Goal: Task Accomplishment & Management: Use online tool/utility

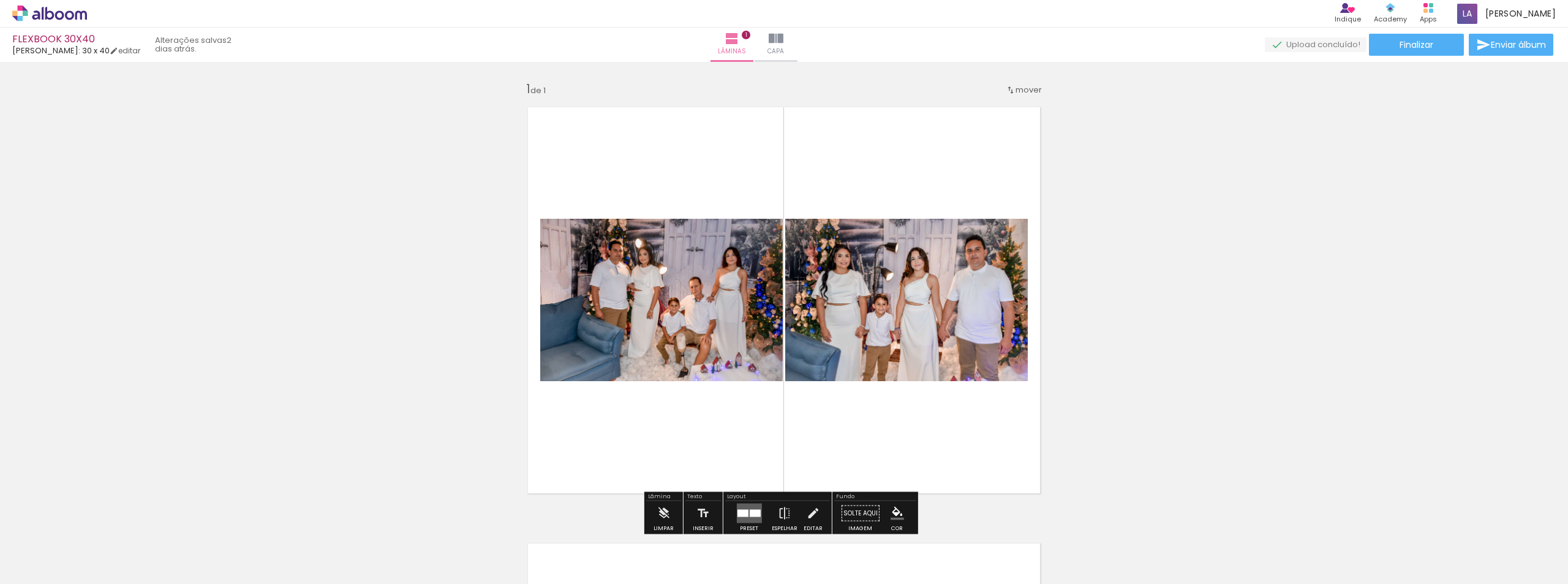
click at [1016, 88] on span "mover" at bounding box center [1028, 89] width 27 height 12
click at [988, 90] on span "Posição atual:" at bounding box center [984, 88] width 56 height 20
click at [783, 42] on iron-icon at bounding box center [776, 39] width 15 height 15
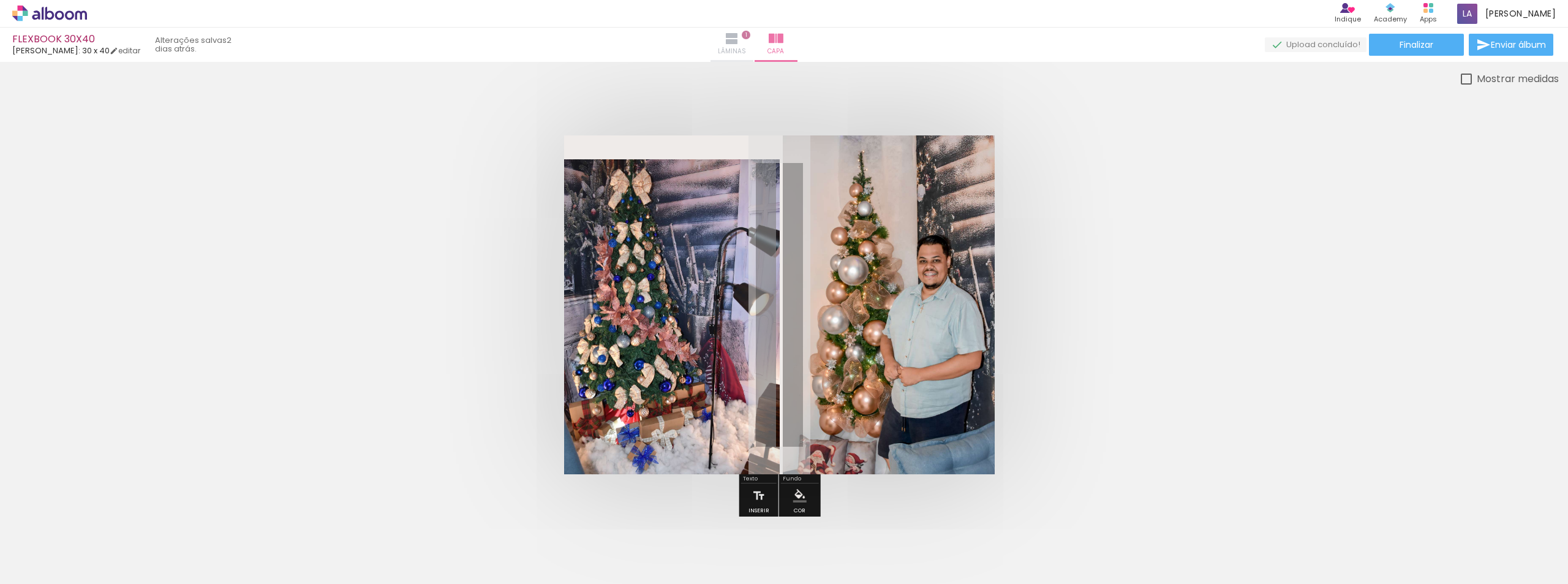
click at [746, 46] on span "Lâminas" at bounding box center [732, 51] width 28 height 11
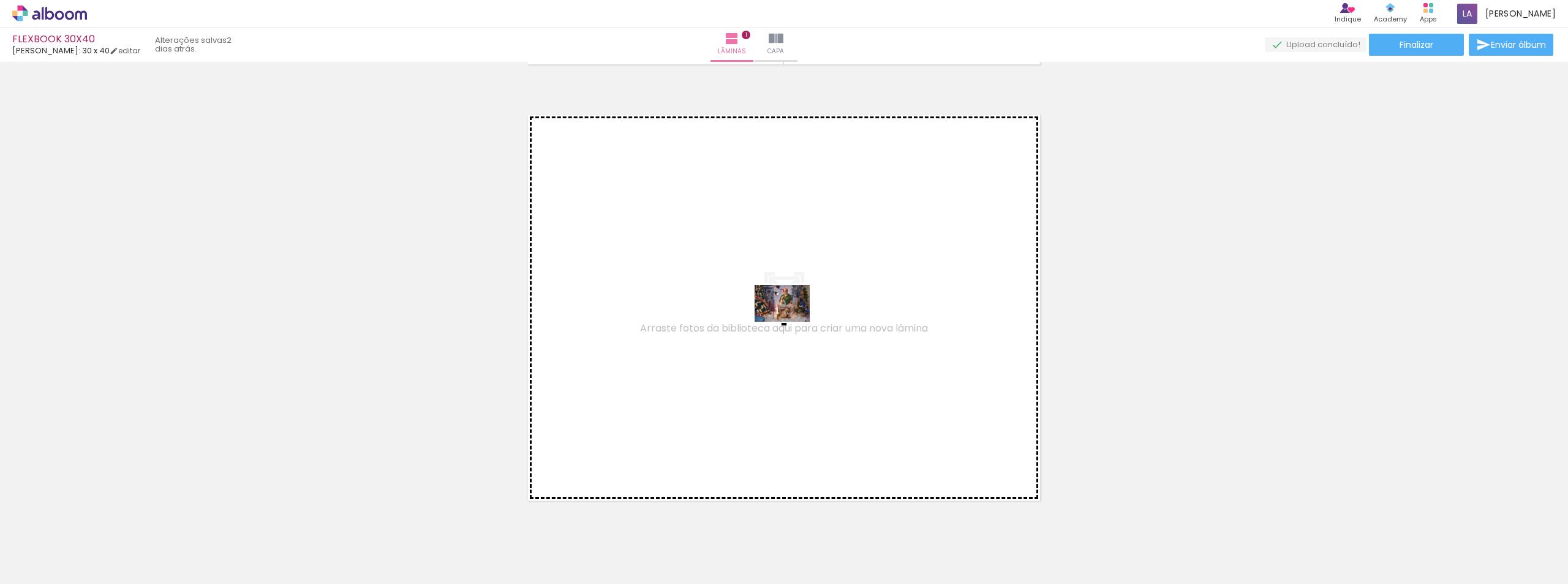
drag, startPoint x: 545, startPoint y: 549, endPoint x: 791, endPoint y: 322, distance: 334.7
click at [791, 322] on quentale-workspace at bounding box center [784, 292] width 1568 height 584
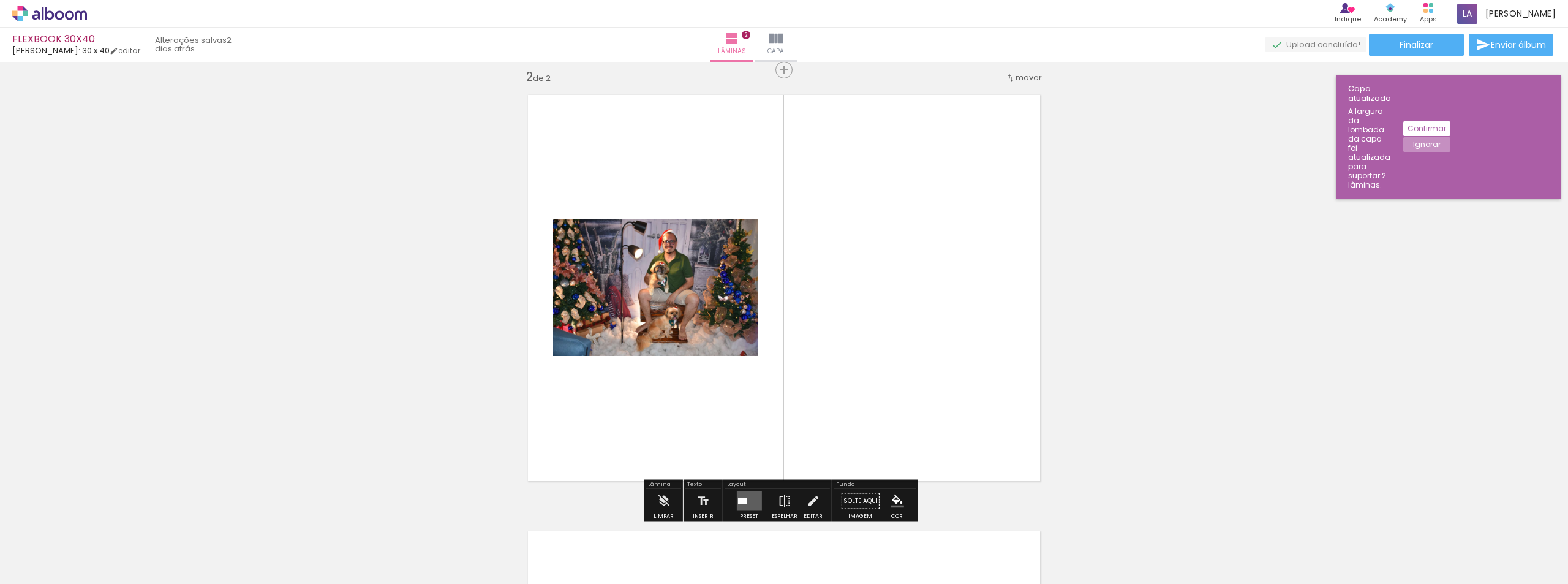
scroll to position [452, 0]
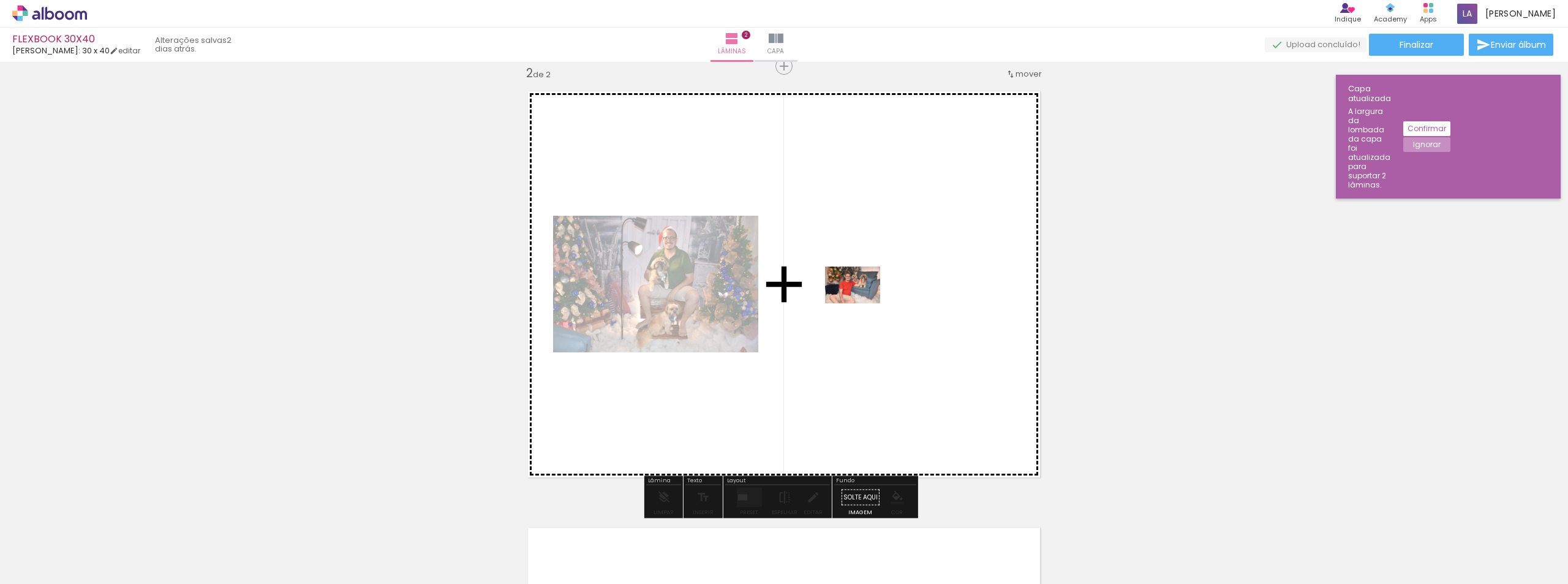
drag, startPoint x: 603, startPoint y: 557, endPoint x: 862, endPoint y: 304, distance: 362.1
click at [862, 304] on quentale-workspace at bounding box center [784, 292] width 1568 height 584
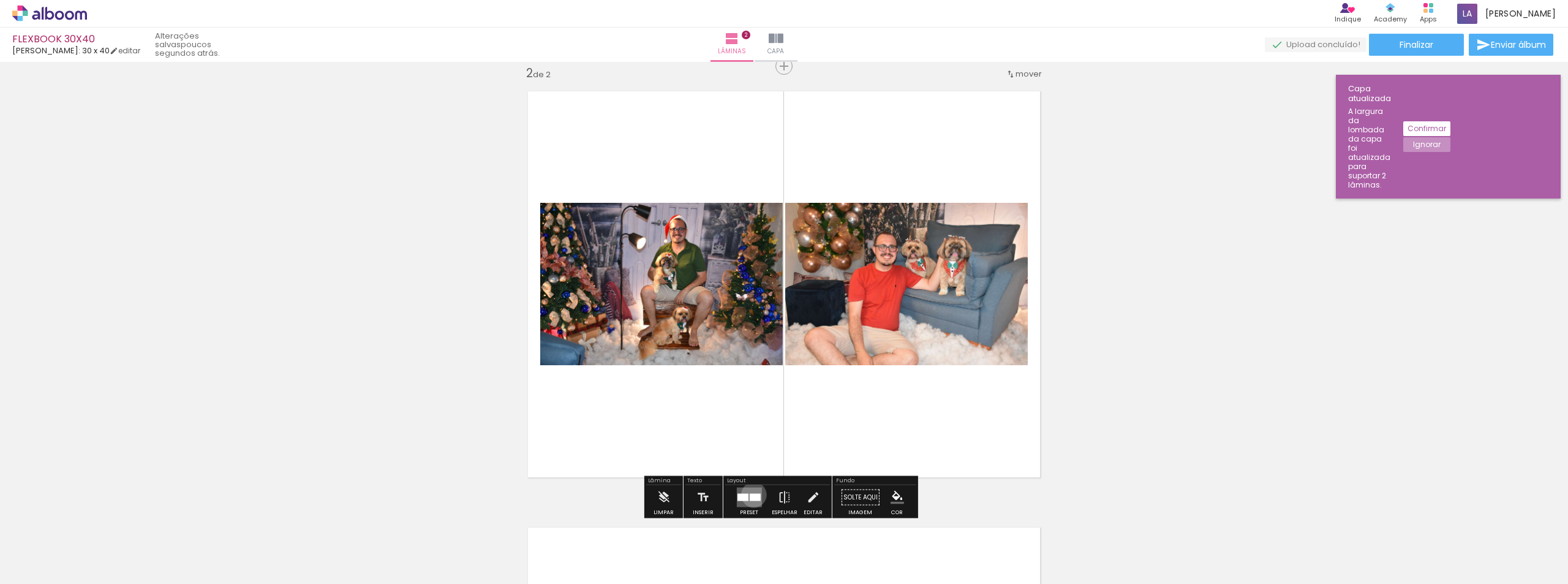
click at [751, 495] on div at bounding box center [755, 497] width 11 height 8
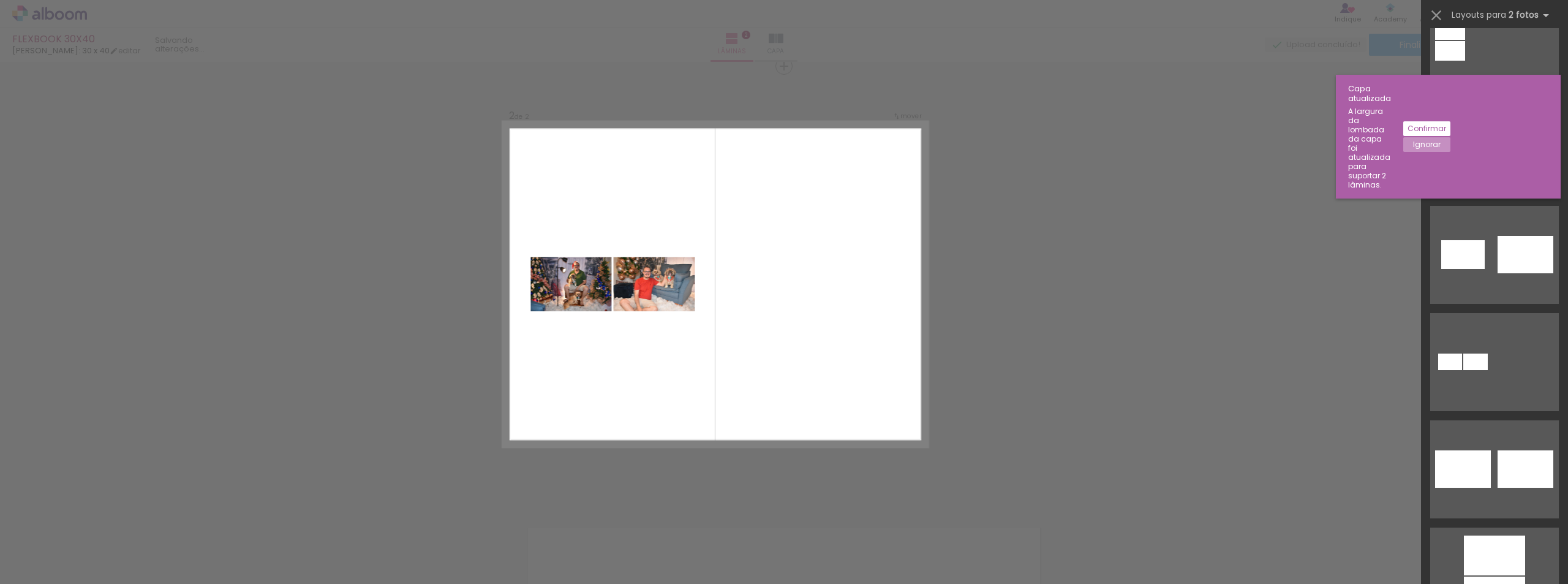
scroll to position [429, 0]
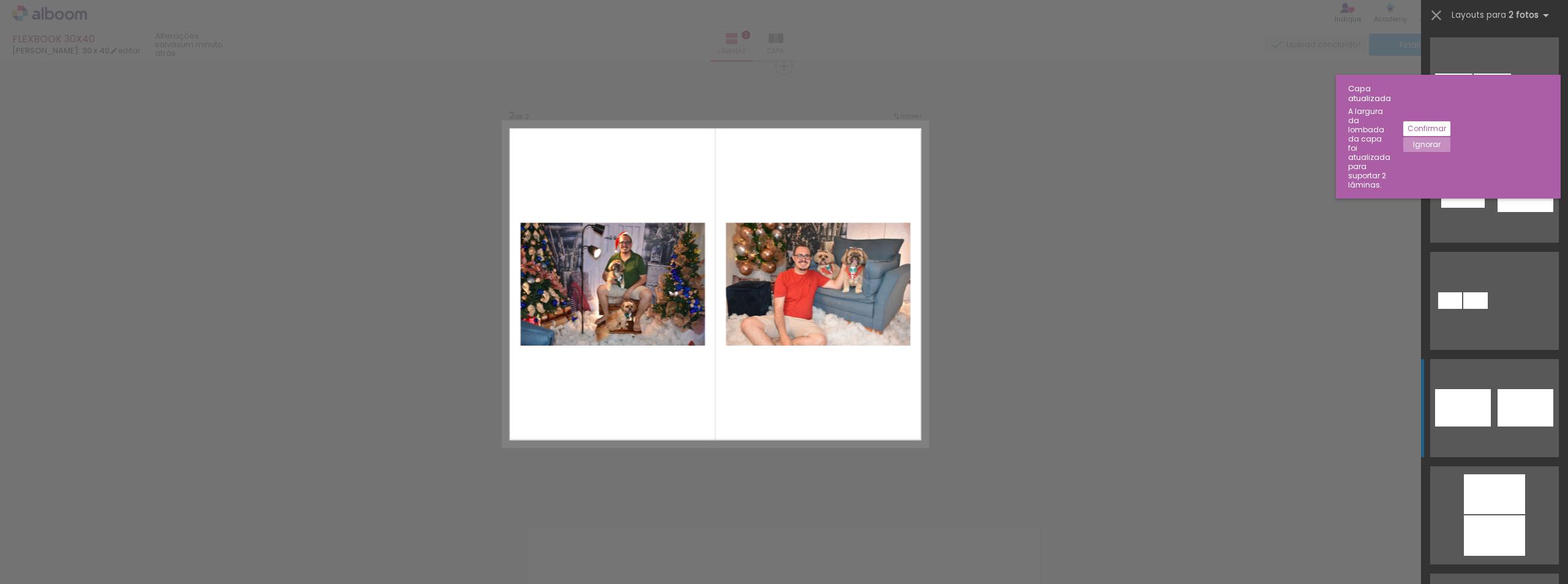
click at [1497, 405] on div at bounding box center [1525, 407] width 56 height 38
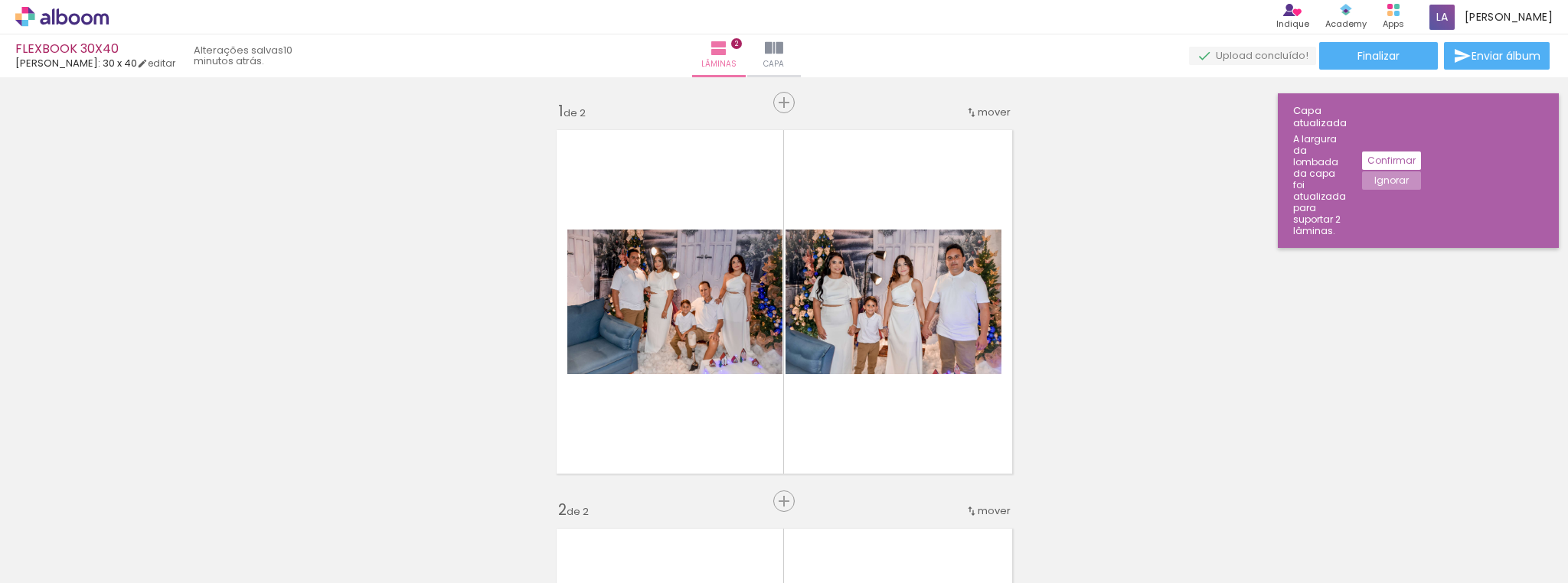
scroll to position [536, 0]
click at [886, 314] on quentale-photo at bounding box center [893, 302] width 216 height 145
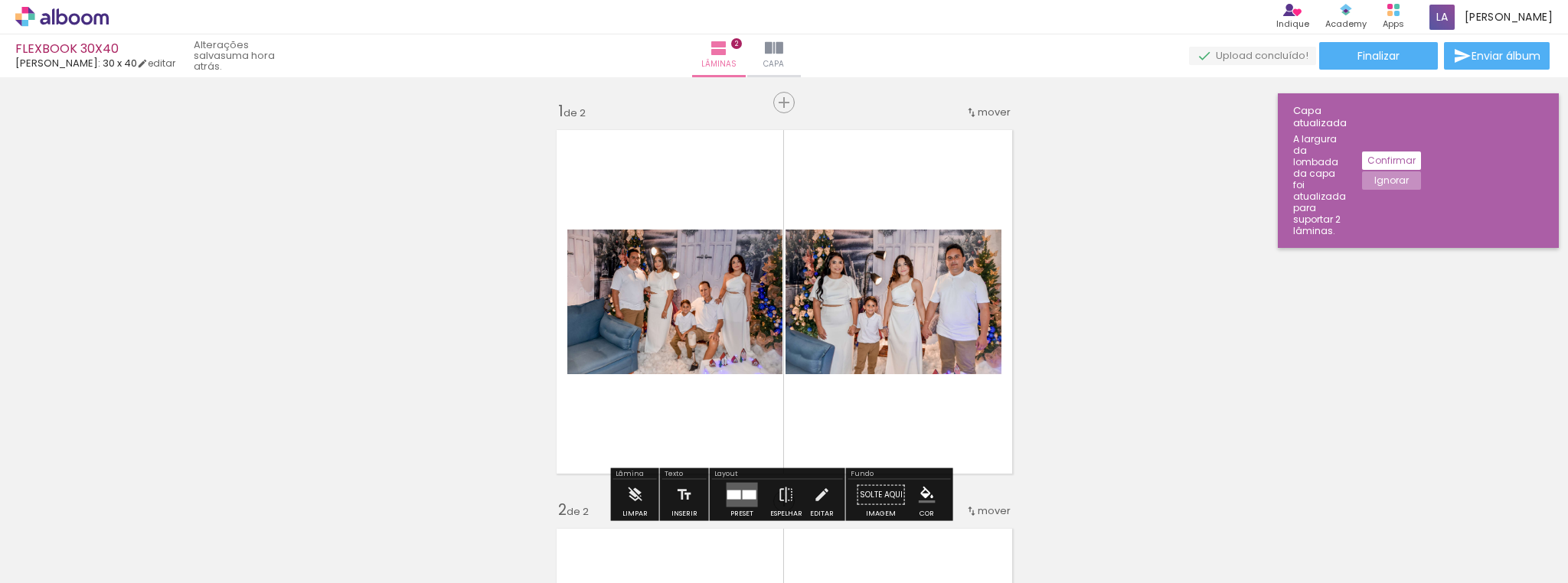
scroll to position [61, 0]
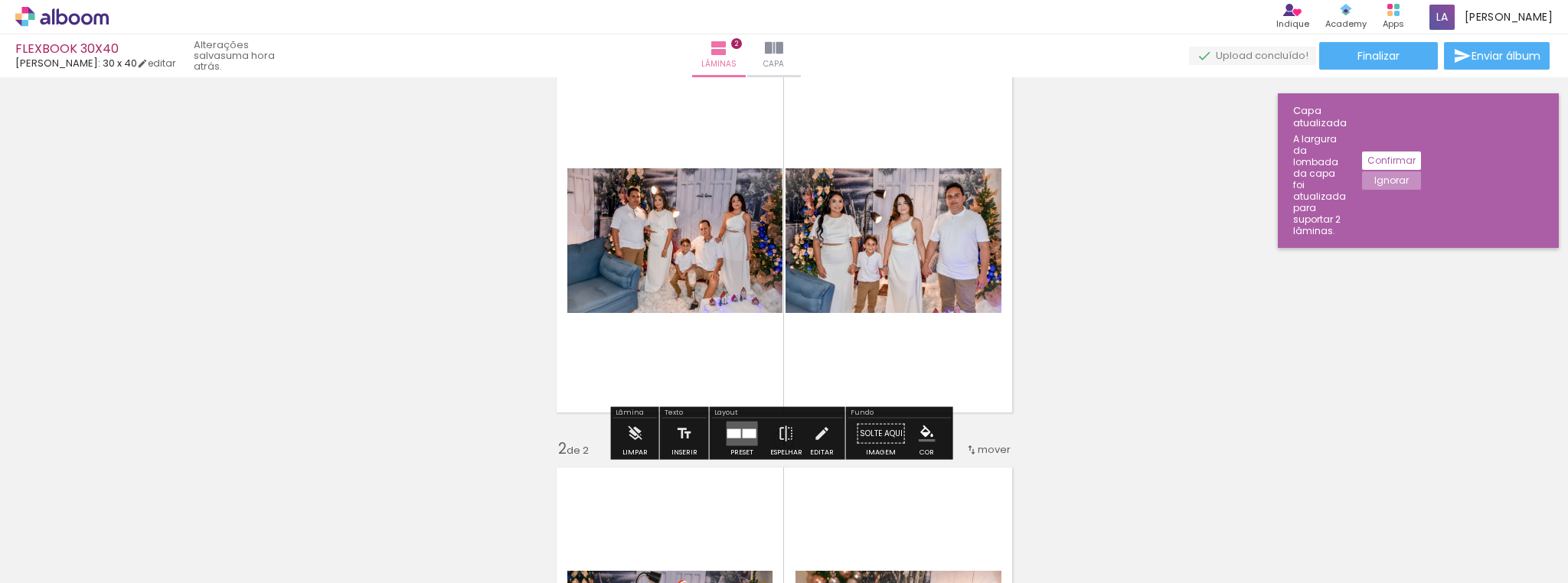
click at [853, 254] on quentale-photo at bounding box center [893, 241] width 216 height 145
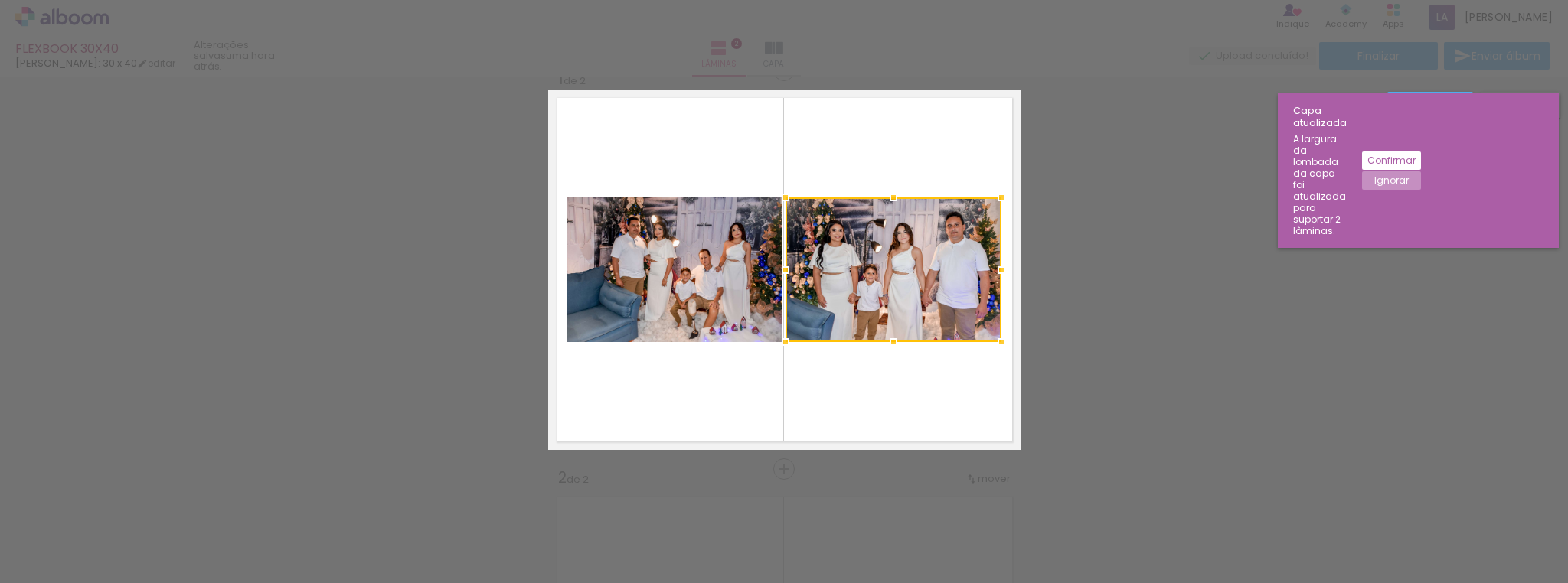
scroll to position [19, 0]
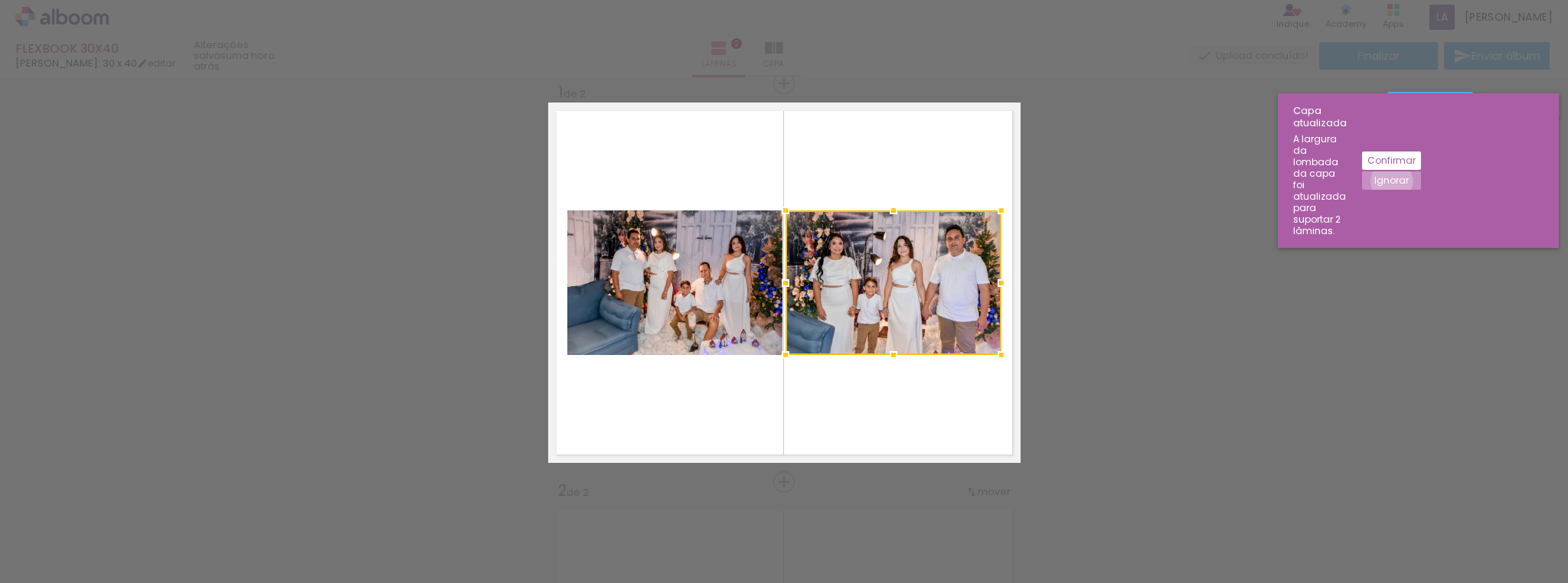
click at [0, 0] on slot "Ignorar" at bounding box center [0, 0] width 0 height 0
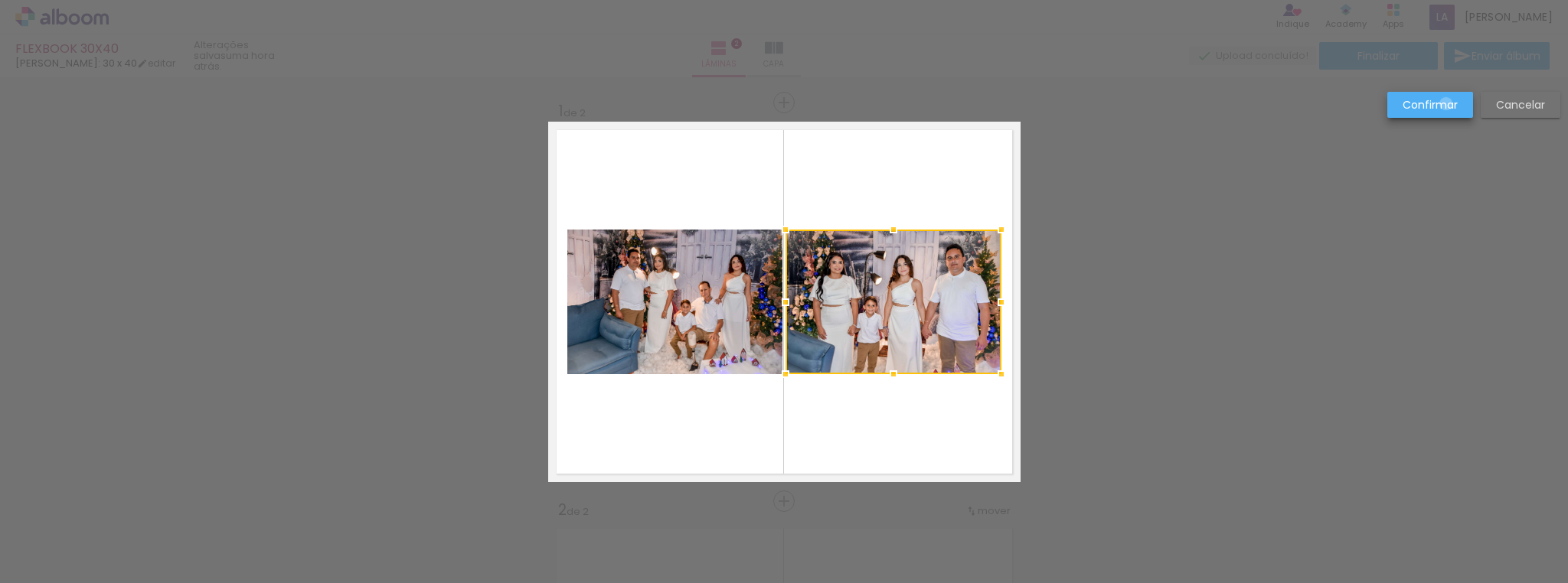
click at [0, 0] on slot "Confirmar" at bounding box center [0, 0] width 0 height 0
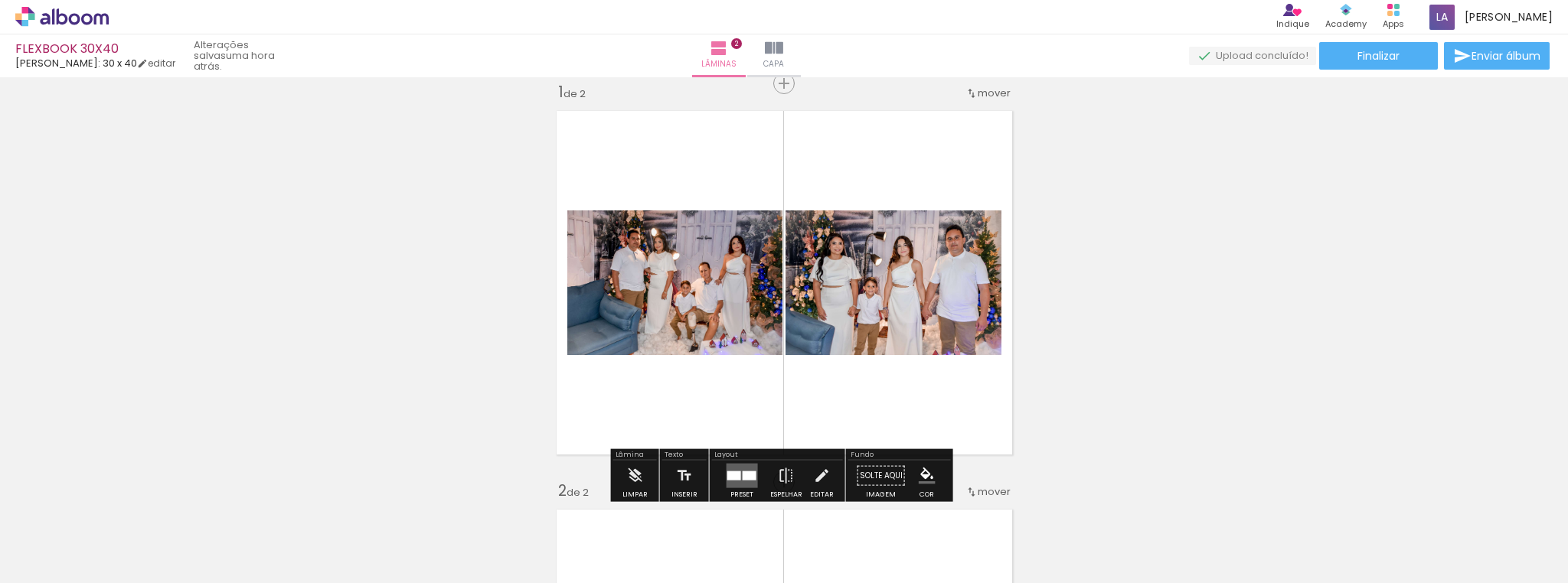
drag, startPoint x: 963, startPoint y: 177, endPoint x: 711, endPoint y: 274, distance: 270.0
click at [711, 274] on quentale-layouter at bounding box center [784, 282] width 472 height 361
click at [701, 274] on quentale-photo at bounding box center [675, 283] width 215 height 145
click at [977, 92] on span "mover" at bounding box center [994, 93] width 33 height 14
click at [966, 119] on paper-item "depois da 2" at bounding box center [949, 115] width 117 height 26
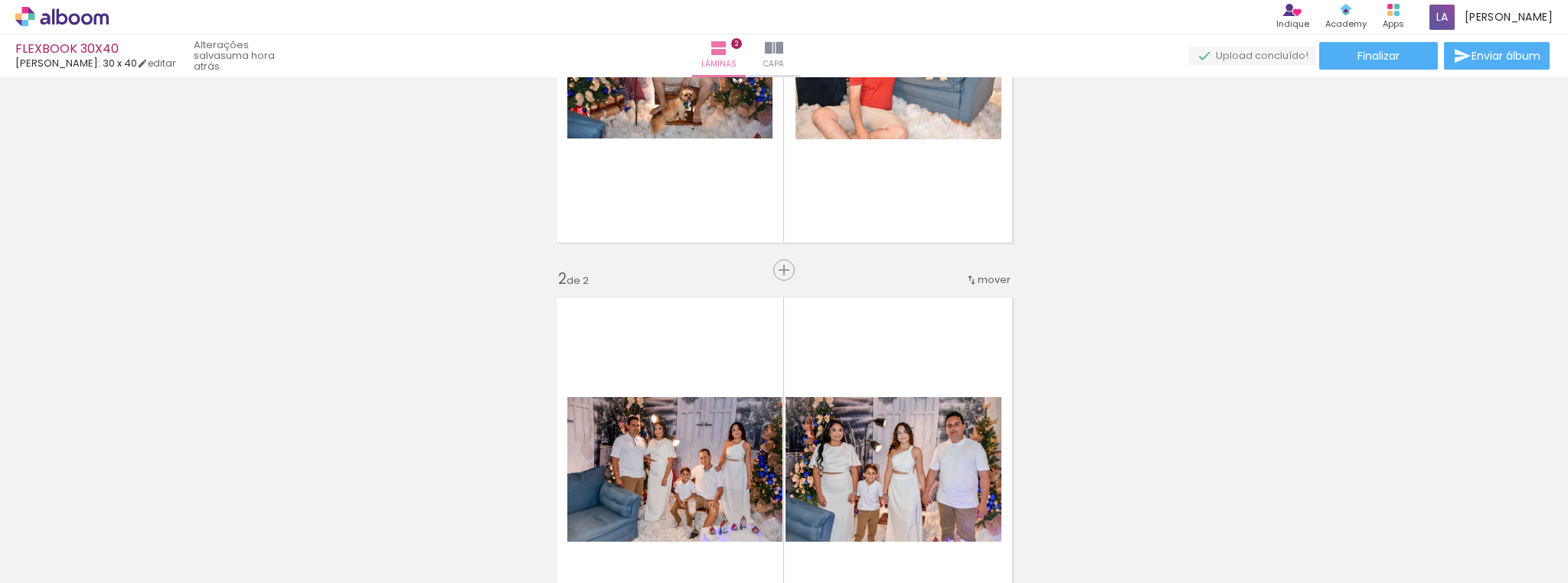
scroll to position [418, 0]
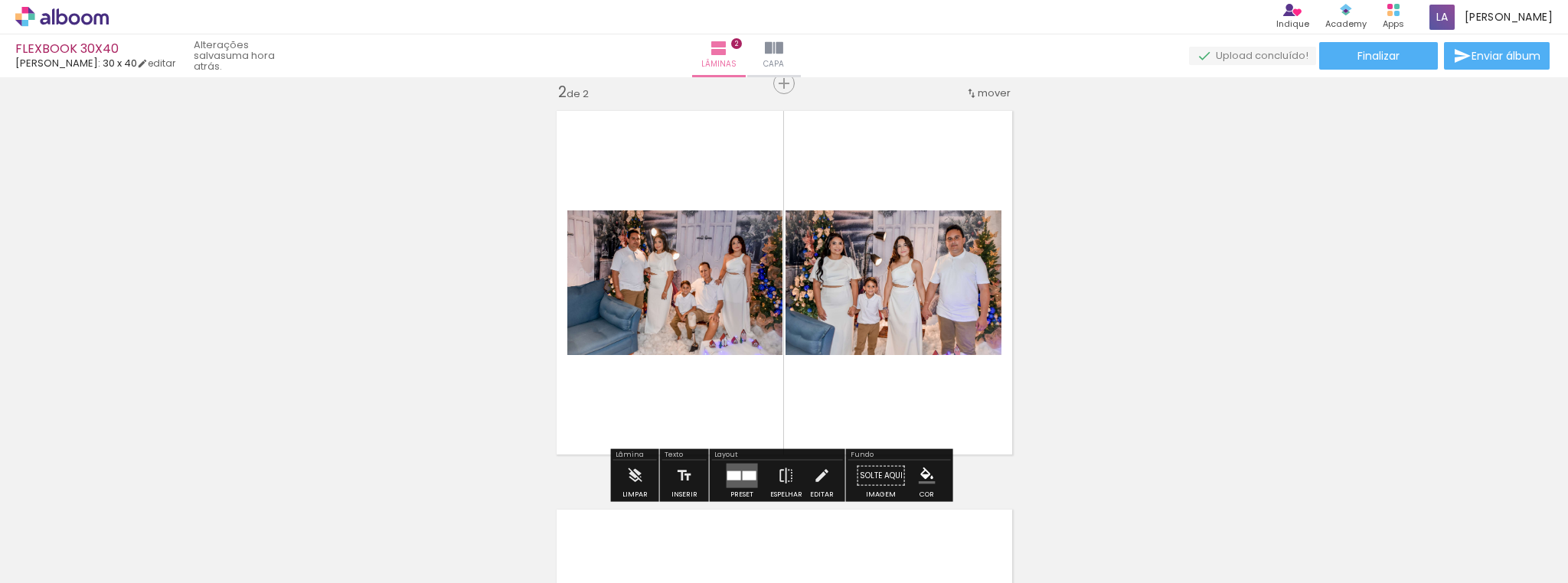
click at [989, 92] on span "mover" at bounding box center [994, 93] width 33 height 14
click at [959, 92] on paper-item "antes da 1" at bounding box center [949, 91] width 117 height 26
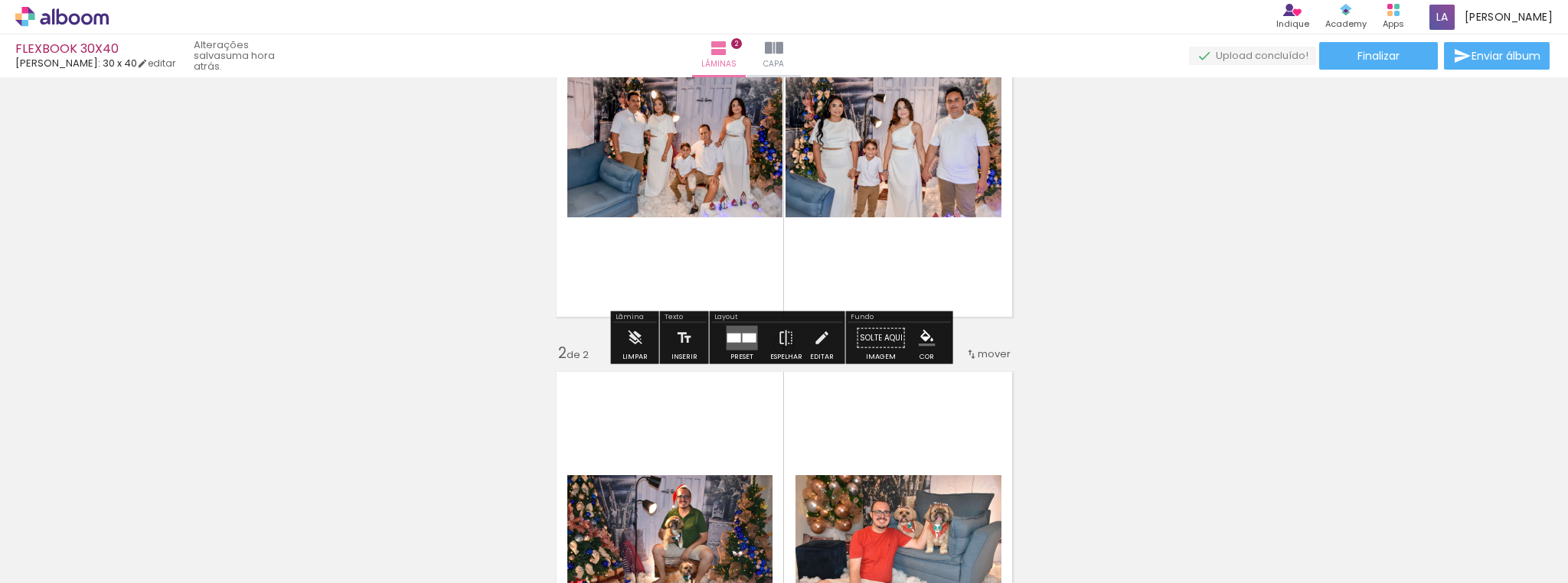
scroll to position [19, 0]
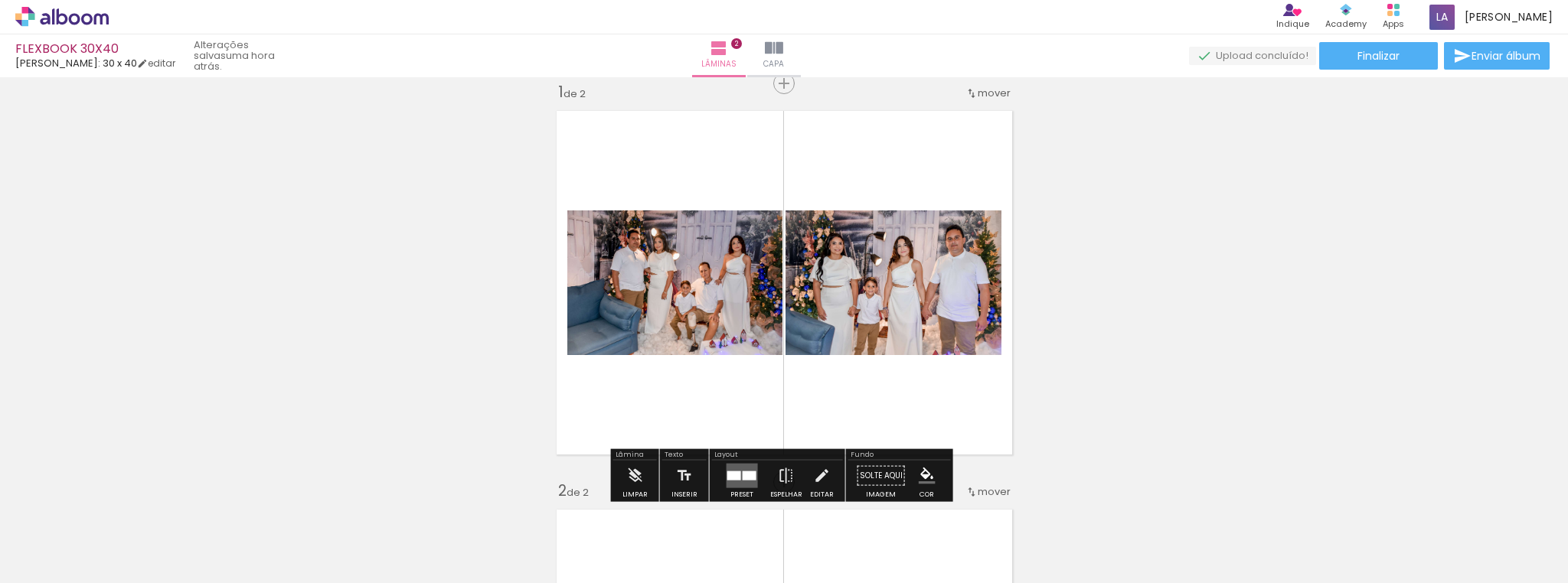
click at [871, 289] on quentale-photo at bounding box center [893, 283] width 216 height 145
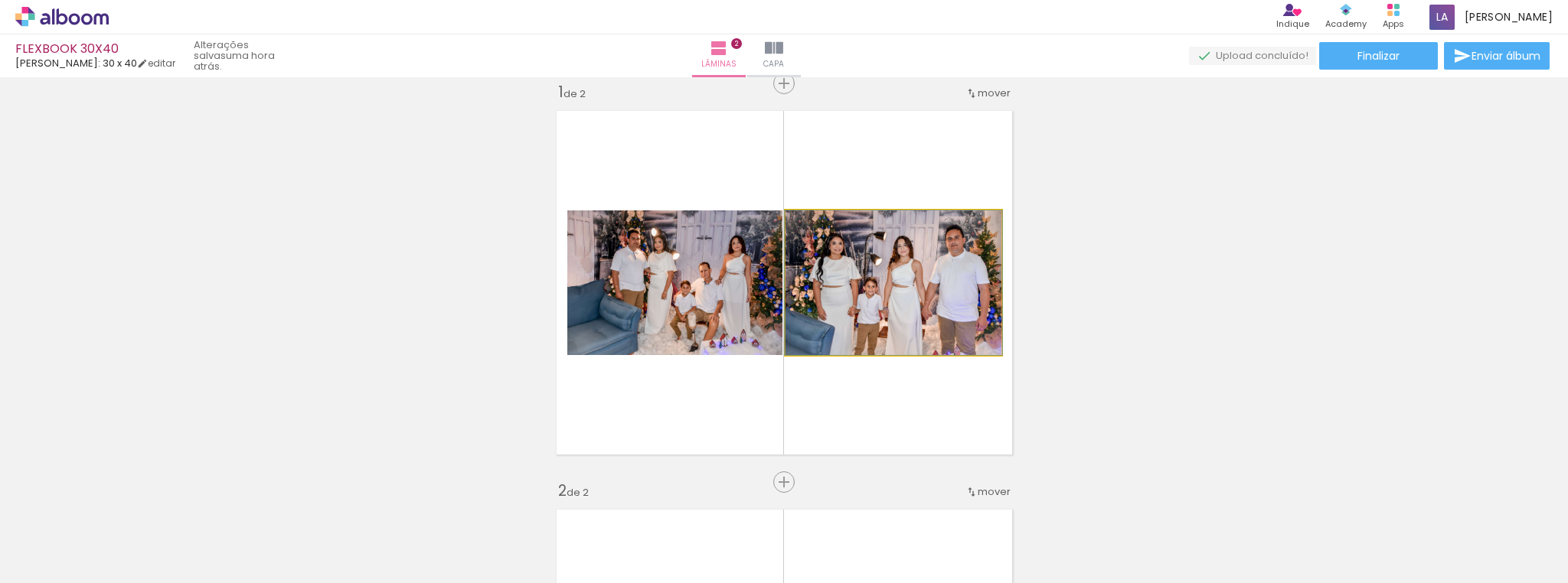
click at [873, 274] on quentale-photo at bounding box center [893, 283] width 216 height 145
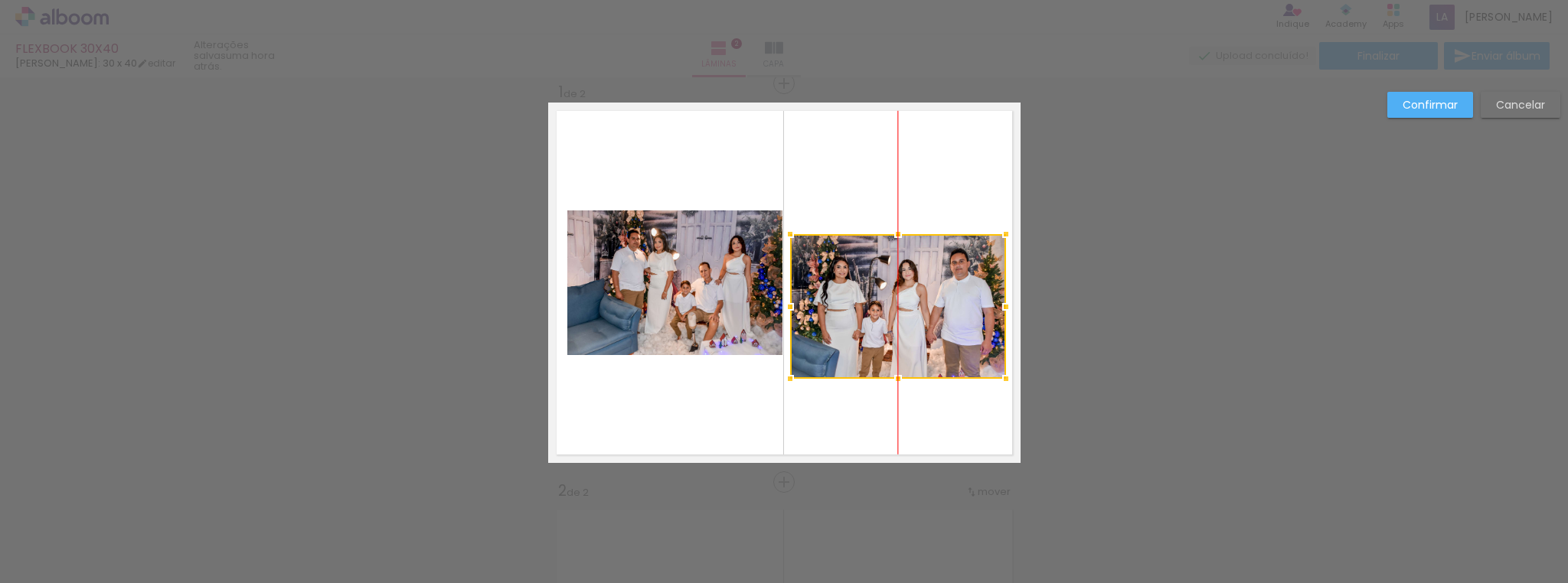
drag, startPoint x: 907, startPoint y: 249, endPoint x: 914, endPoint y: 273, distance: 25.0
click at [914, 273] on div at bounding box center [897, 307] width 216 height 145
click at [0, 0] on slot "Confirmar" at bounding box center [0, 0] width 0 height 0
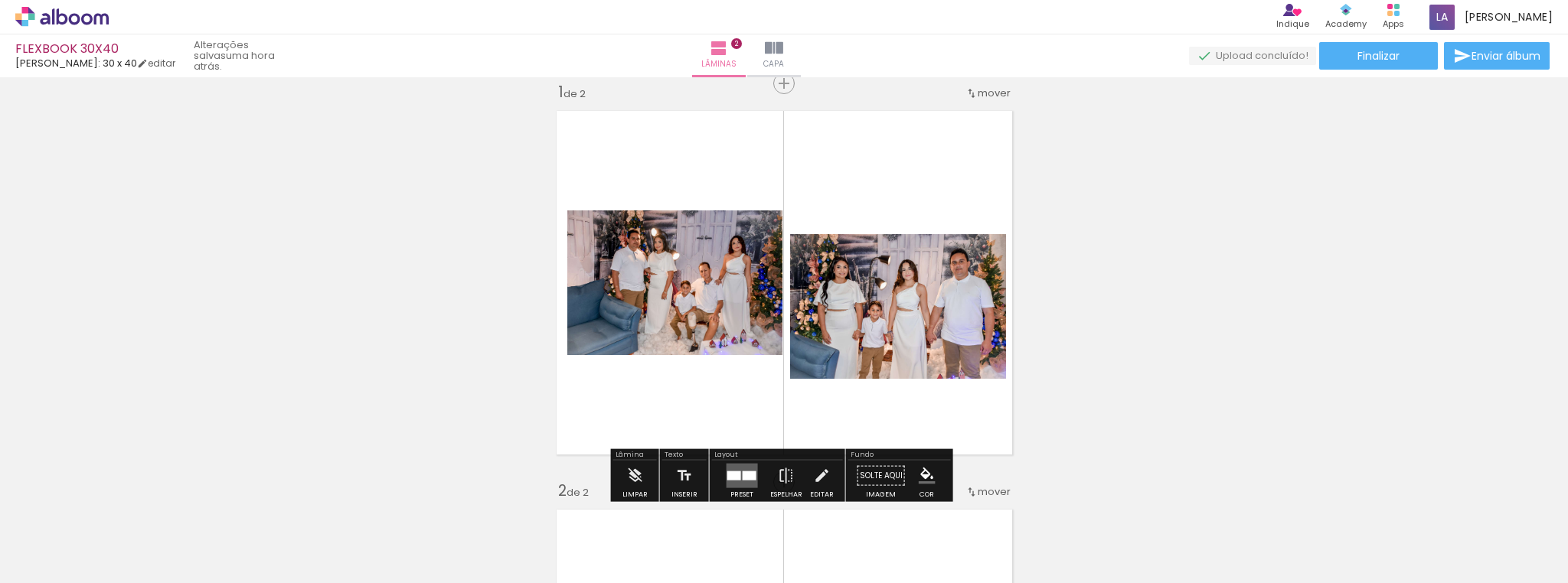
scroll to position [0, 0]
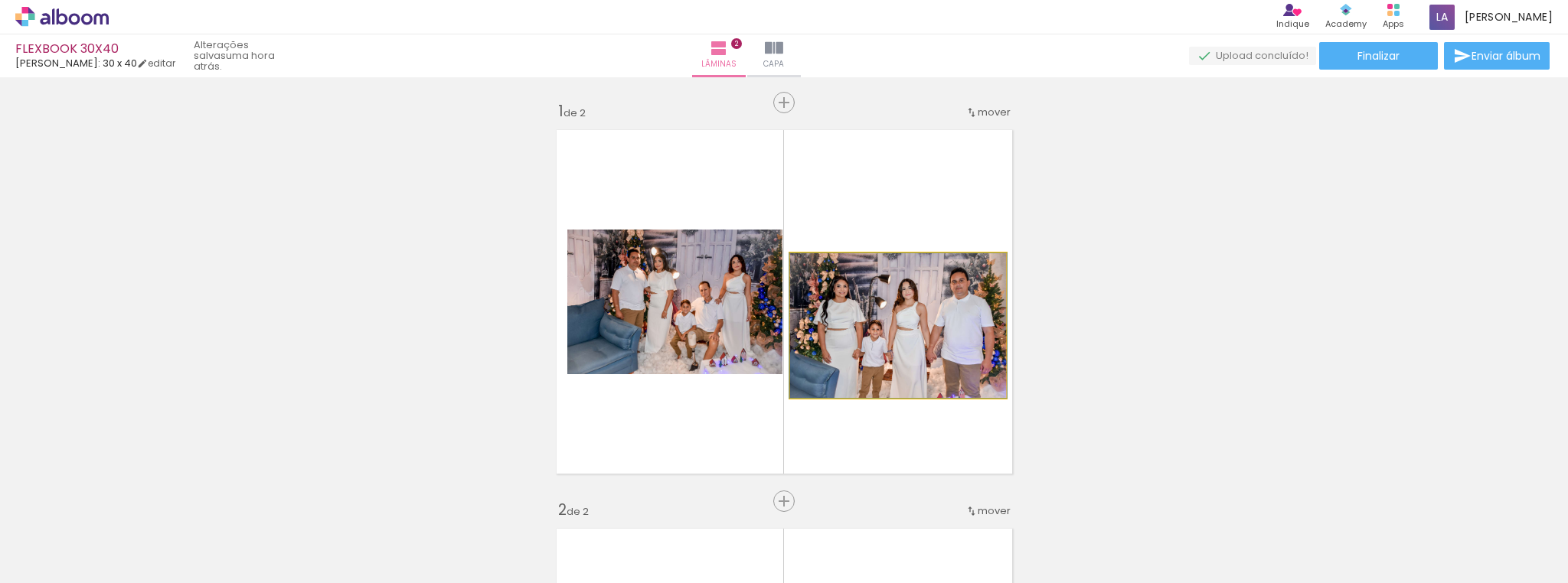
click at [913, 321] on quentale-photo at bounding box center [897, 326] width 216 height 145
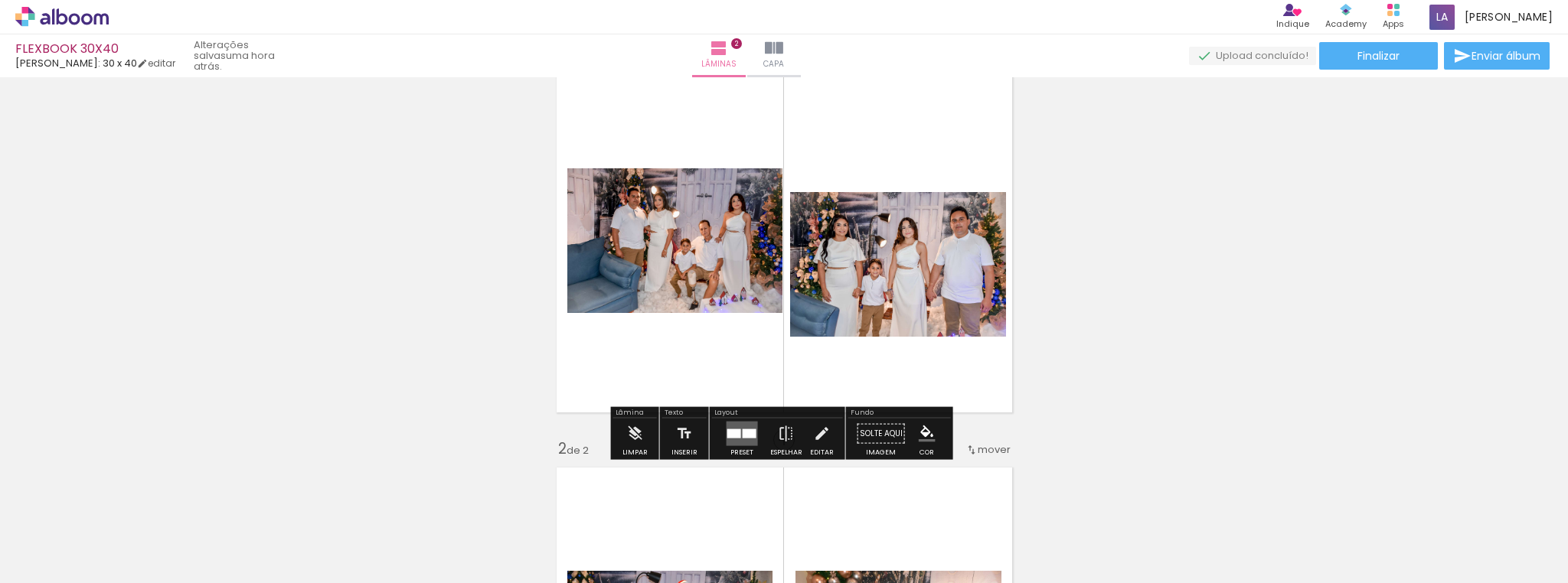
scroll to position [123, 0]
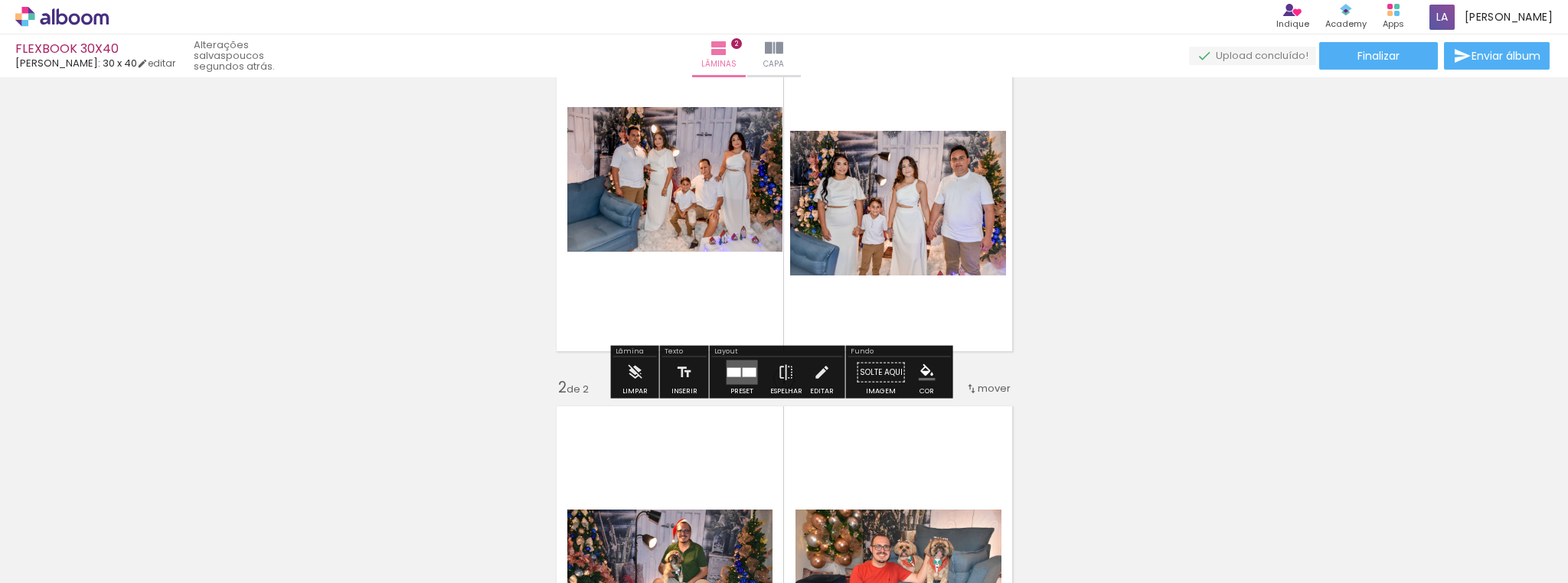
drag, startPoint x: 863, startPoint y: 202, endPoint x: 844, endPoint y: 197, distance: 19.6
click at [844, 197] on quentale-photo at bounding box center [897, 204] width 216 height 145
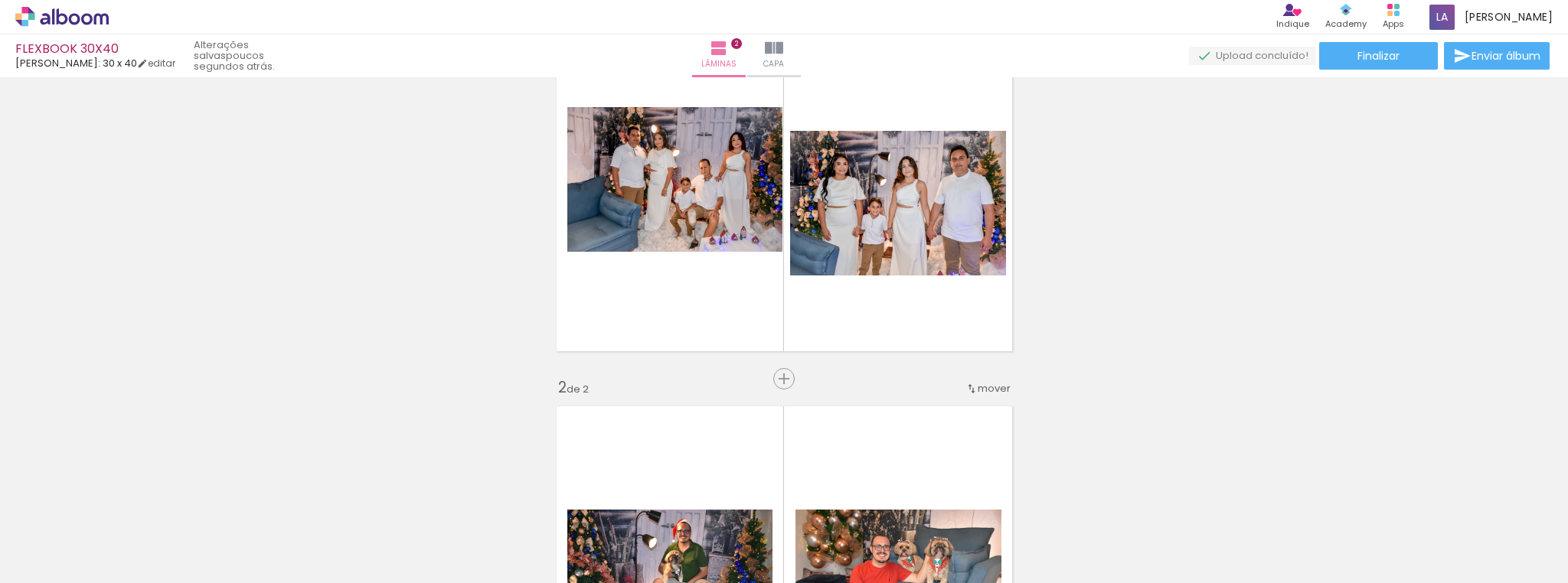
click at [124, 503] on iron-icon at bounding box center [119, 500] width 16 height 16
click at [297, 505] on iron-icon at bounding box center [291, 500] width 16 height 16
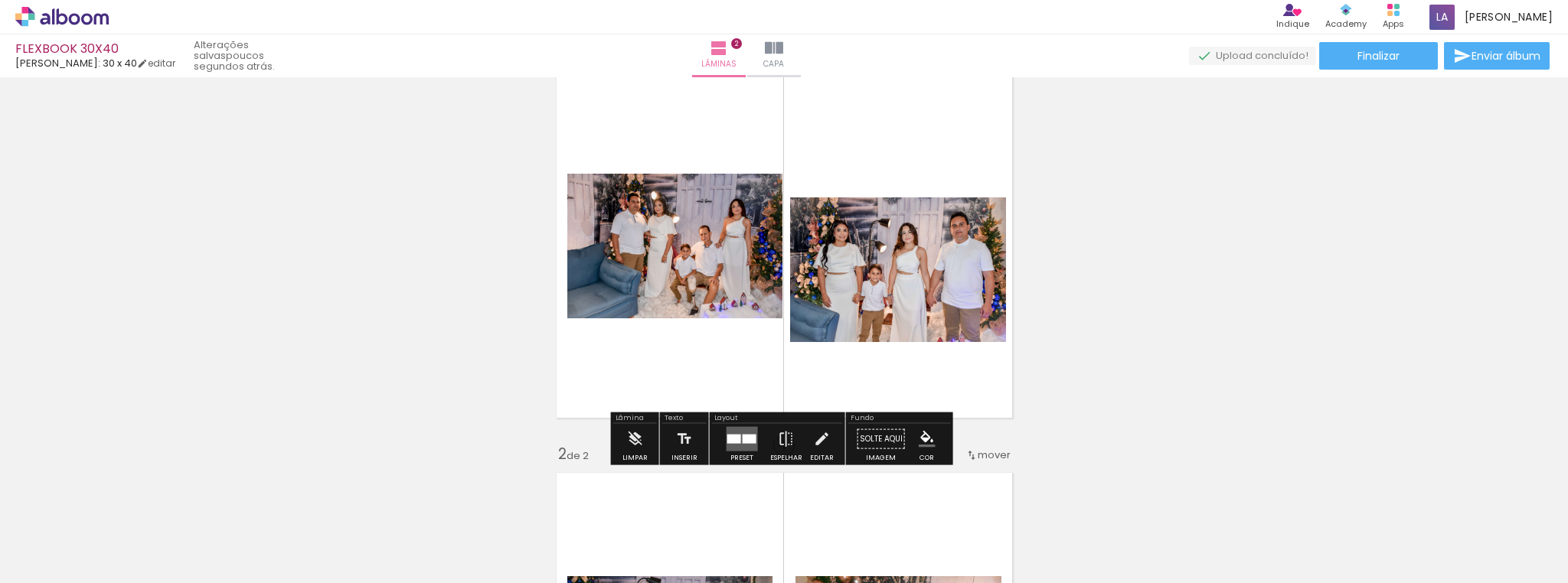
scroll to position [19, 0]
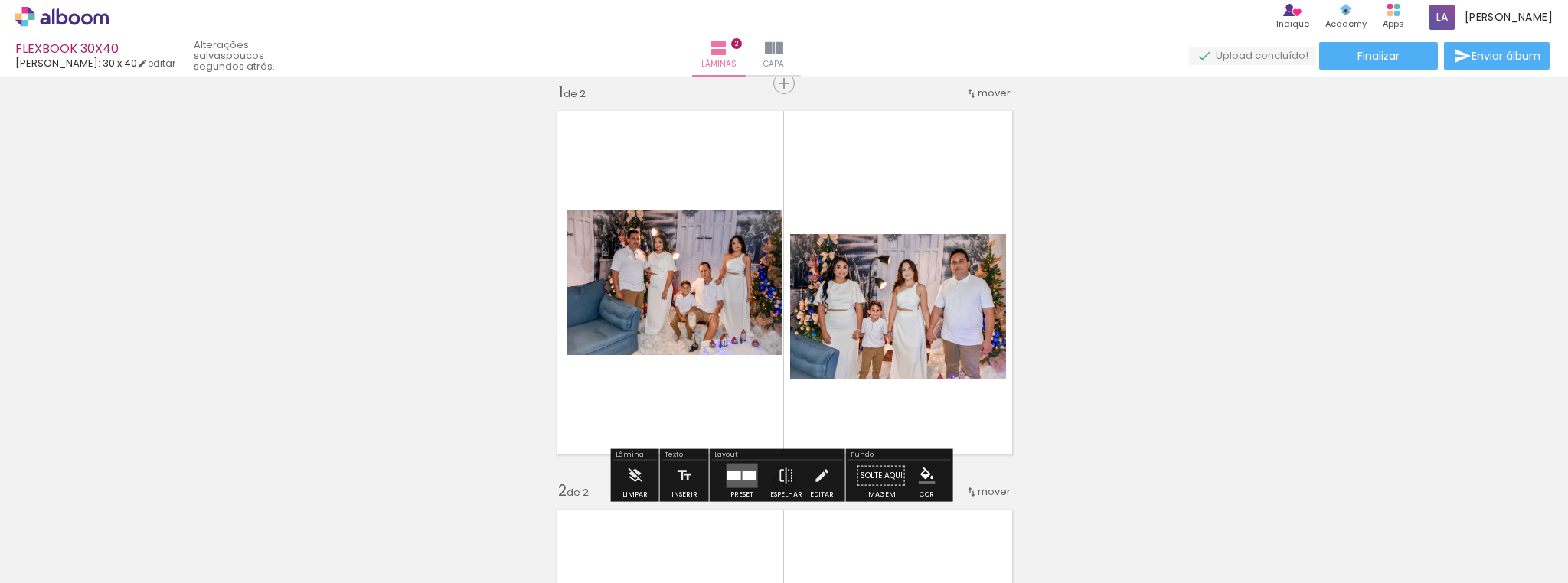
click at [296, 499] on iron-icon at bounding box center [291, 500] width 16 height 16
click at [297, 509] on paper-icon-button at bounding box center [291, 501] width 19 height 19
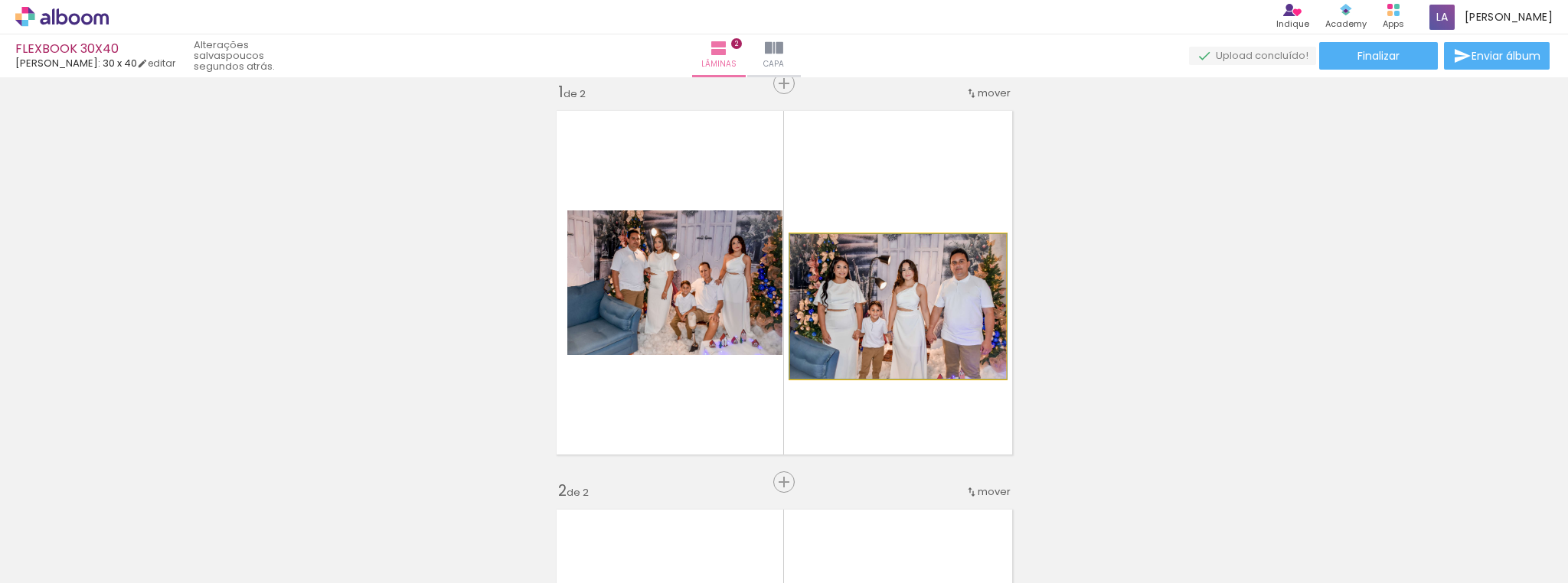
click at [849, 315] on quentale-photo at bounding box center [897, 307] width 216 height 145
click at [877, 297] on quentale-photo at bounding box center [897, 307] width 216 height 145
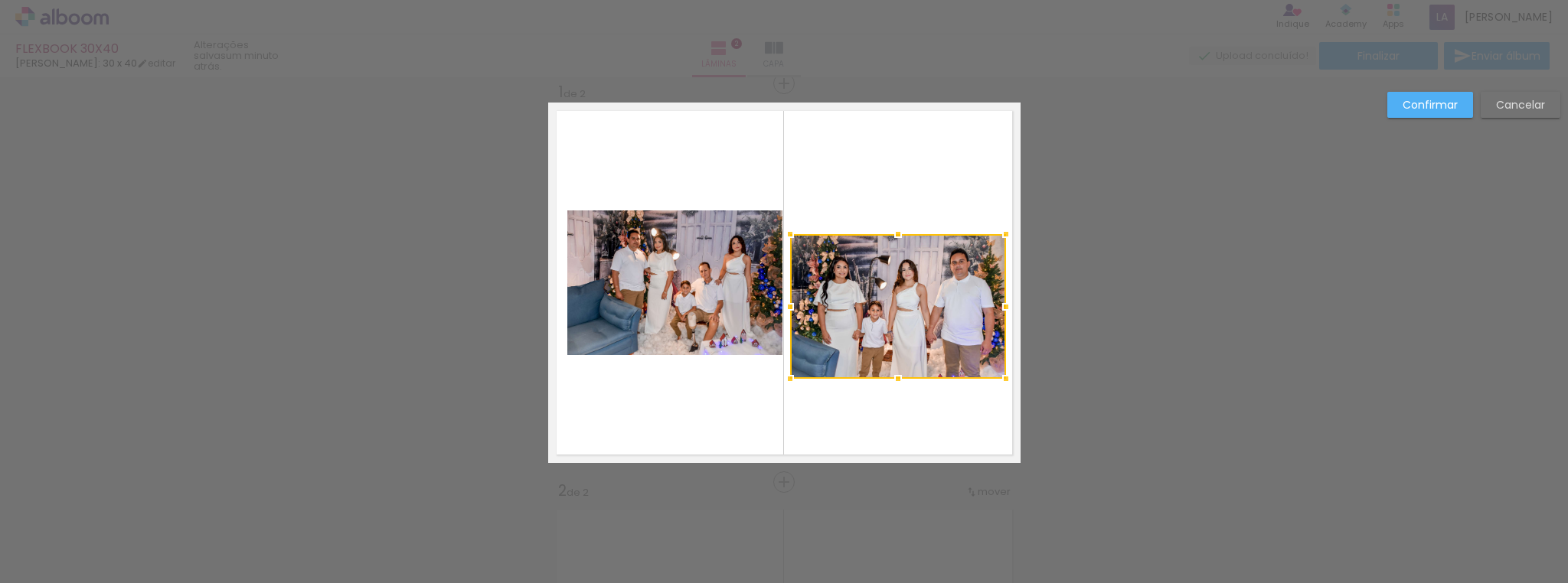
click at [0, 0] on slot "Confirmar" at bounding box center [0, 0] width 0 height 0
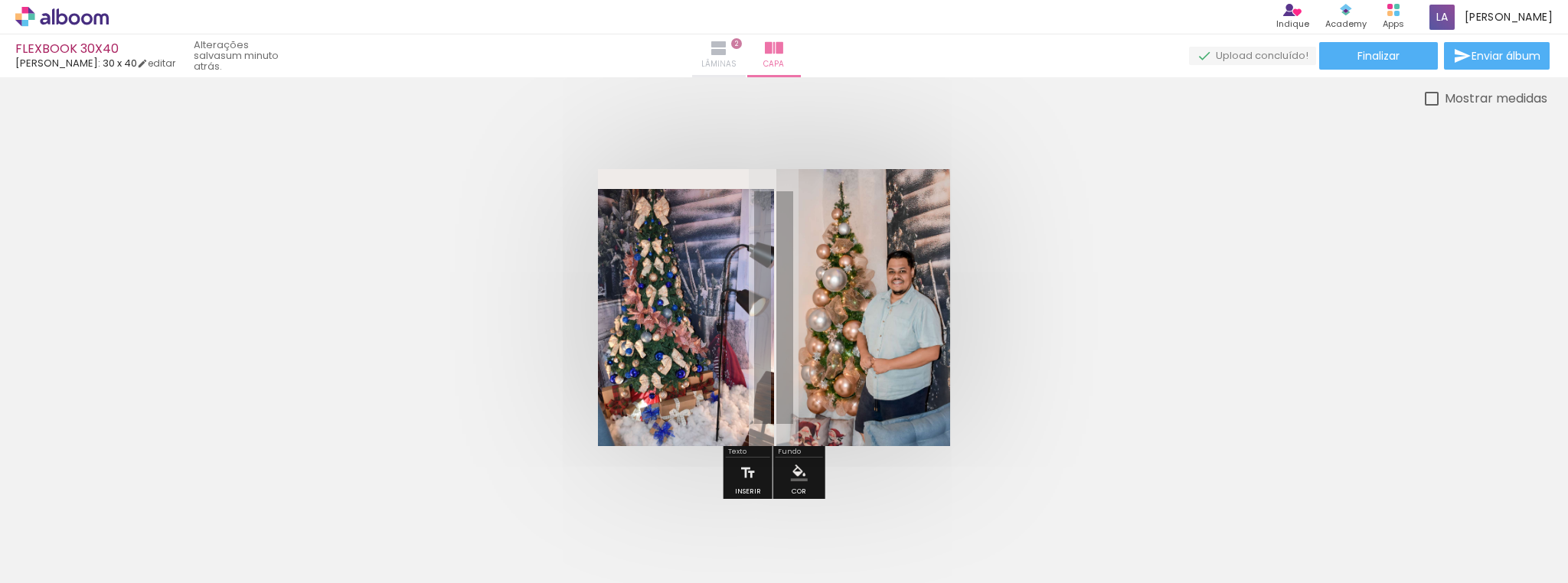
click at [736, 61] on span "Lâminas" at bounding box center [718, 64] width 35 height 14
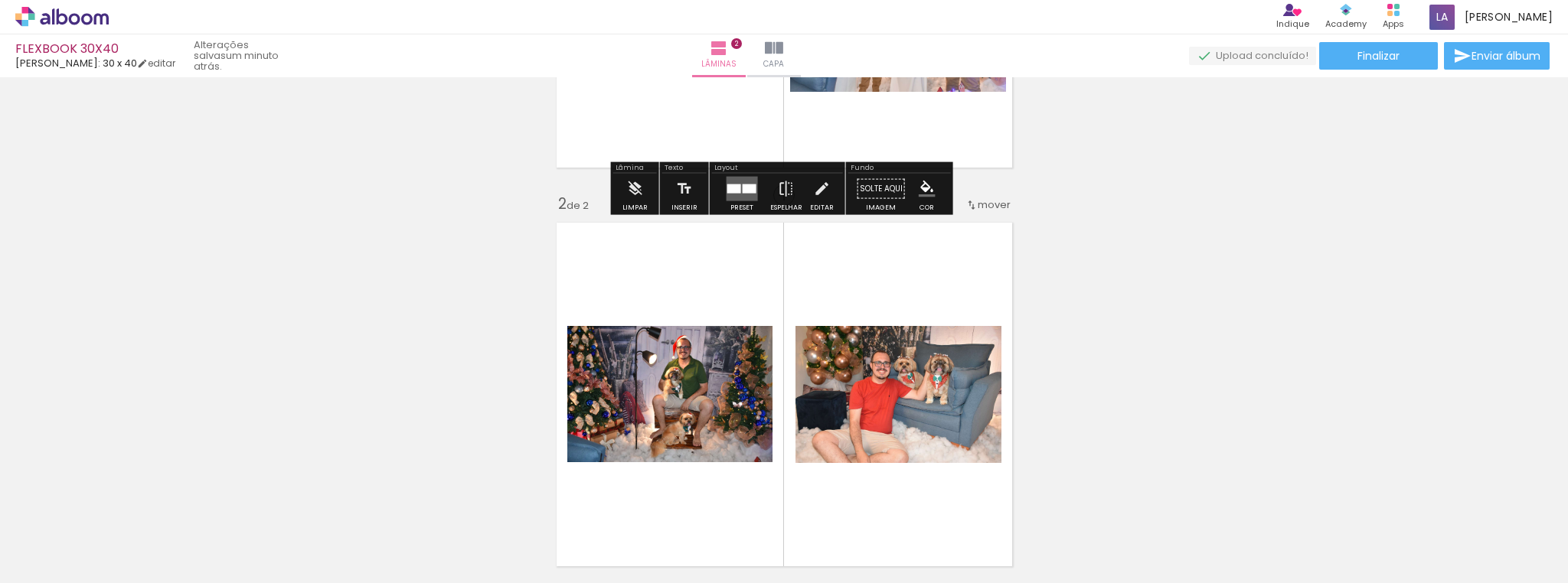
scroll to position [429, 0]
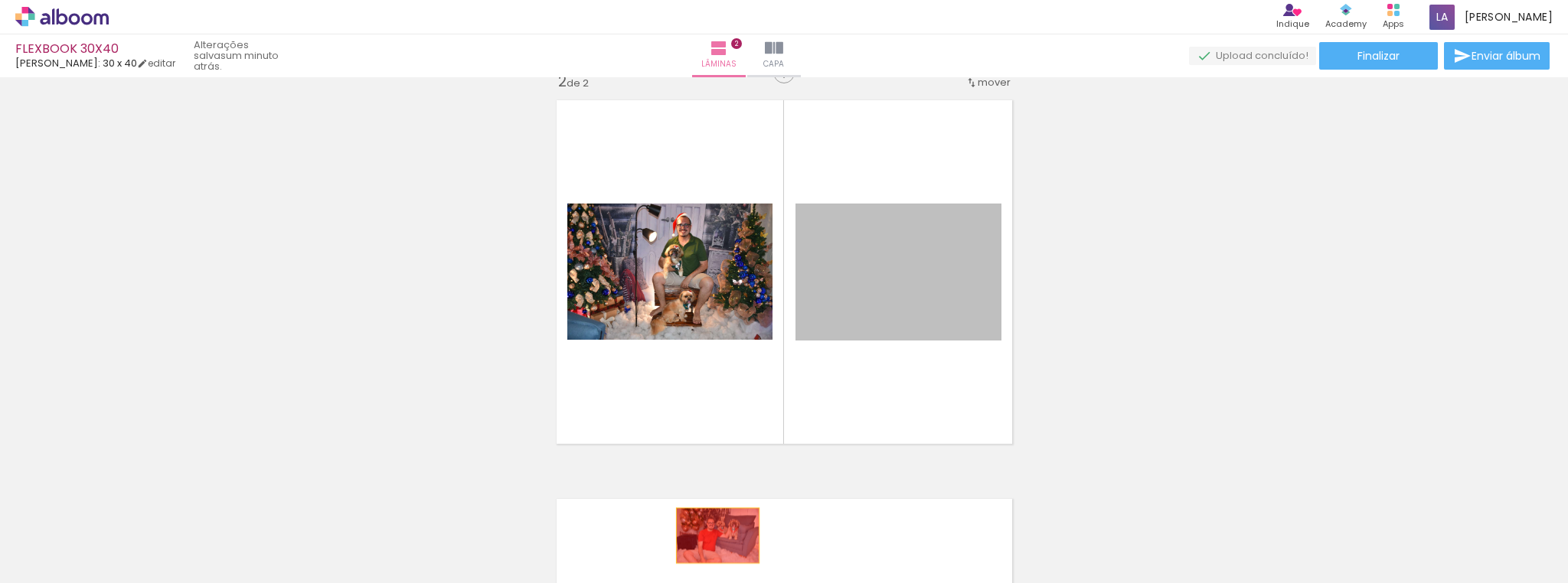
drag, startPoint x: 866, startPoint y: 247, endPoint x: 710, endPoint y: 537, distance: 329.3
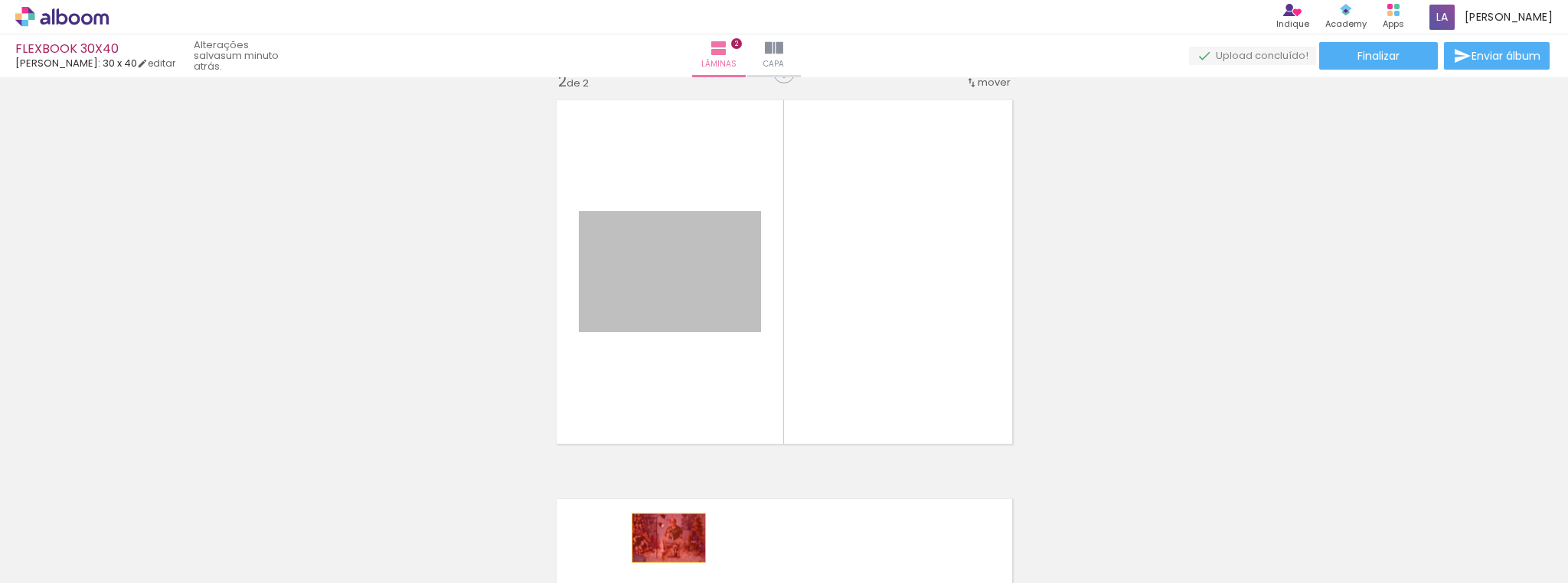
drag, startPoint x: 677, startPoint y: 278, endPoint x: 664, endPoint y: 538, distance: 260.3
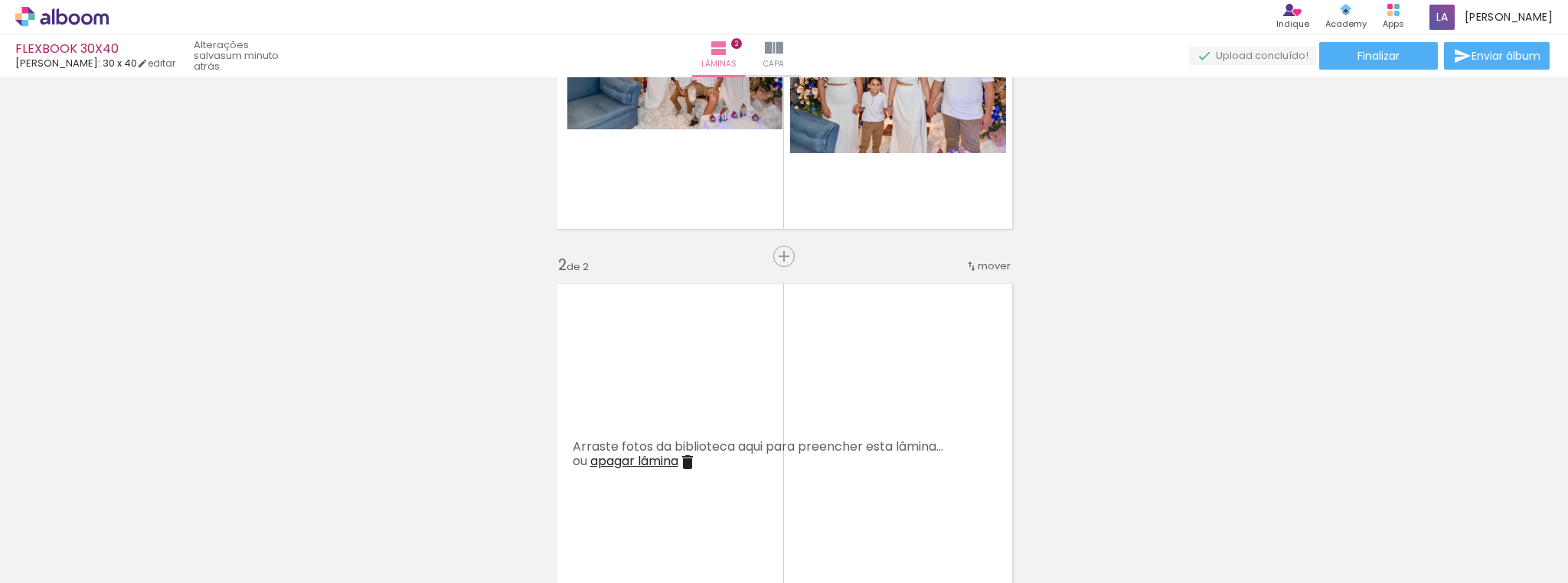
scroll to position [123, 0]
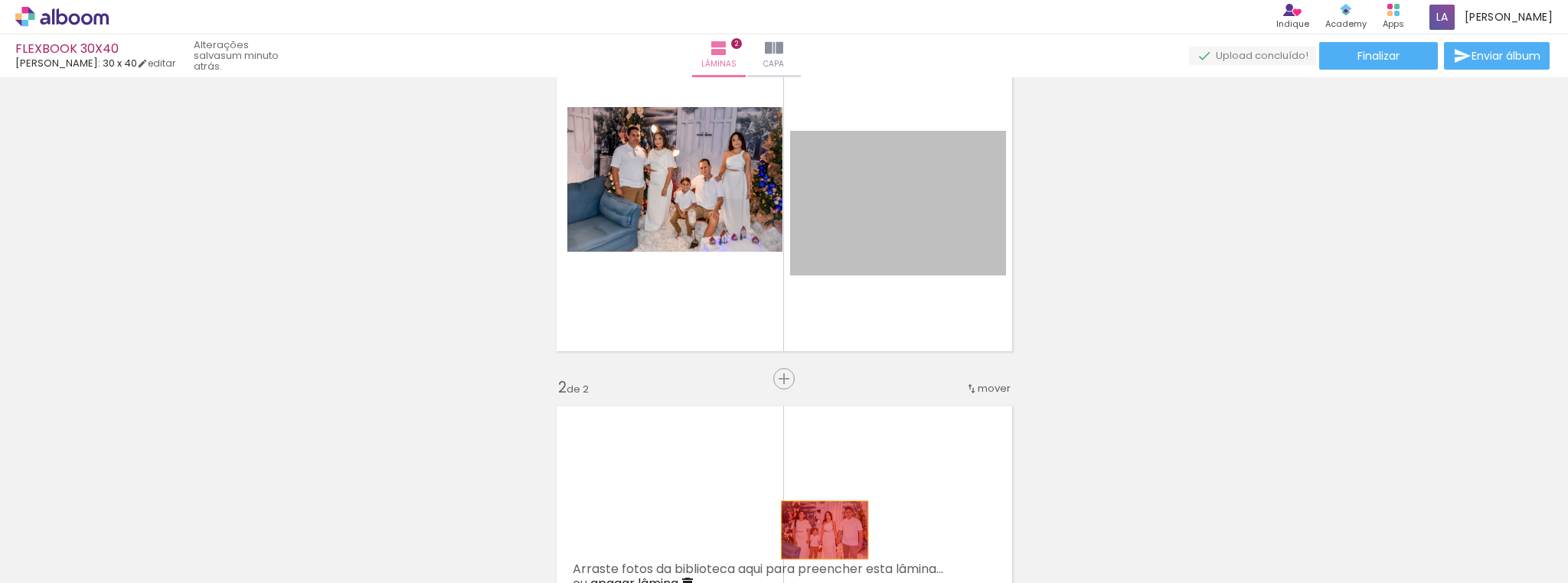
drag, startPoint x: 876, startPoint y: 195, endPoint x: 820, endPoint y: 530, distance: 339.6
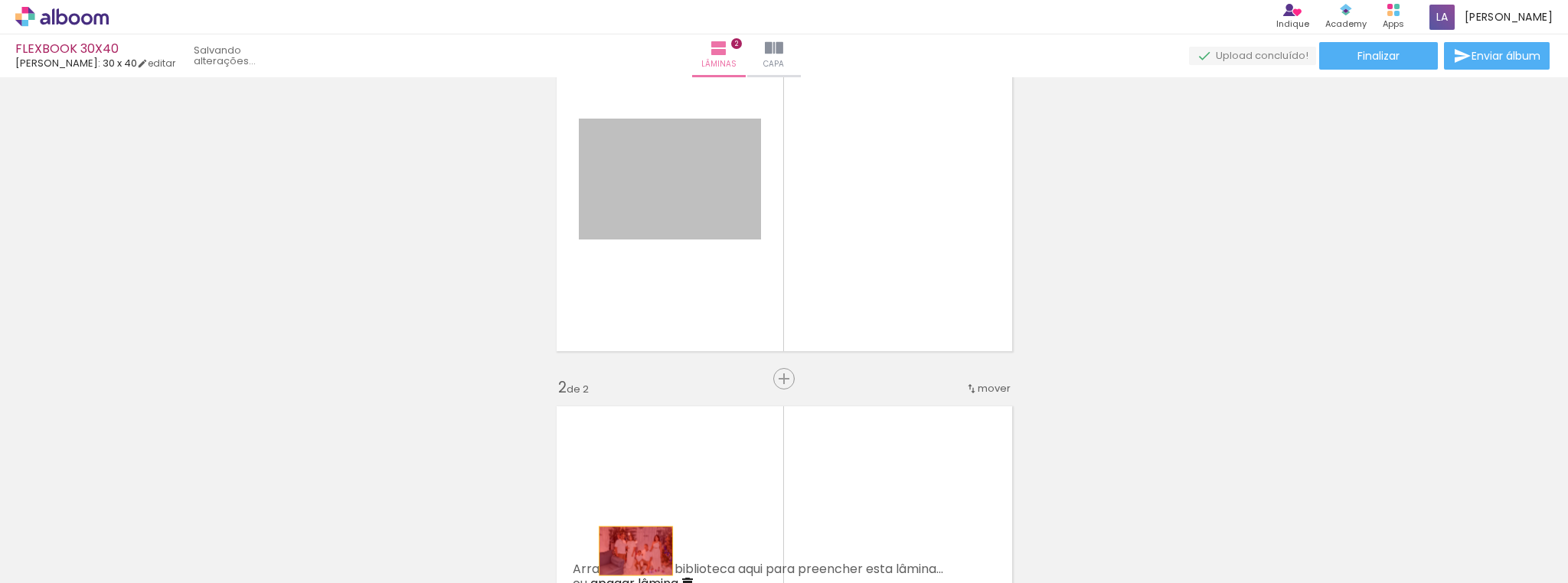
drag, startPoint x: 698, startPoint y: 190, endPoint x: 631, endPoint y: 551, distance: 367.2
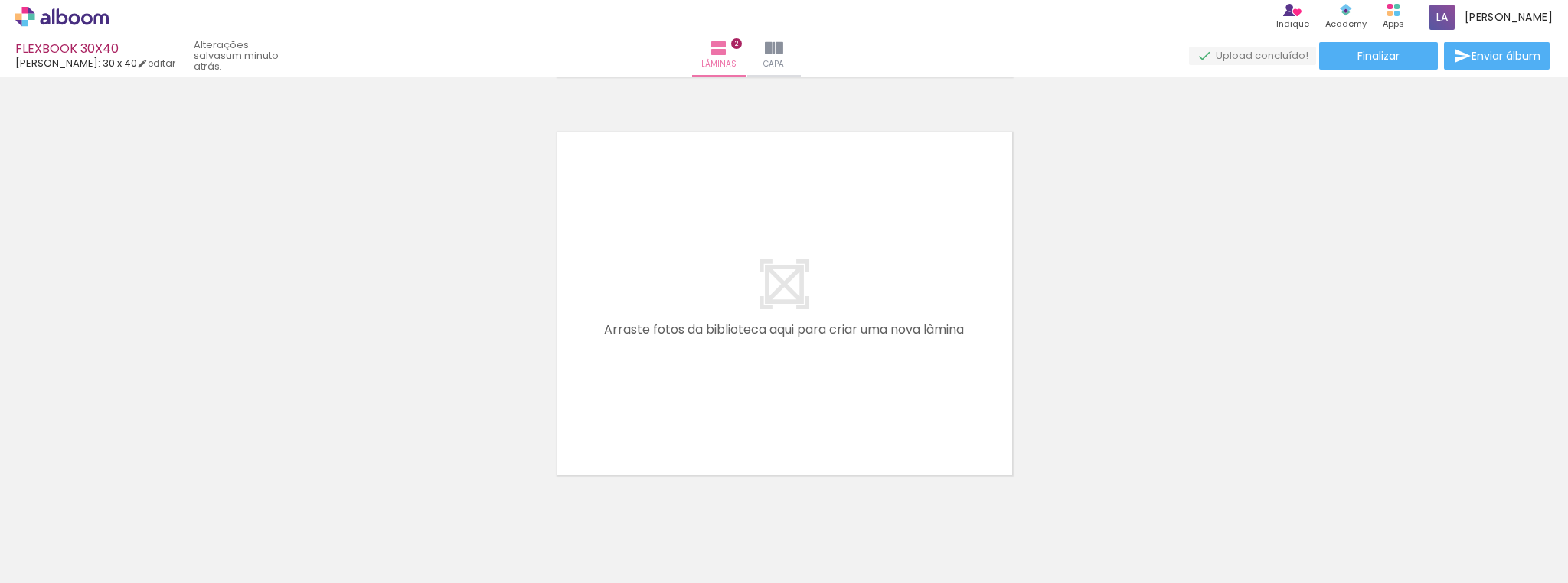
scroll to position [846, 0]
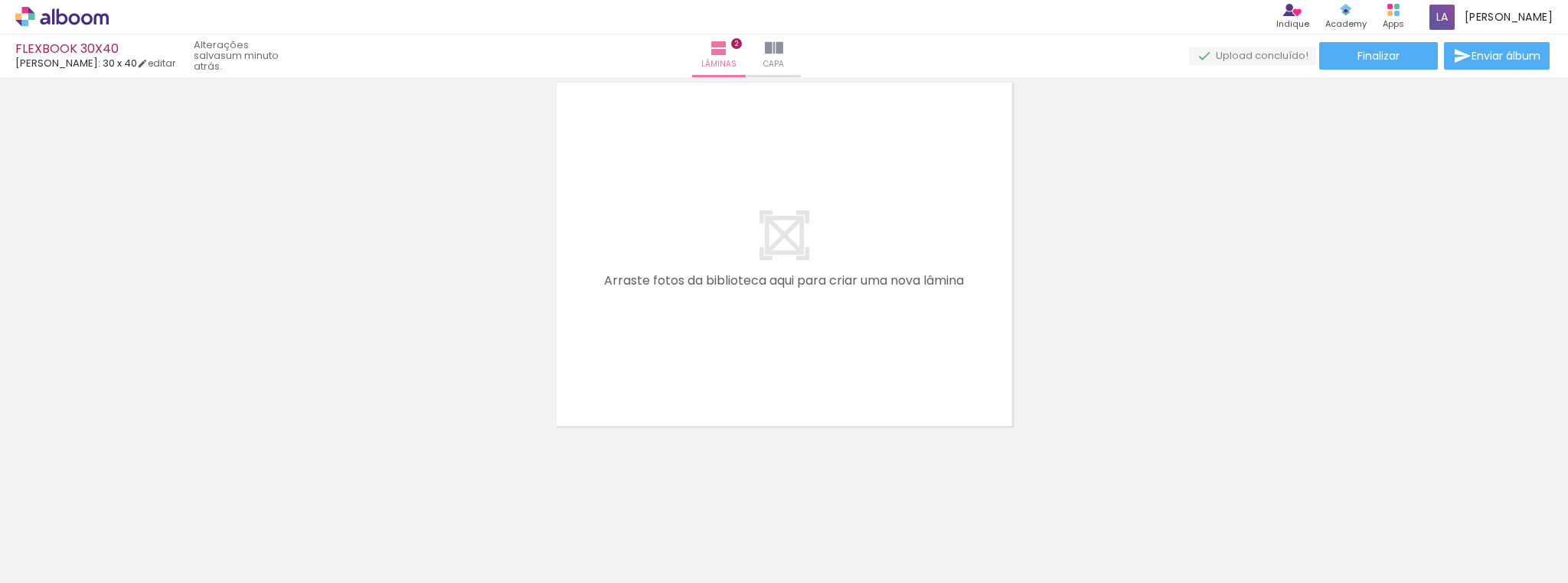
click at [297, 500] on iron-icon at bounding box center [291, 500] width 16 height 16
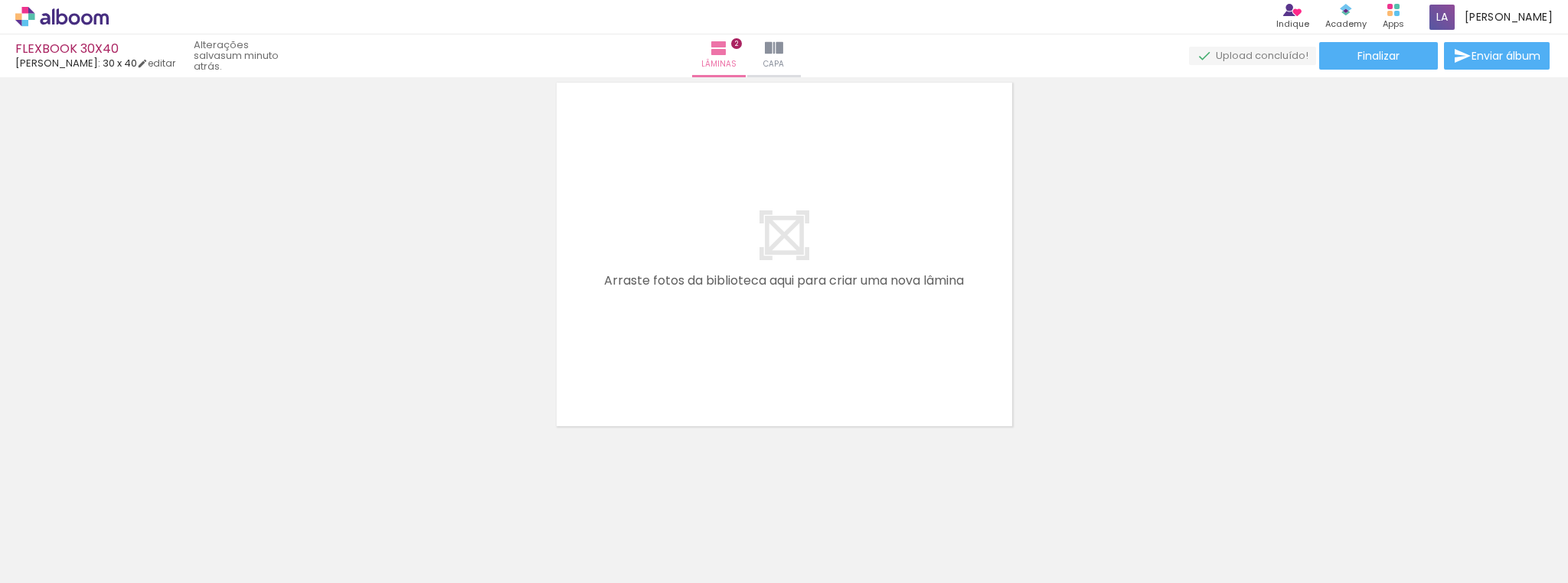
click at [297, 500] on iron-icon at bounding box center [291, 500] width 16 height 16
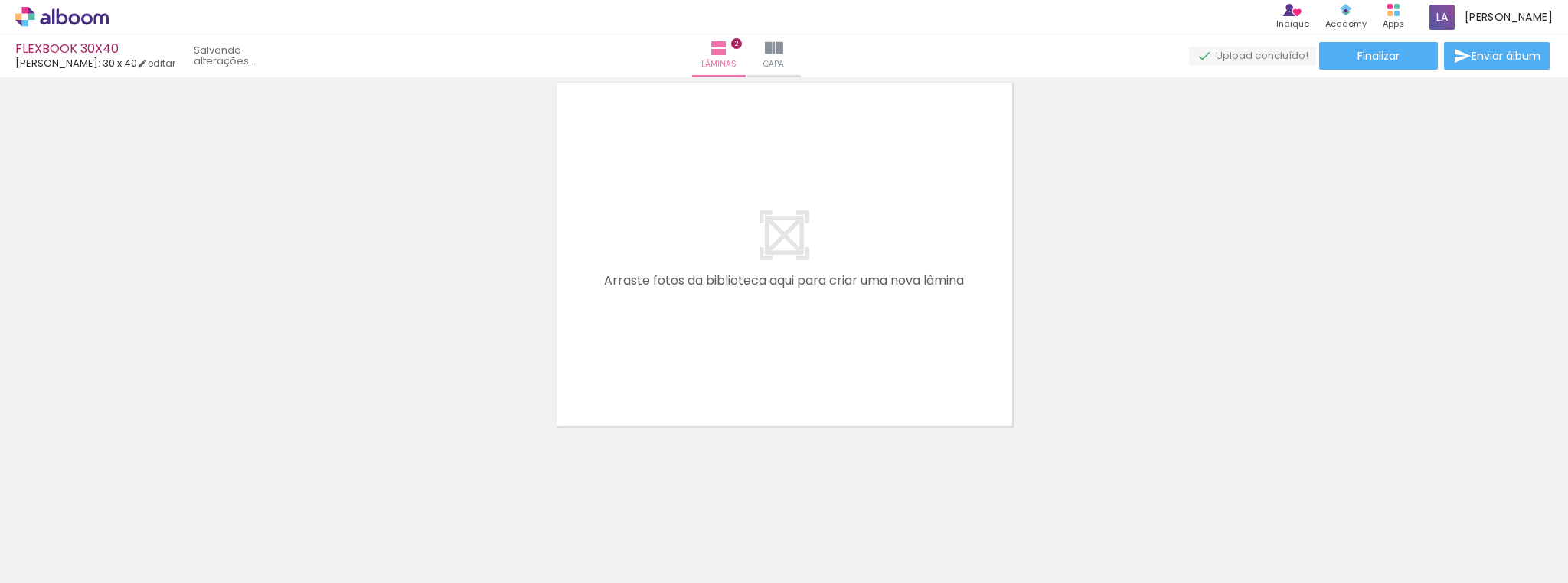
click at [297, 500] on iron-icon at bounding box center [291, 500] width 16 height 16
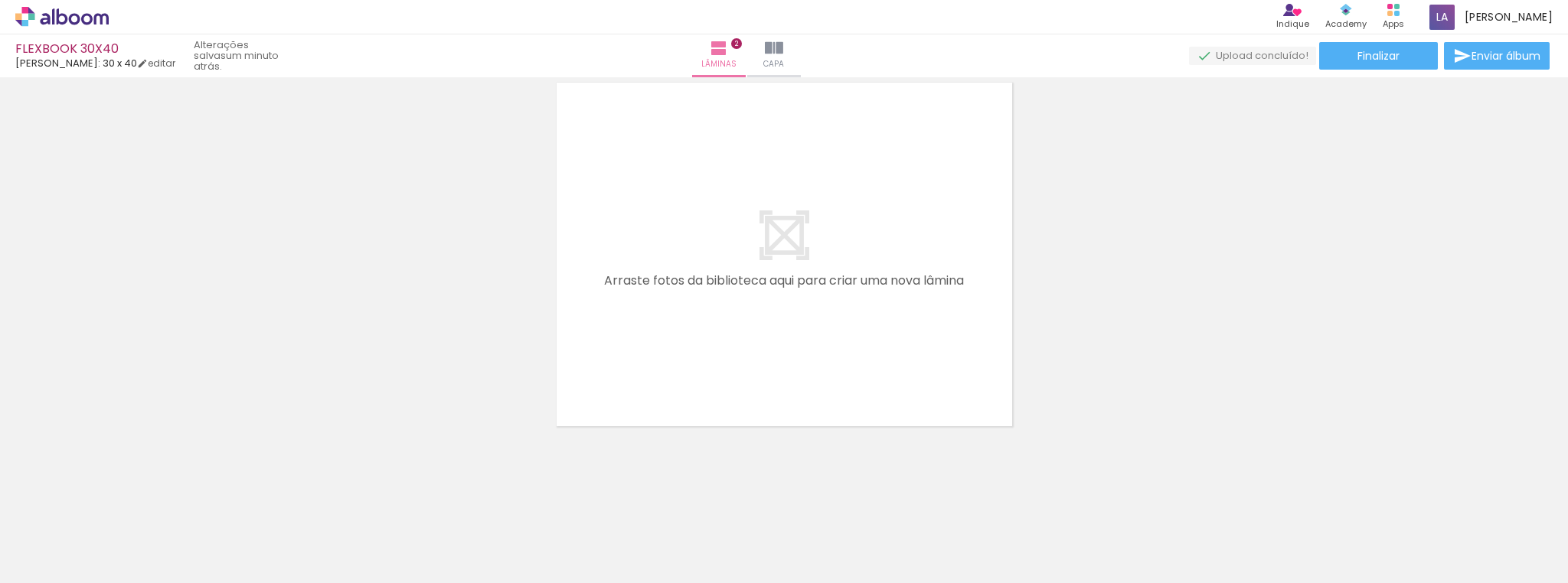
click at [297, 500] on iron-icon at bounding box center [291, 500] width 16 height 16
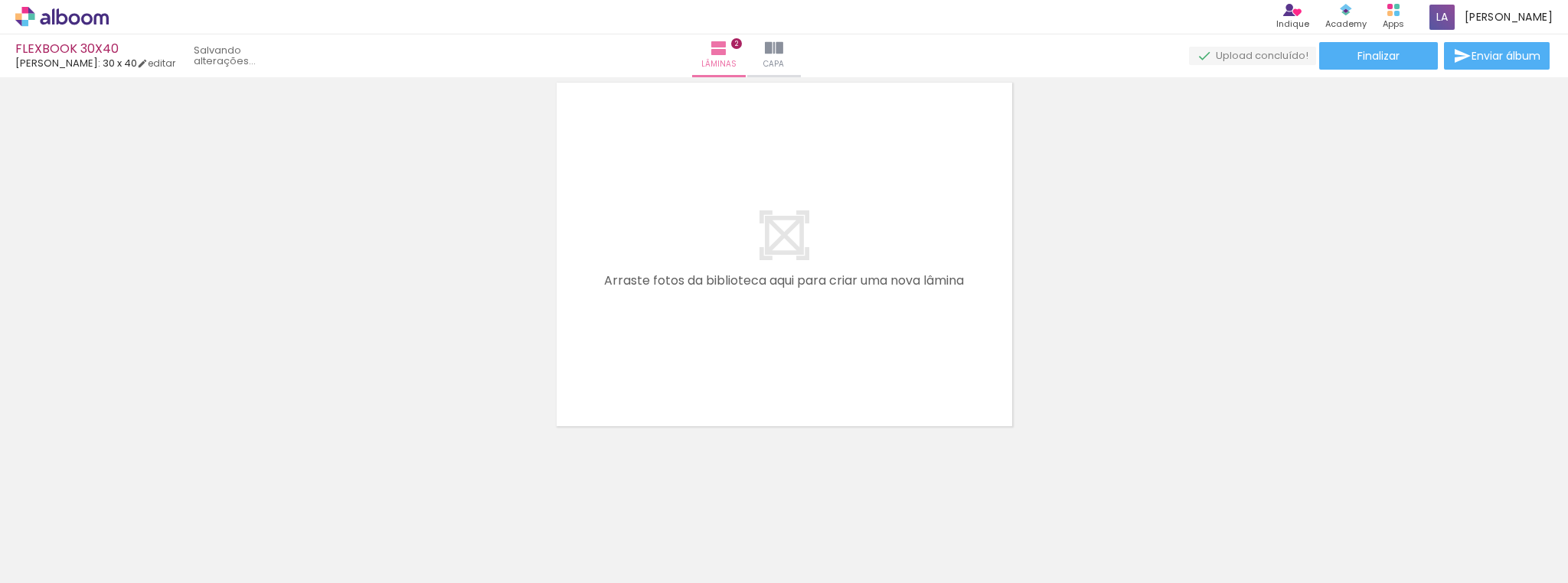
click at [297, 500] on iron-icon at bounding box center [291, 500] width 16 height 16
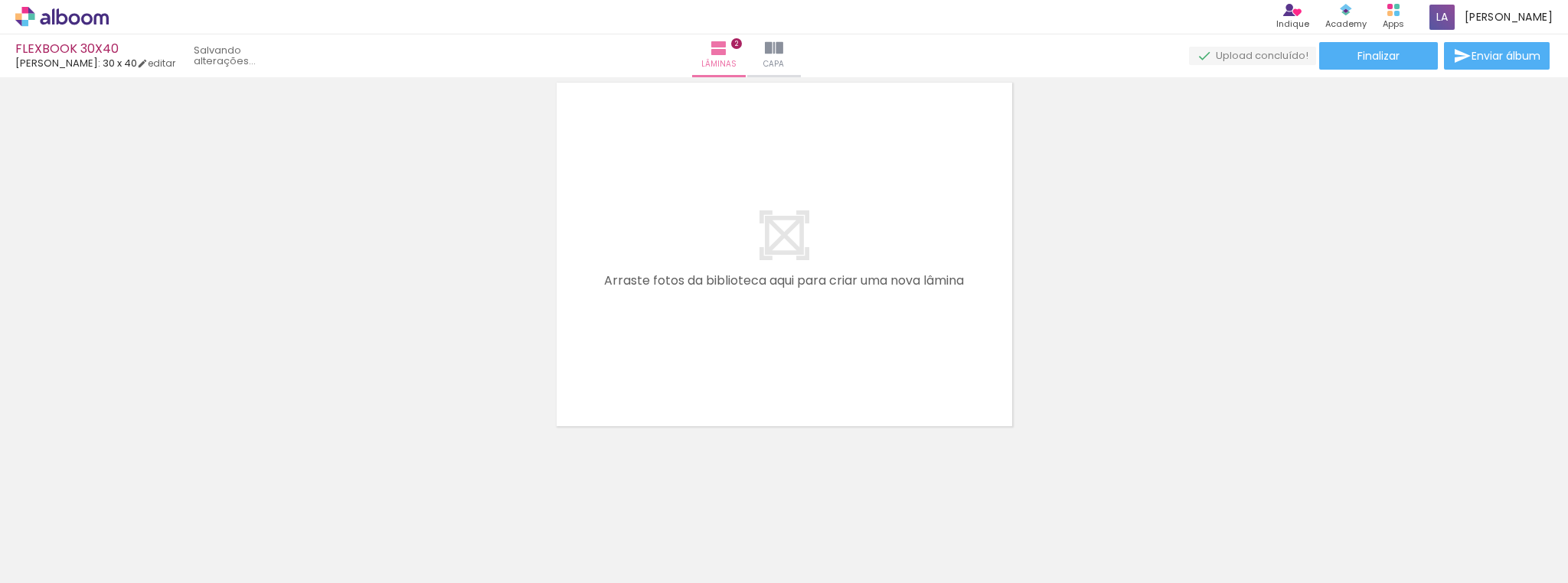
click at [297, 500] on iron-icon at bounding box center [291, 500] width 16 height 16
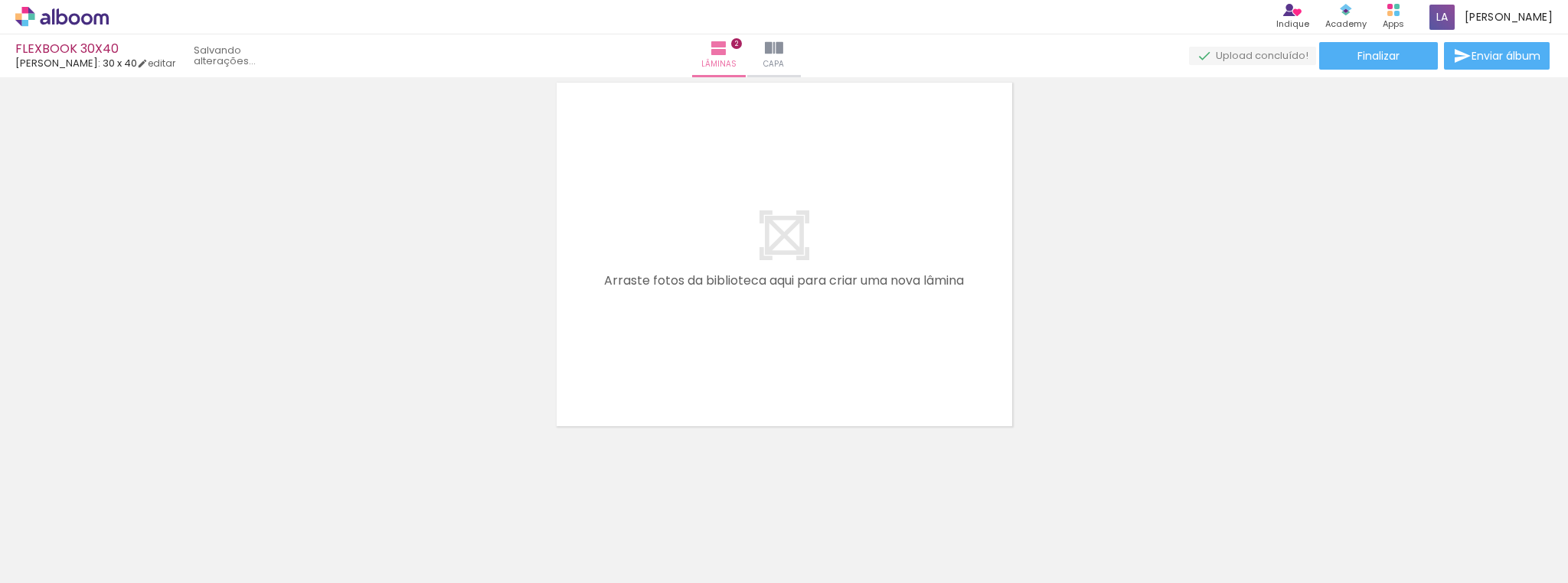
click at [297, 500] on iron-icon at bounding box center [291, 500] width 16 height 16
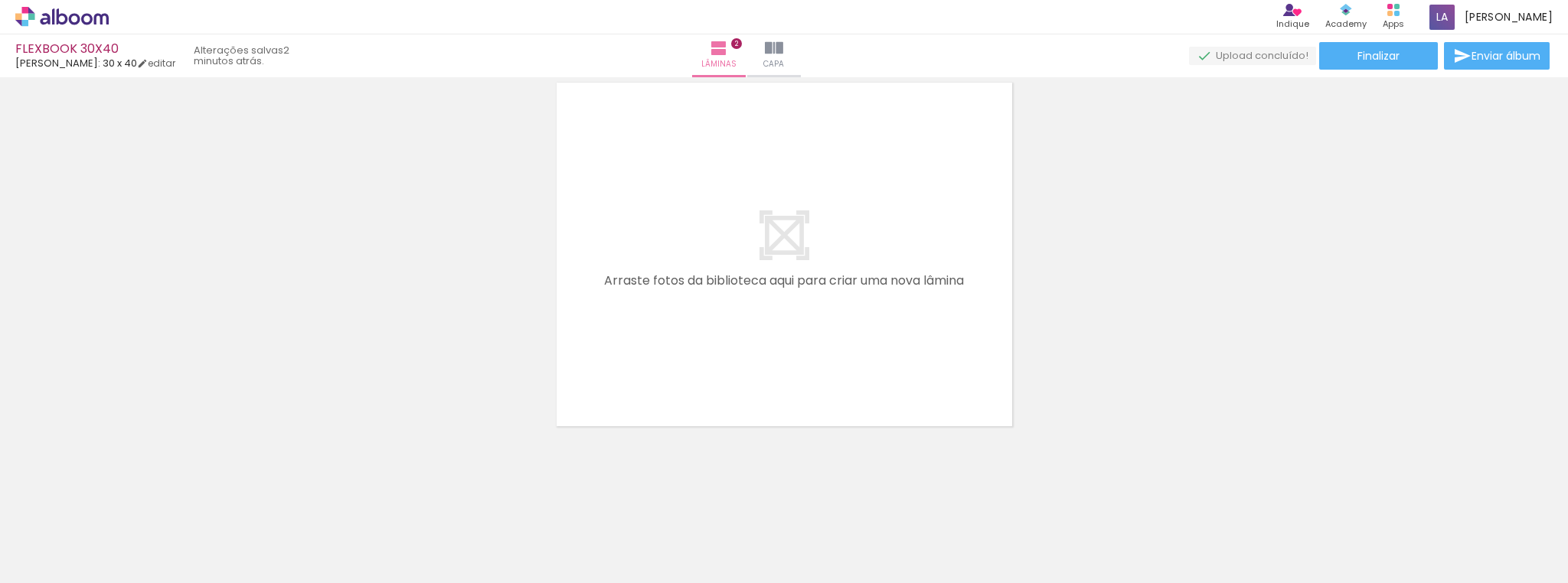
click at [51, 561] on span "Adicionar Fotos" at bounding box center [55, 563] width 46 height 17
click at [0, 0] on input "file" at bounding box center [0, 0] width 0 height 0
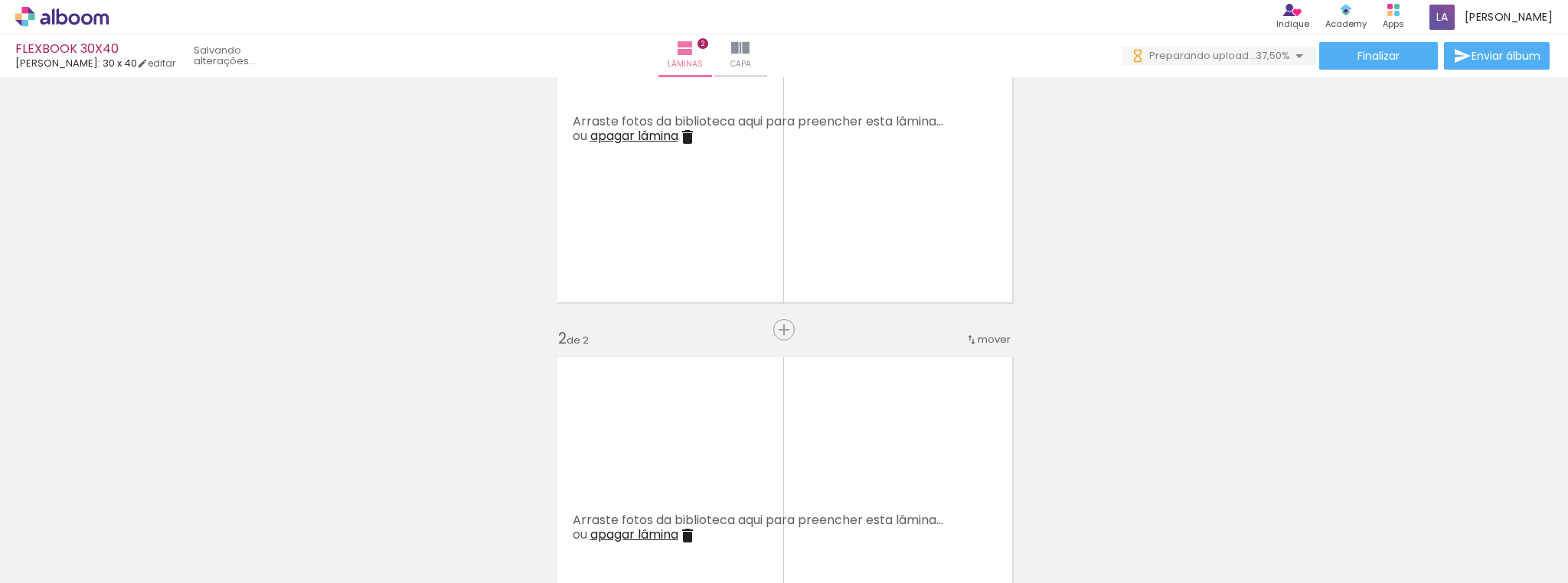
scroll to position [0, 0]
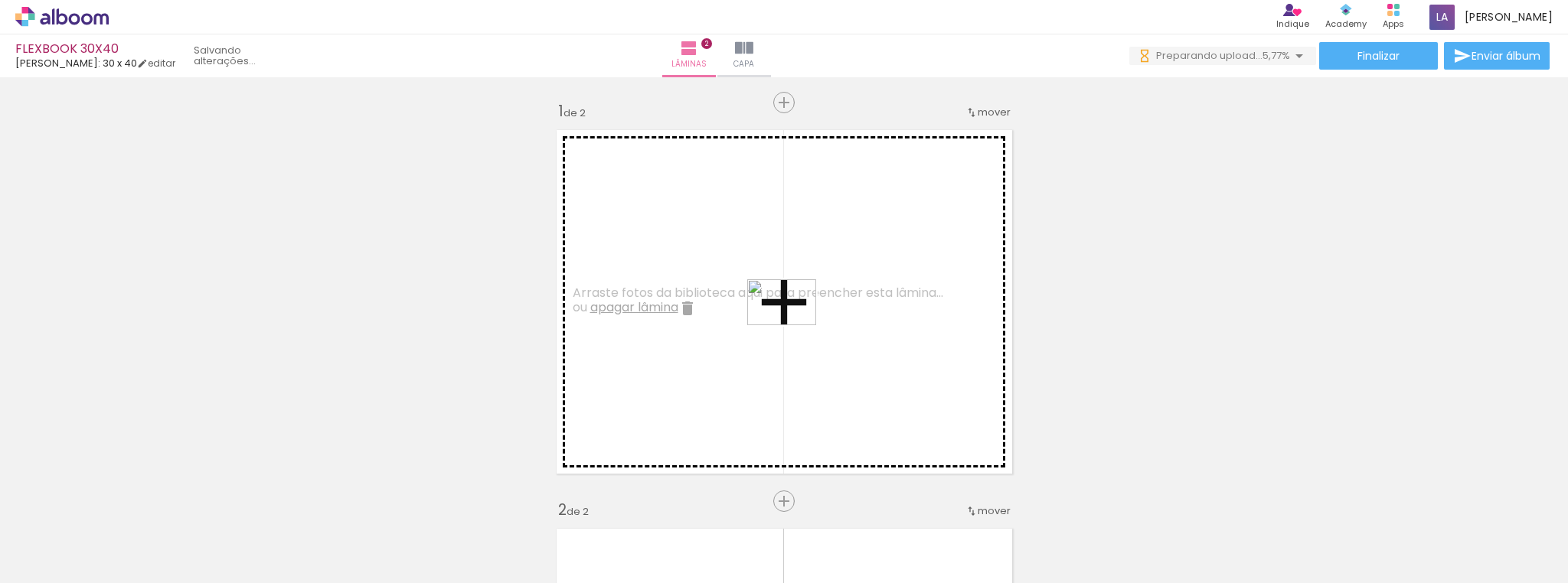
drag, startPoint x: 406, startPoint y: 536, endPoint x: 793, endPoint y: 326, distance: 440.3
click at [793, 326] on quentale-workspace at bounding box center [784, 292] width 1568 height 583
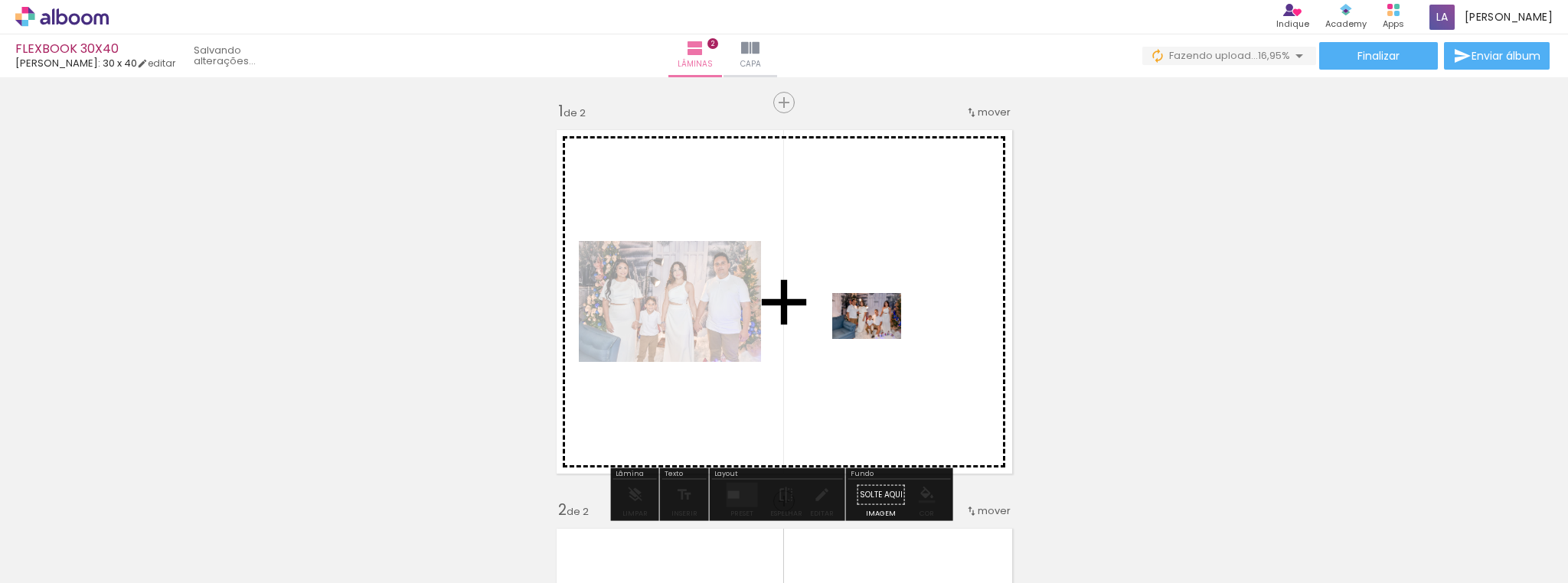
drag, startPoint x: 340, startPoint y: 536, endPoint x: 878, endPoint y: 339, distance: 572.9
click at [878, 339] on quentale-workspace at bounding box center [784, 292] width 1568 height 583
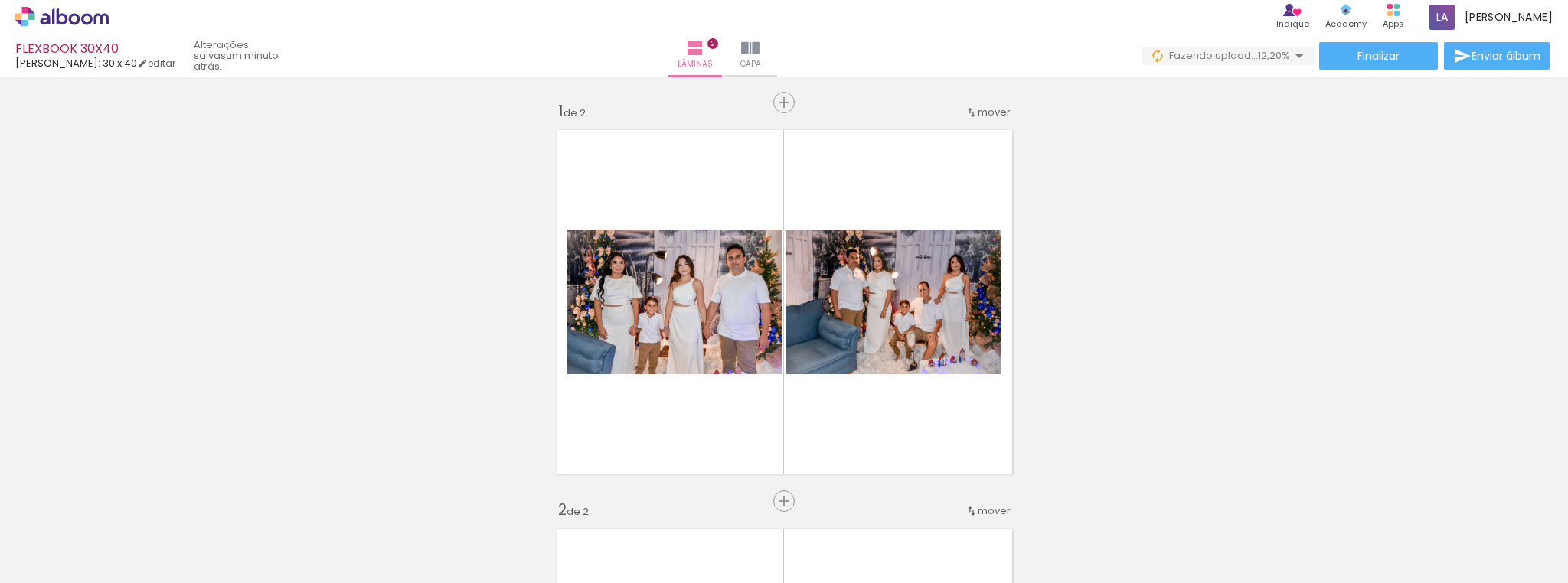
scroll to position [0, 2599]
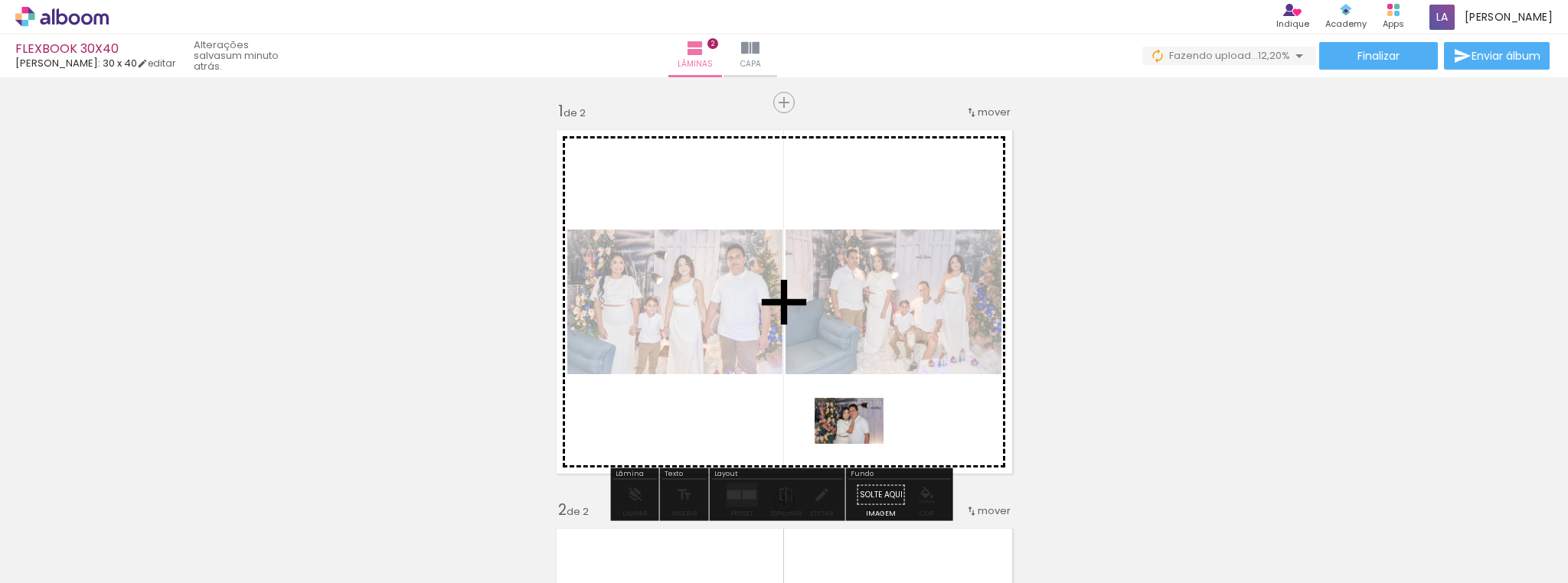
drag, startPoint x: 729, startPoint y: 535, endPoint x: 861, endPoint y: 444, distance: 160.3
click at [861, 444] on quentale-workspace at bounding box center [784, 292] width 1568 height 583
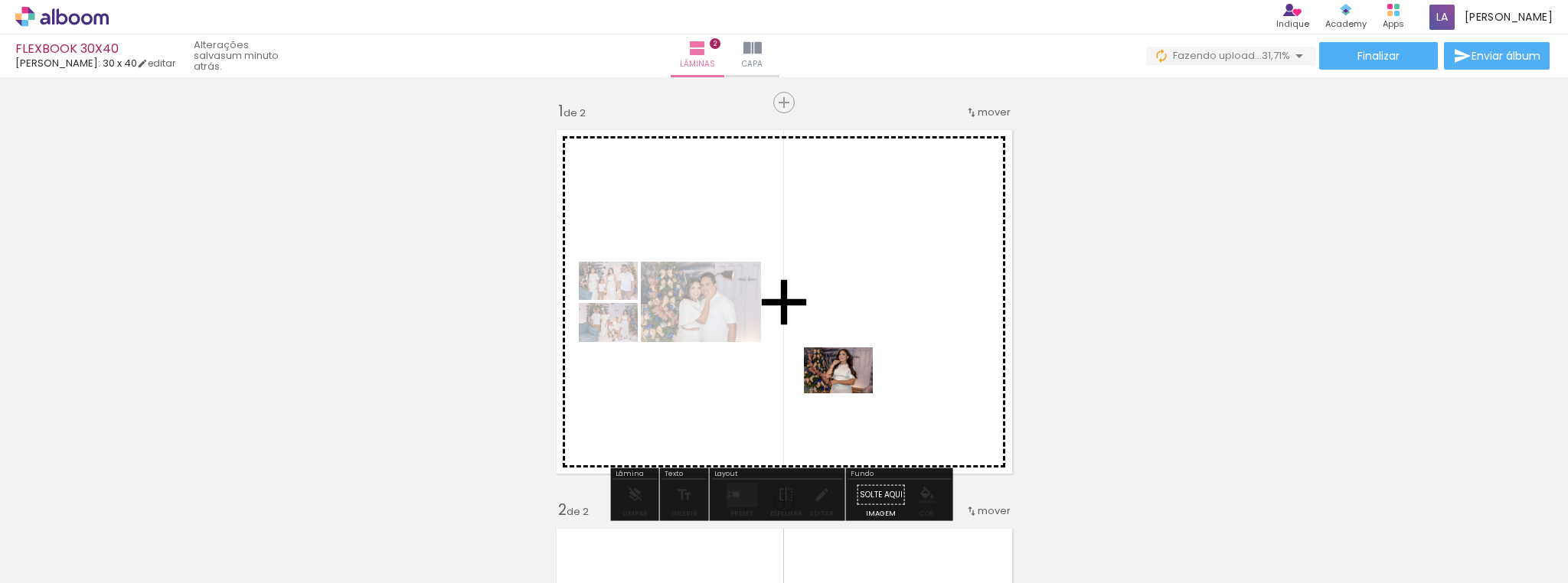
drag, startPoint x: 817, startPoint y: 536, endPoint x: 850, endPoint y: 394, distance: 145.8
click at [850, 394] on quentale-workspace at bounding box center [784, 292] width 1568 height 583
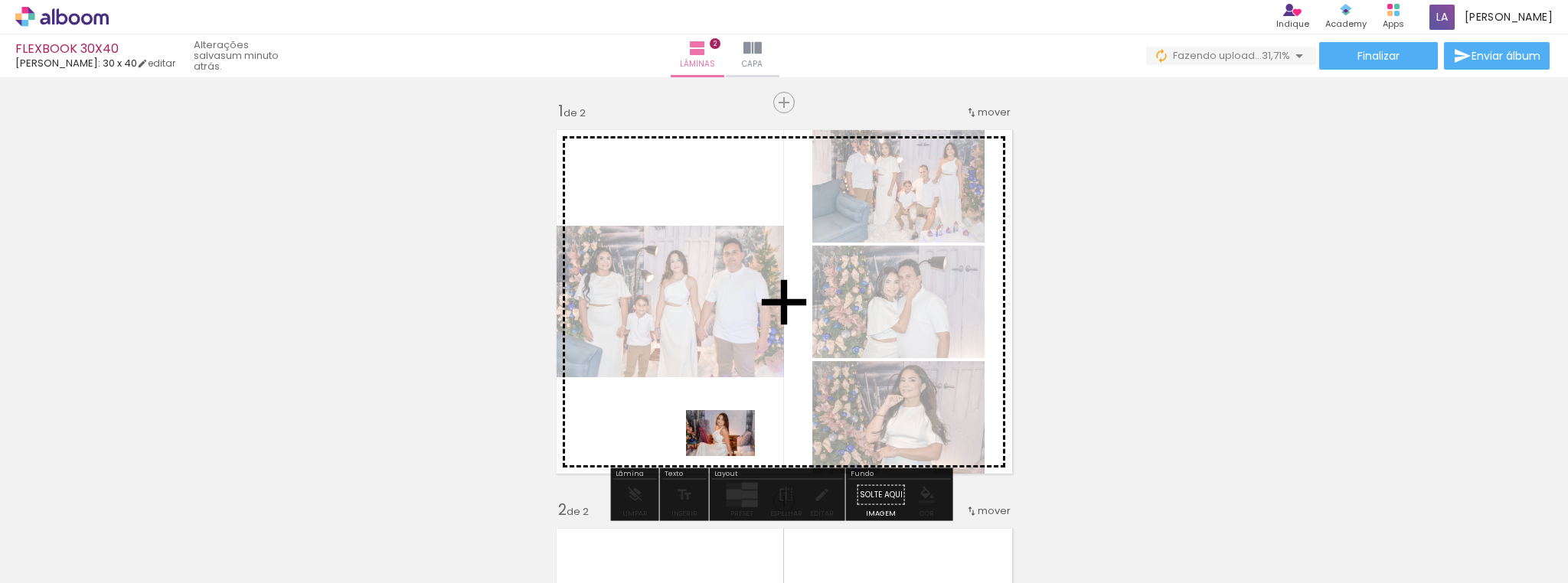
drag, startPoint x: 895, startPoint y: 529, endPoint x: 732, endPoint y: 456, distance: 178.6
click at [732, 456] on quentale-workspace at bounding box center [784, 292] width 1568 height 583
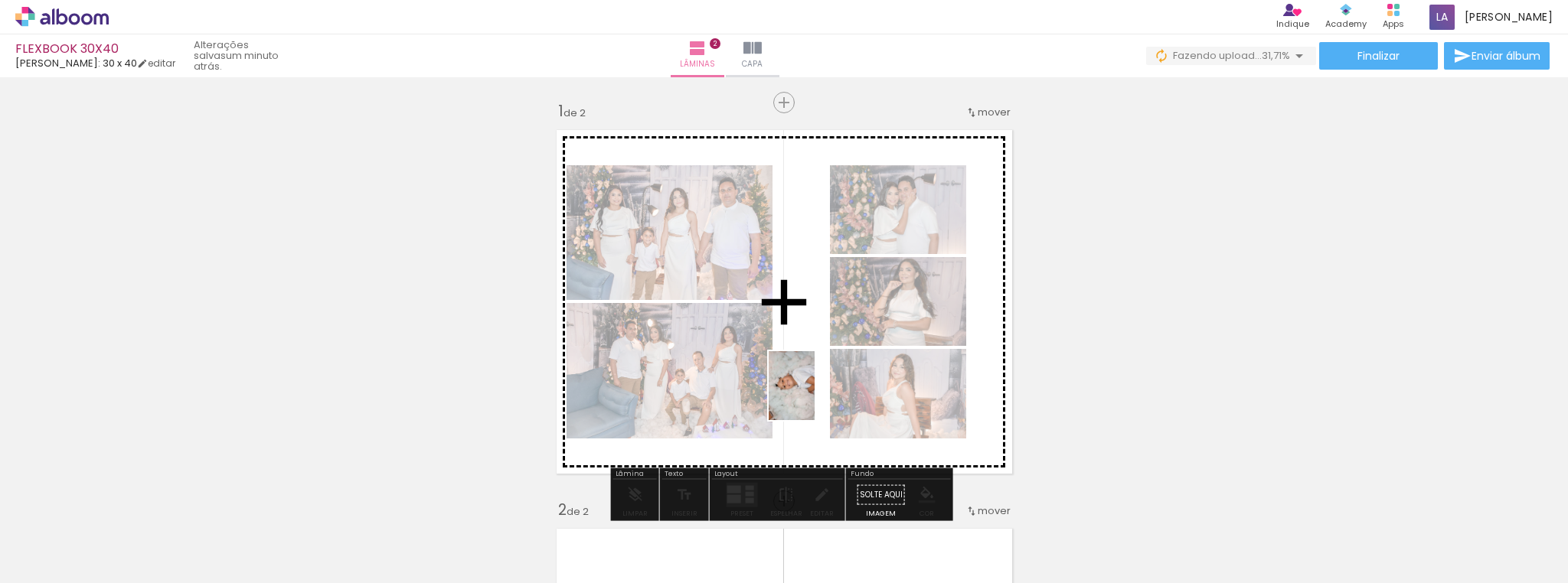
drag, startPoint x: 989, startPoint y: 543, endPoint x: 815, endPoint y: 397, distance: 227.1
click at [815, 397] on quentale-workspace at bounding box center [784, 292] width 1568 height 583
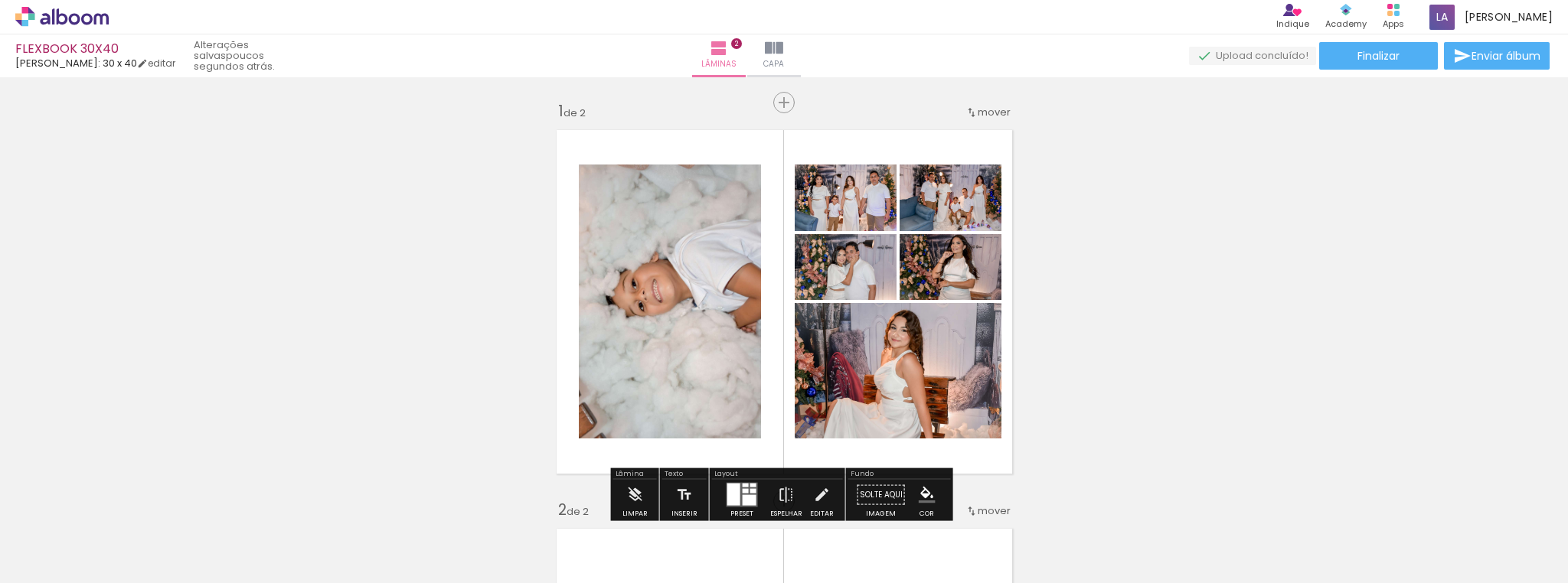
scroll to position [61, 0]
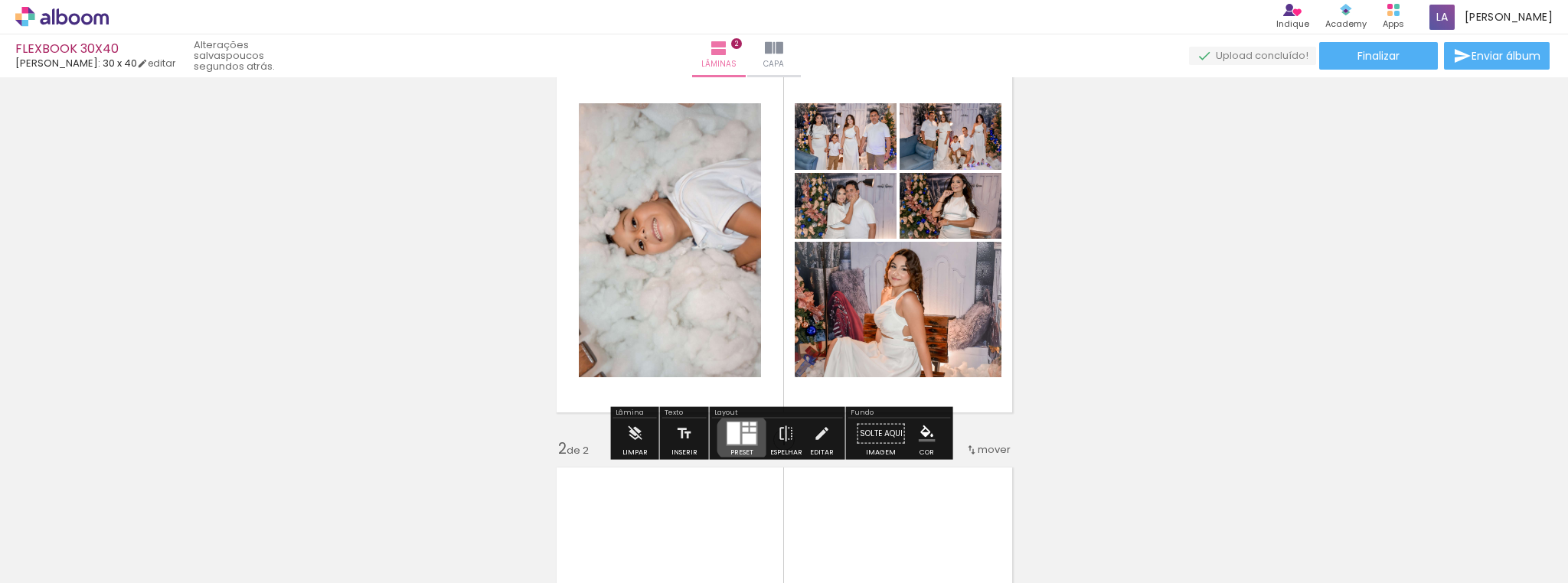
click at [741, 438] on div at bounding box center [748, 439] width 14 height 11
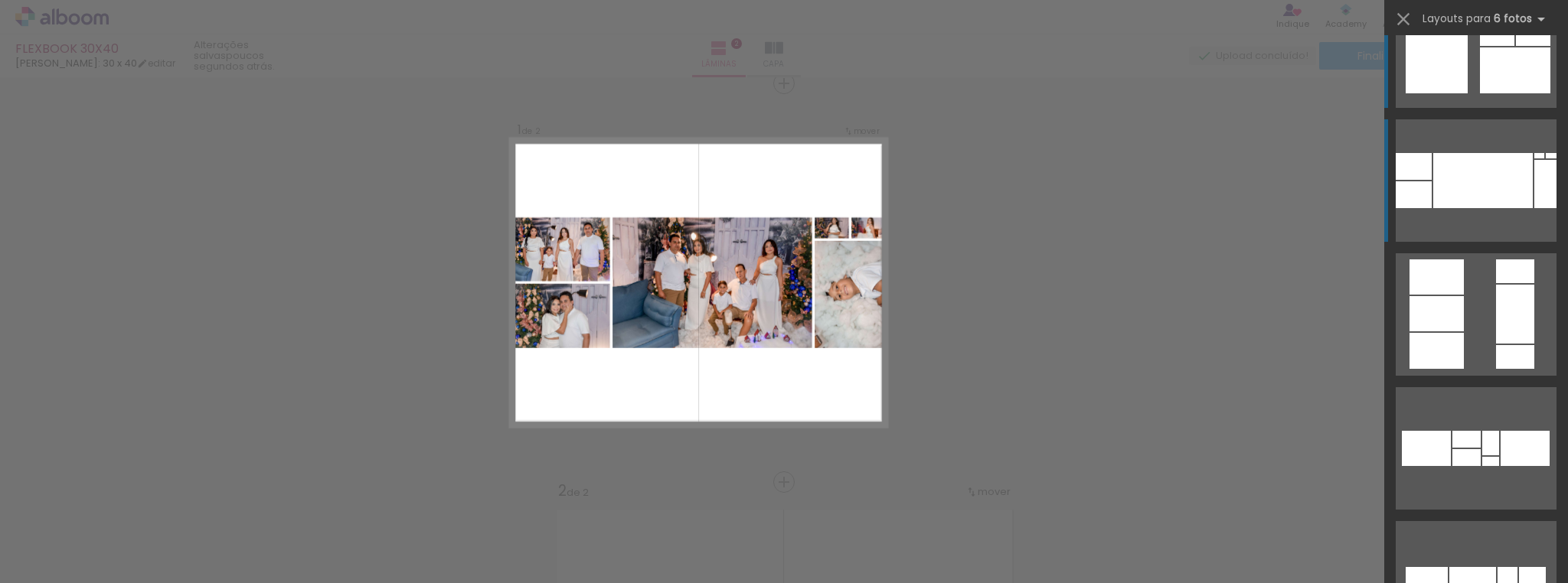
scroll to position [0, 0]
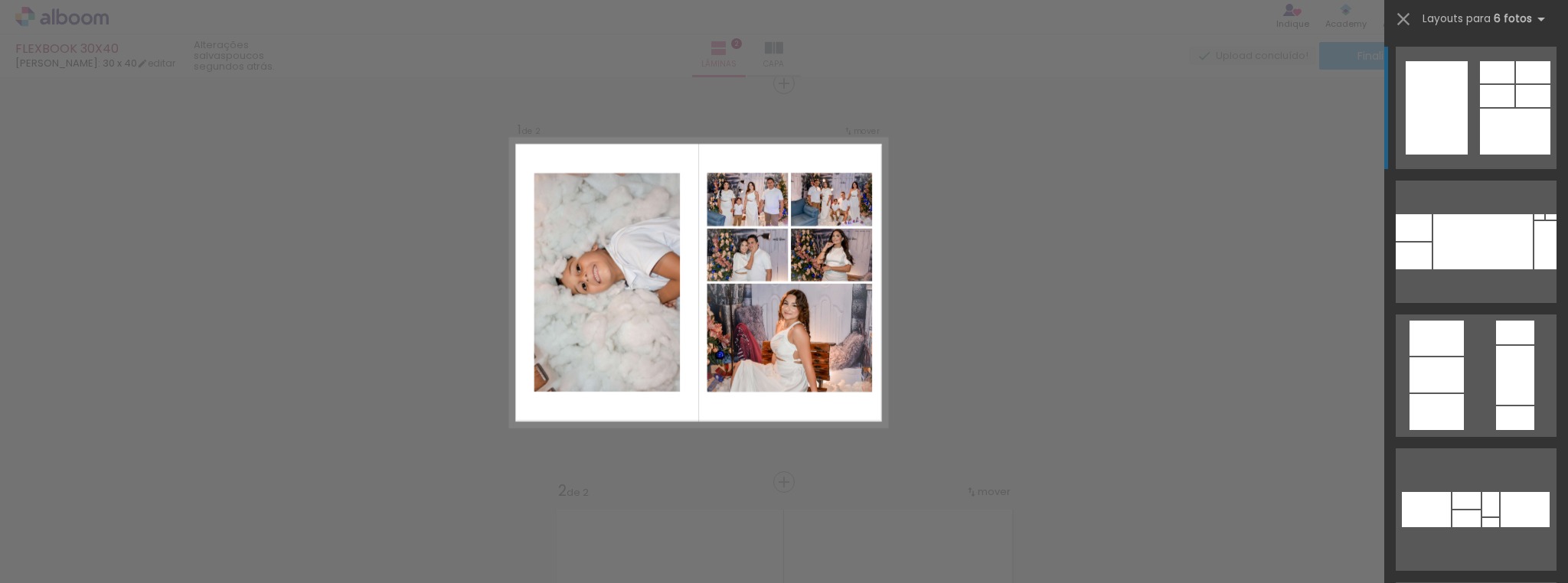
click at [1484, 110] on div at bounding box center [1514, 132] width 71 height 46
click at [1481, 98] on div at bounding box center [1496, 96] width 34 height 22
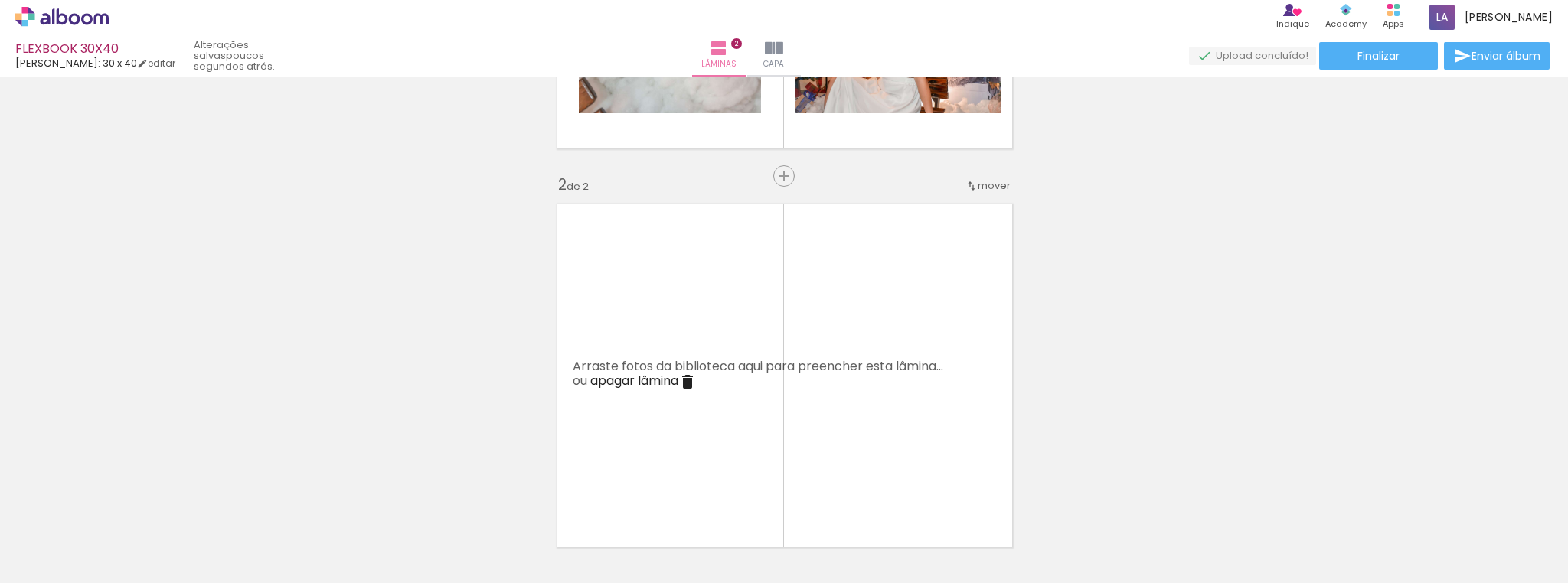
scroll to position [387, 0]
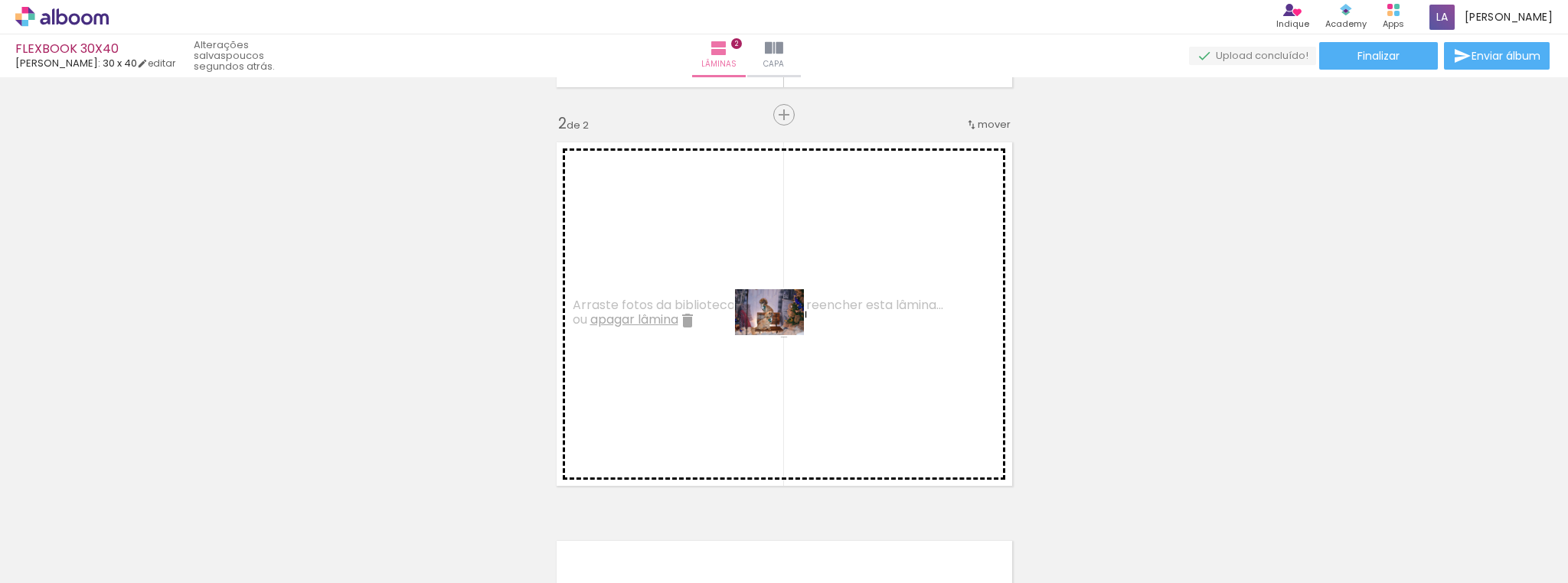
drag, startPoint x: 1330, startPoint y: 538, endPoint x: 781, endPoint y: 335, distance: 585.3
click at [781, 335] on quentale-workspace at bounding box center [784, 292] width 1568 height 583
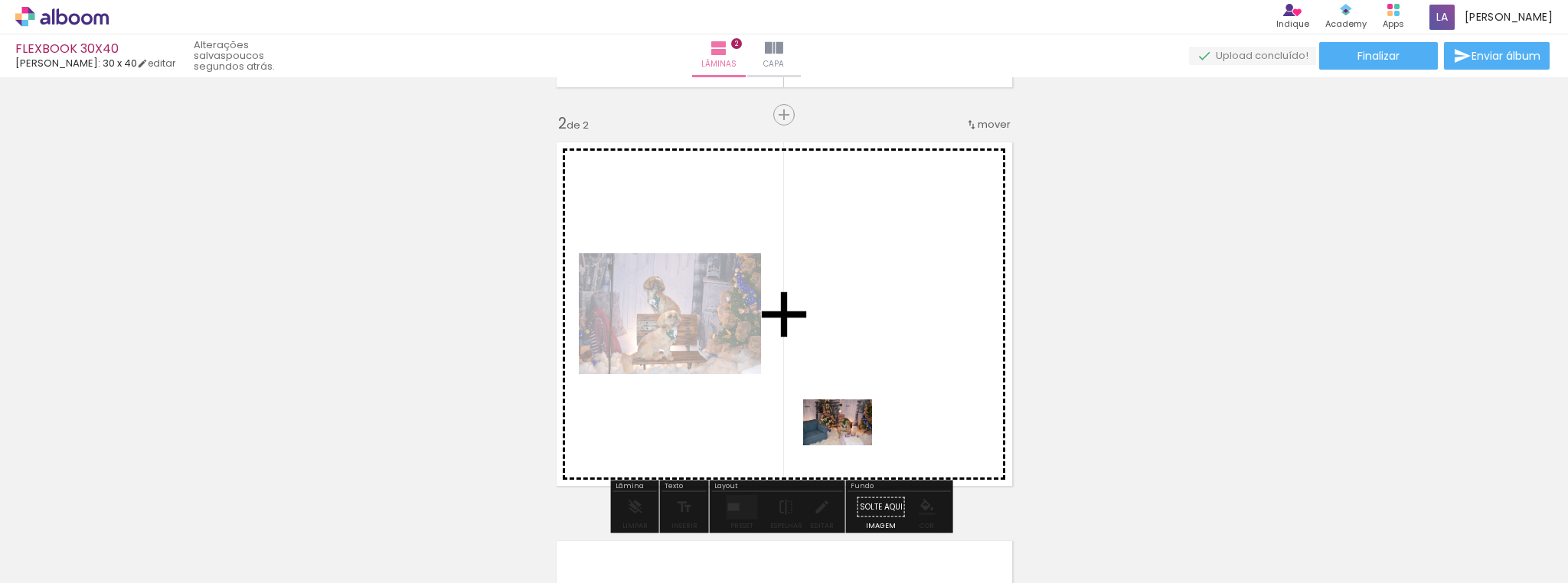
drag, startPoint x: 1251, startPoint y: 542, endPoint x: 849, endPoint y: 446, distance: 413.3
click at [849, 446] on quentale-workspace at bounding box center [784, 292] width 1568 height 583
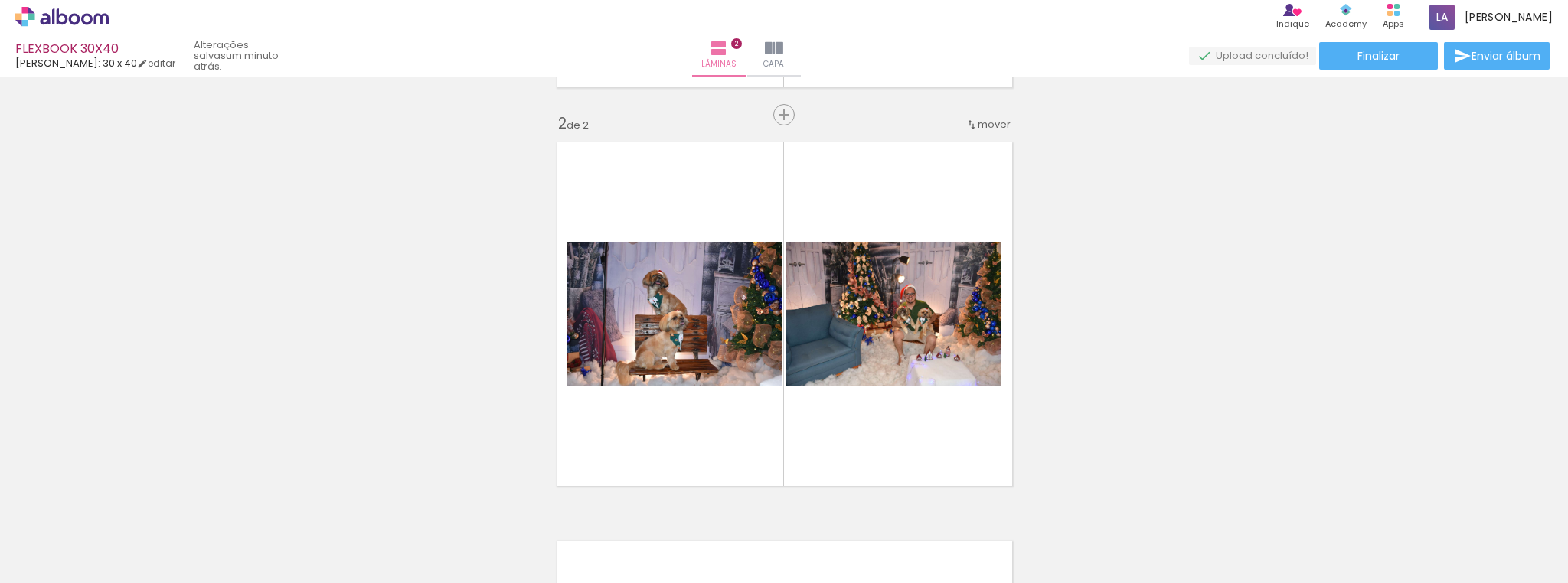
scroll to position [0, 496]
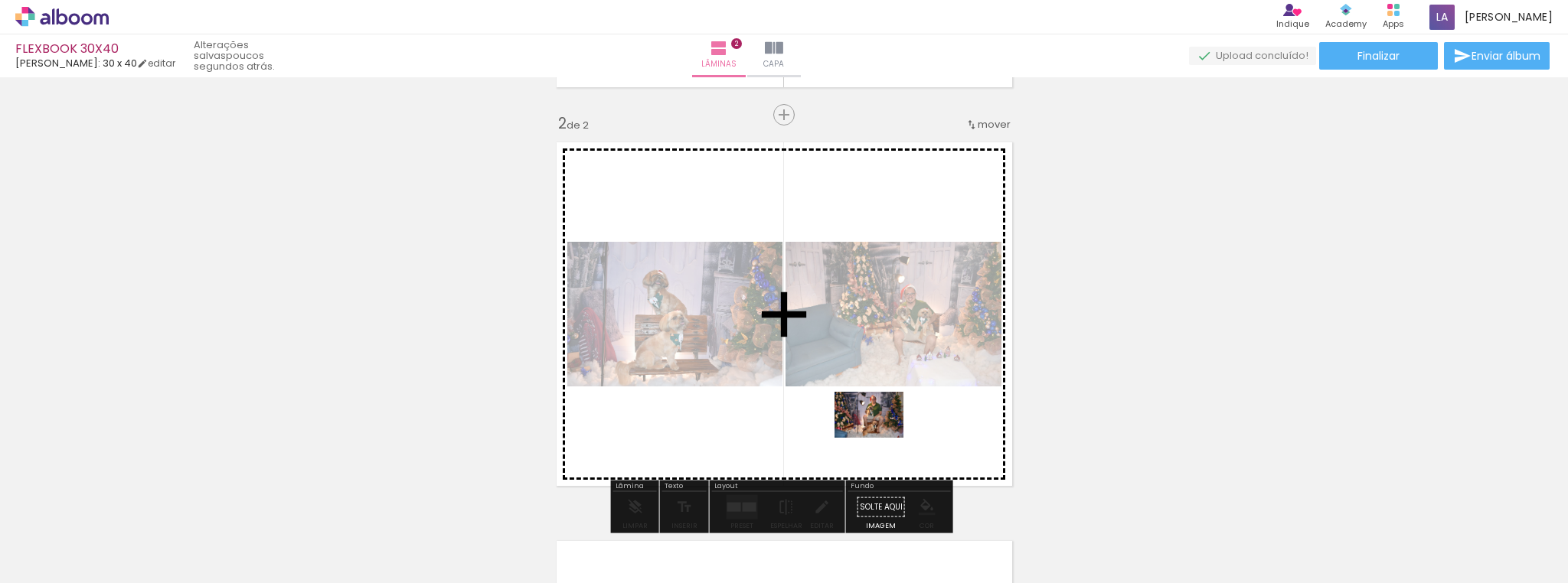
drag, startPoint x: 569, startPoint y: 529, endPoint x: 880, endPoint y: 438, distance: 324.0
click at [880, 438] on quentale-workspace at bounding box center [784, 292] width 1568 height 583
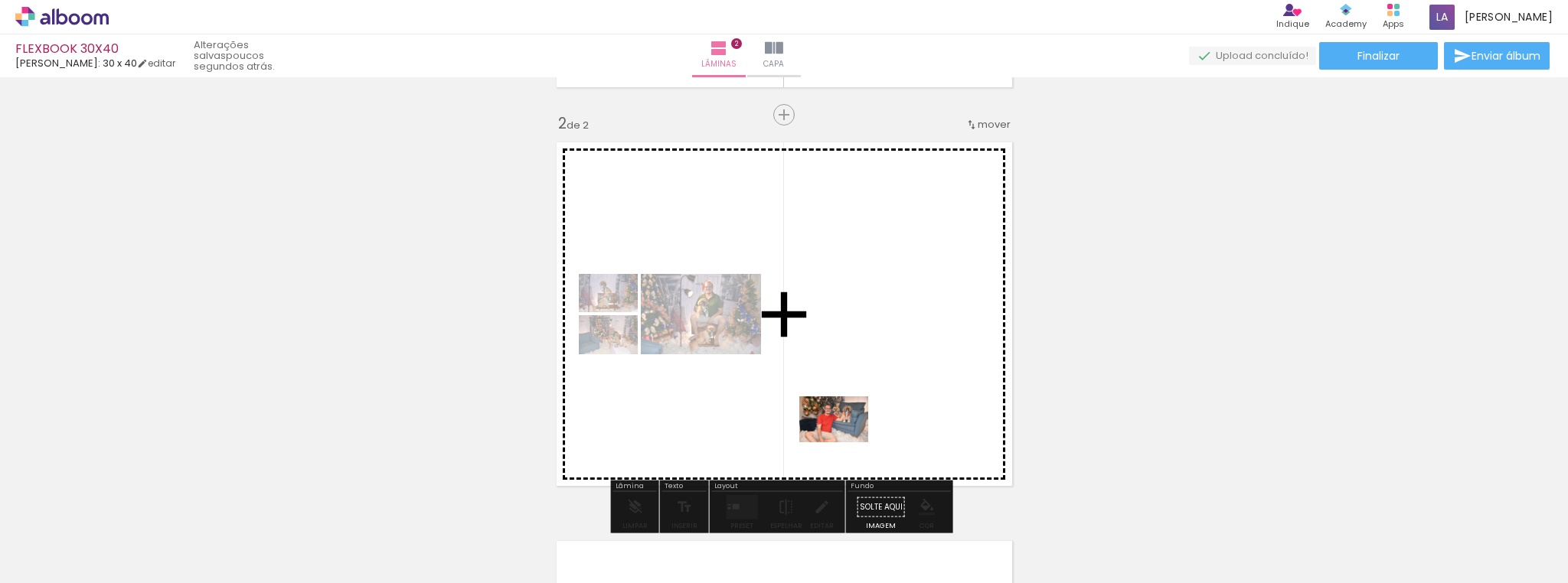
drag, startPoint x: 631, startPoint y: 536, endPoint x: 845, endPoint y: 442, distance: 233.7
click at [845, 442] on quentale-workspace at bounding box center [784, 292] width 1568 height 583
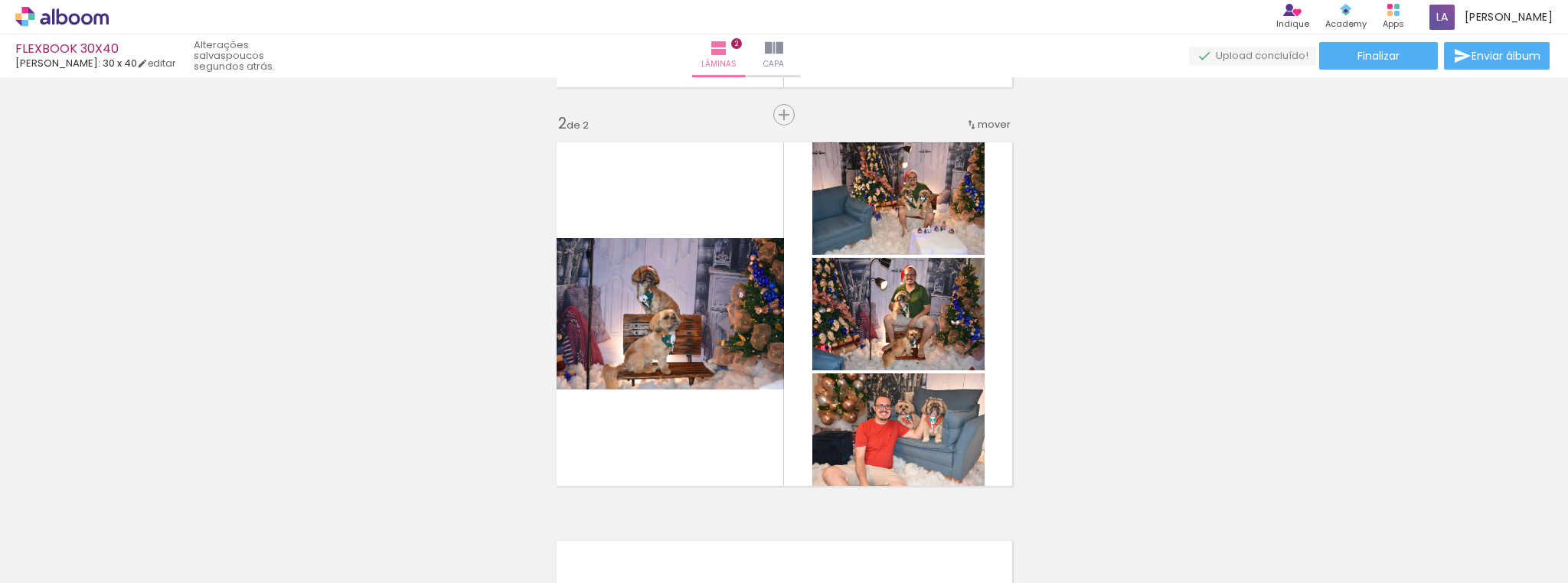
scroll to position [0, 2988]
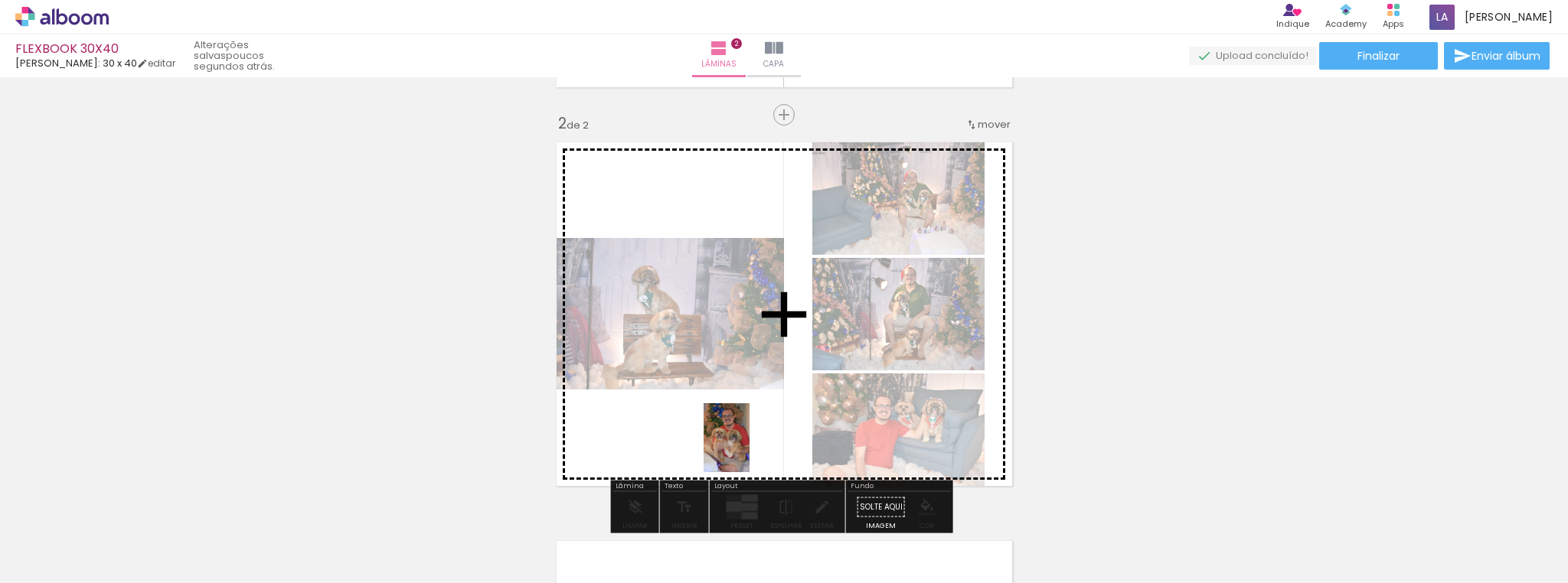
drag, startPoint x: 1030, startPoint y: 537, endPoint x: 749, endPoint y: 449, distance: 294.5
click at [749, 449] on quentale-workspace at bounding box center [784, 292] width 1568 height 583
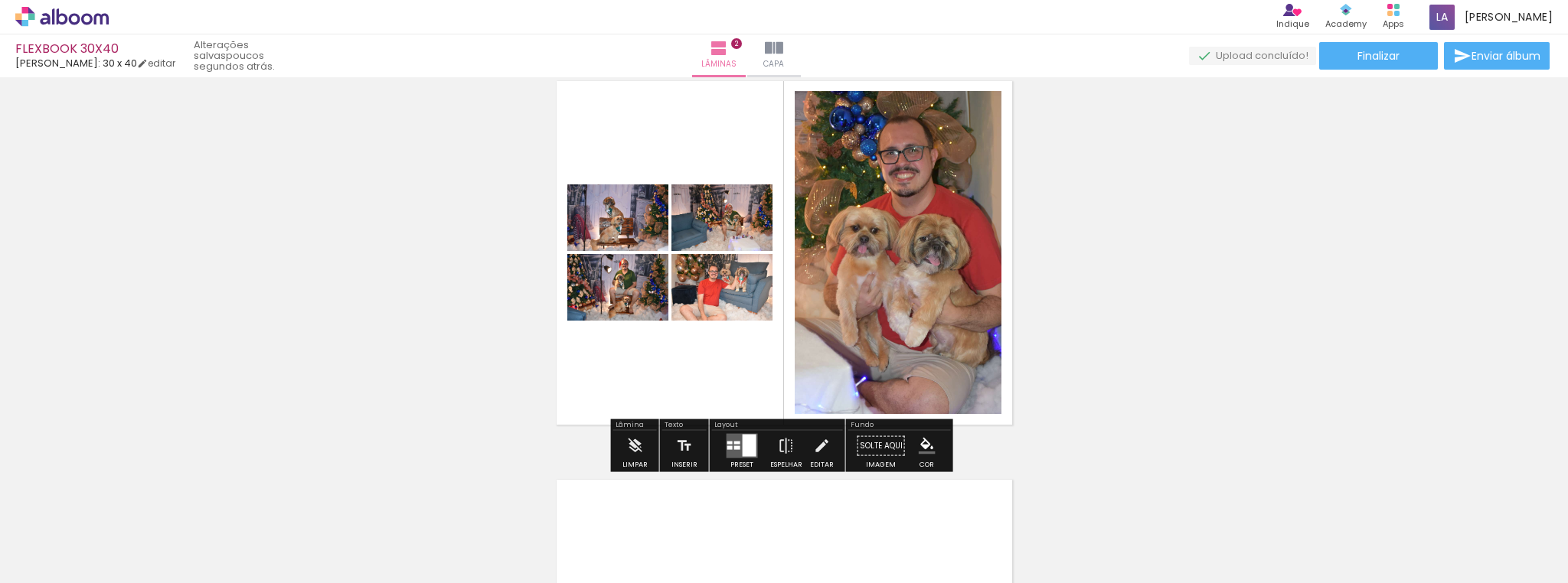
scroll to position [509, 0]
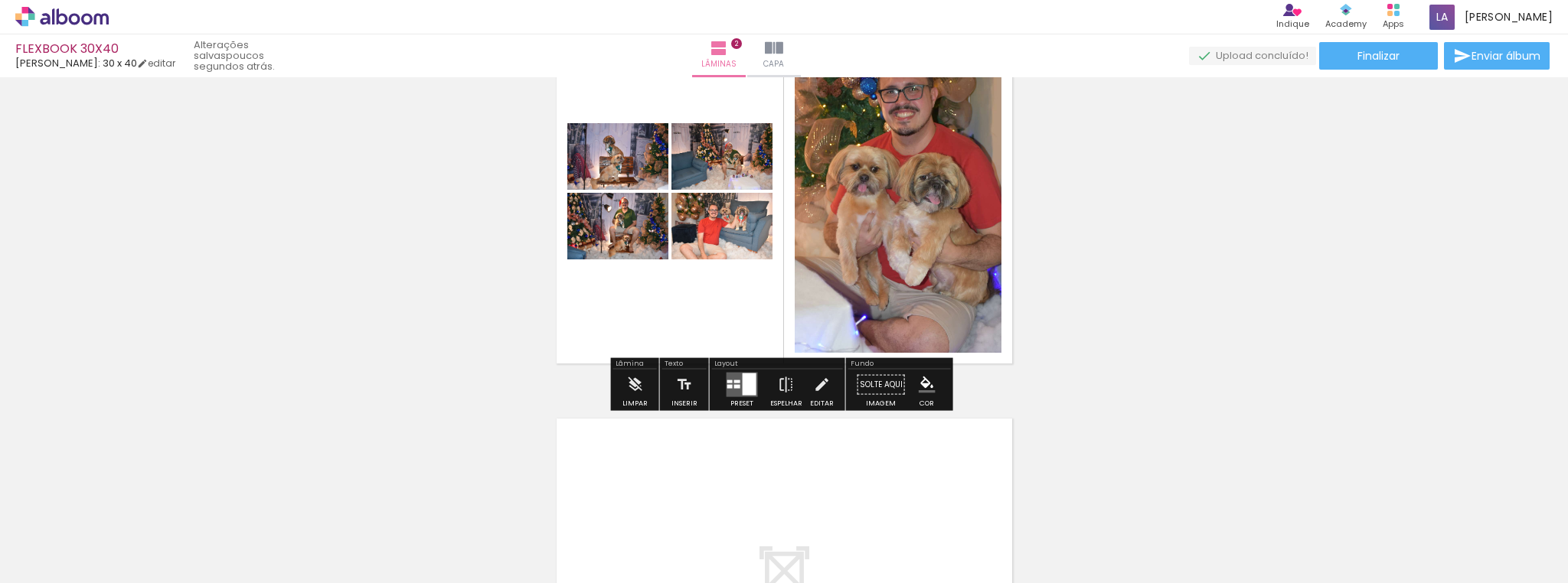
click at [735, 387] on quentale-layouter at bounding box center [741, 384] width 32 height 25
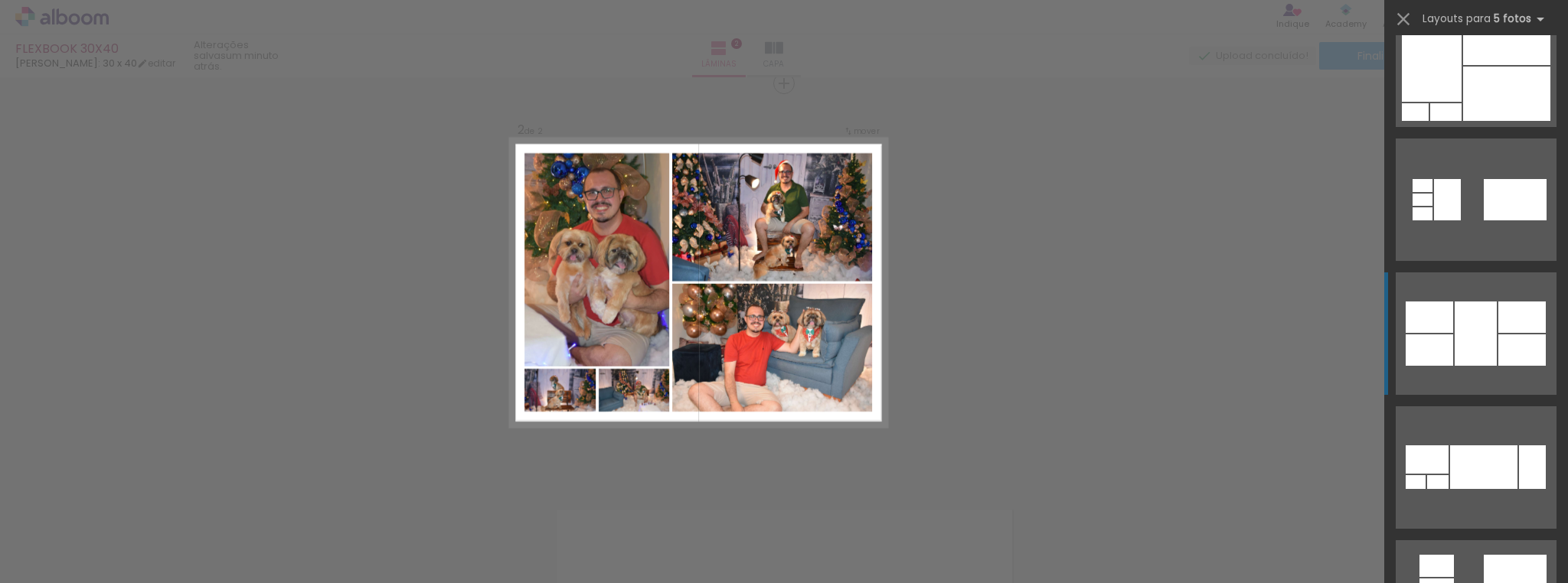
scroll to position [919, 0]
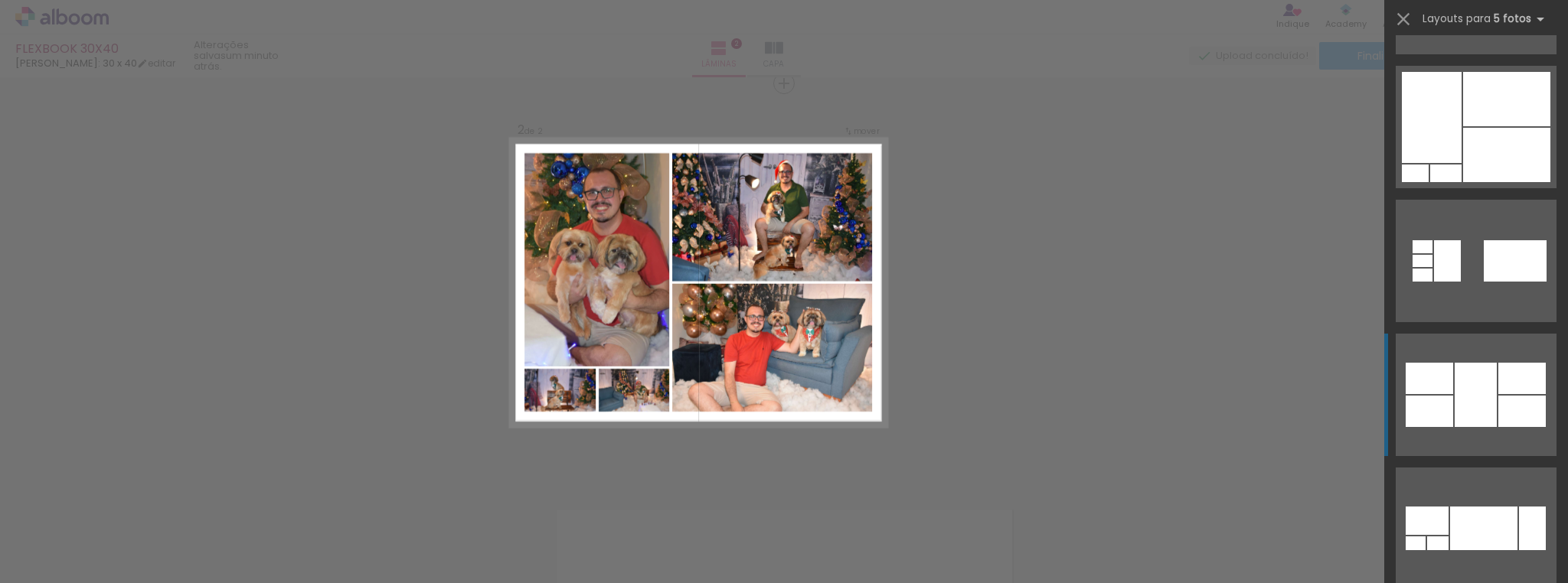
click at [1463, 107] on div at bounding box center [1507, 99] width 87 height 55
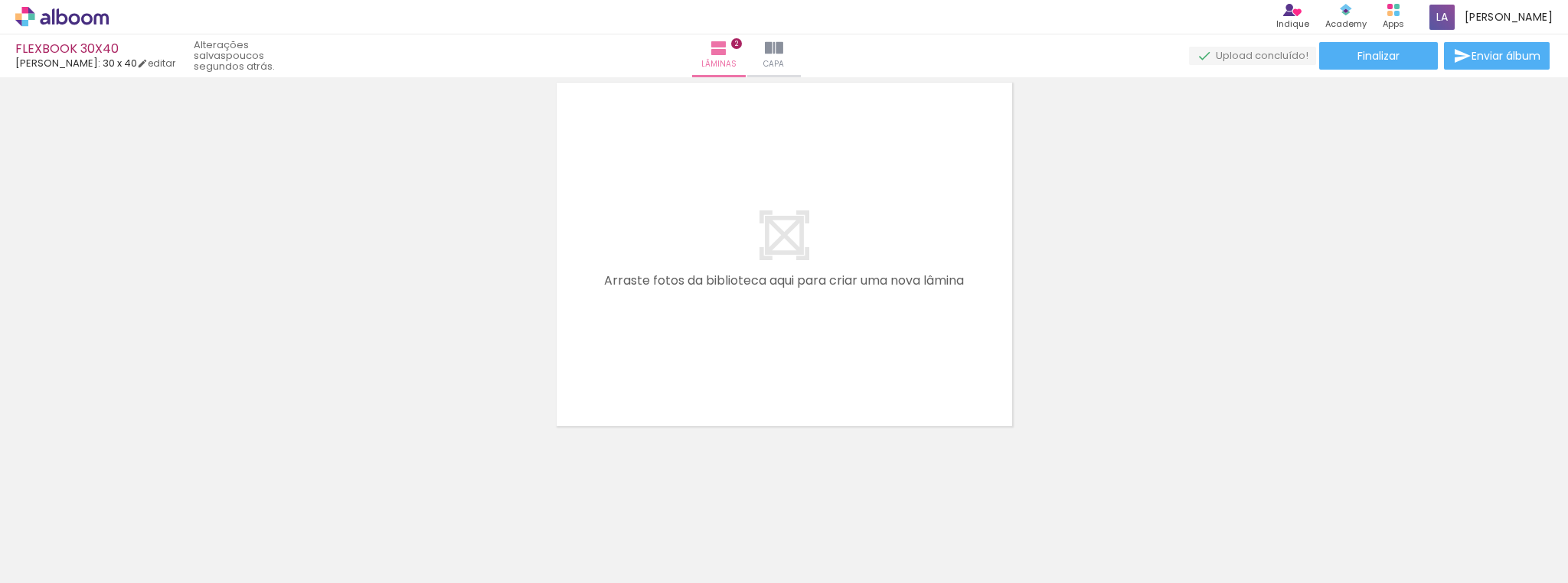
scroll to position [0, 2401]
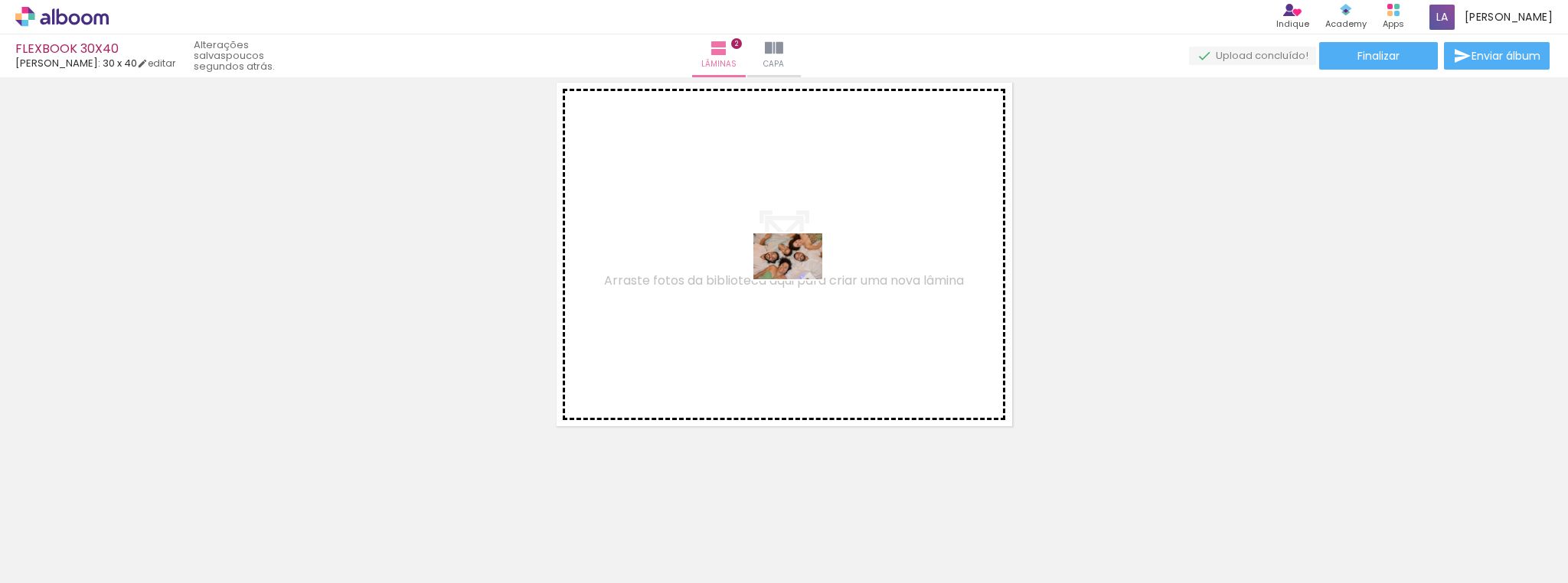
drag, startPoint x: 511, startPoint y: 536, endPoint x: 799, endPoint y: 280, distance: 385.3
click at [799, 280] on quentale-workspace at bounding box center [784, 292] width 1568 height 583
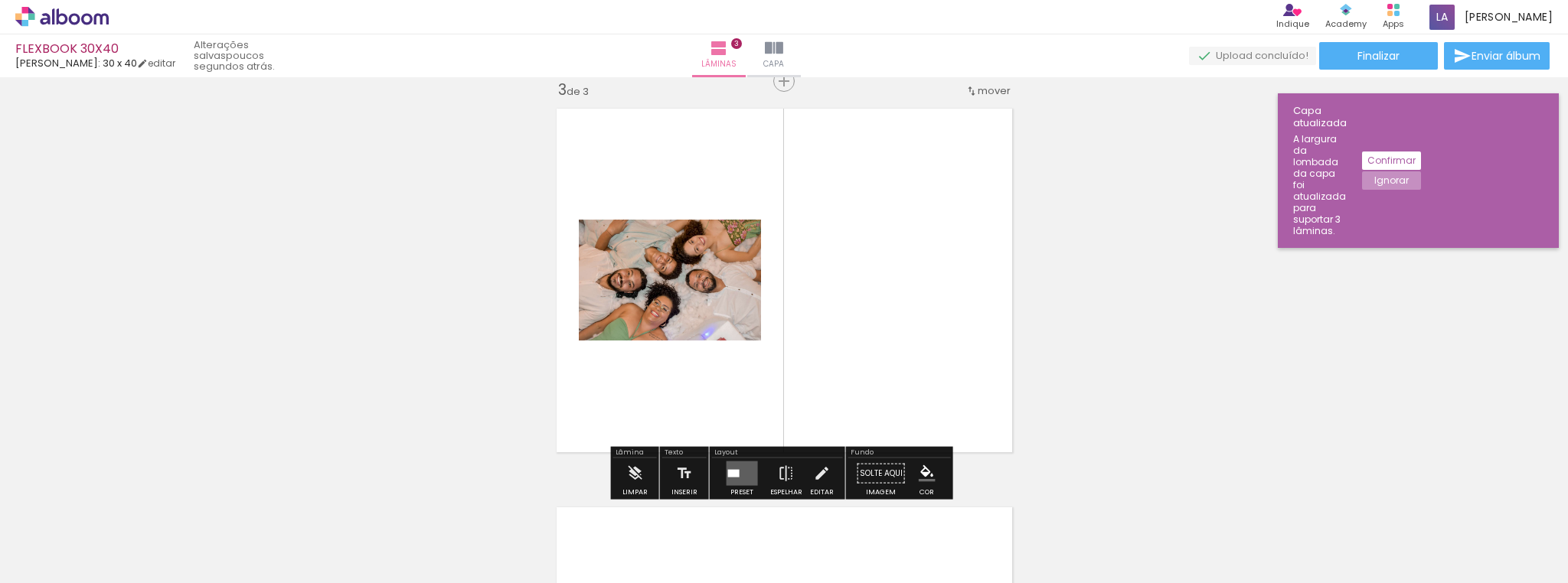
scroll to position [817, 0]
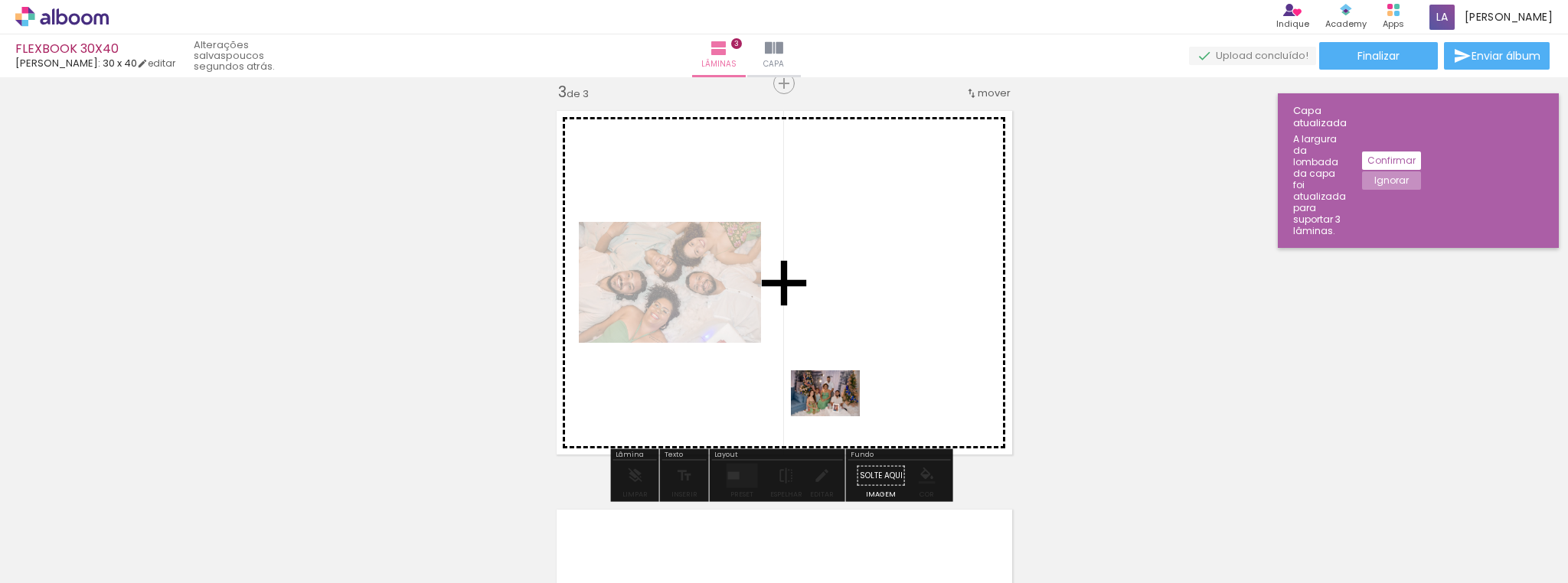
drag, startPoint x: 410, startPoint y: 538, endPoint x: 837, endPoint y: 417, distance: 443.8
click at [837, 417] on quentale-workspace at bounding box center [784, 292] width 1568 height 583
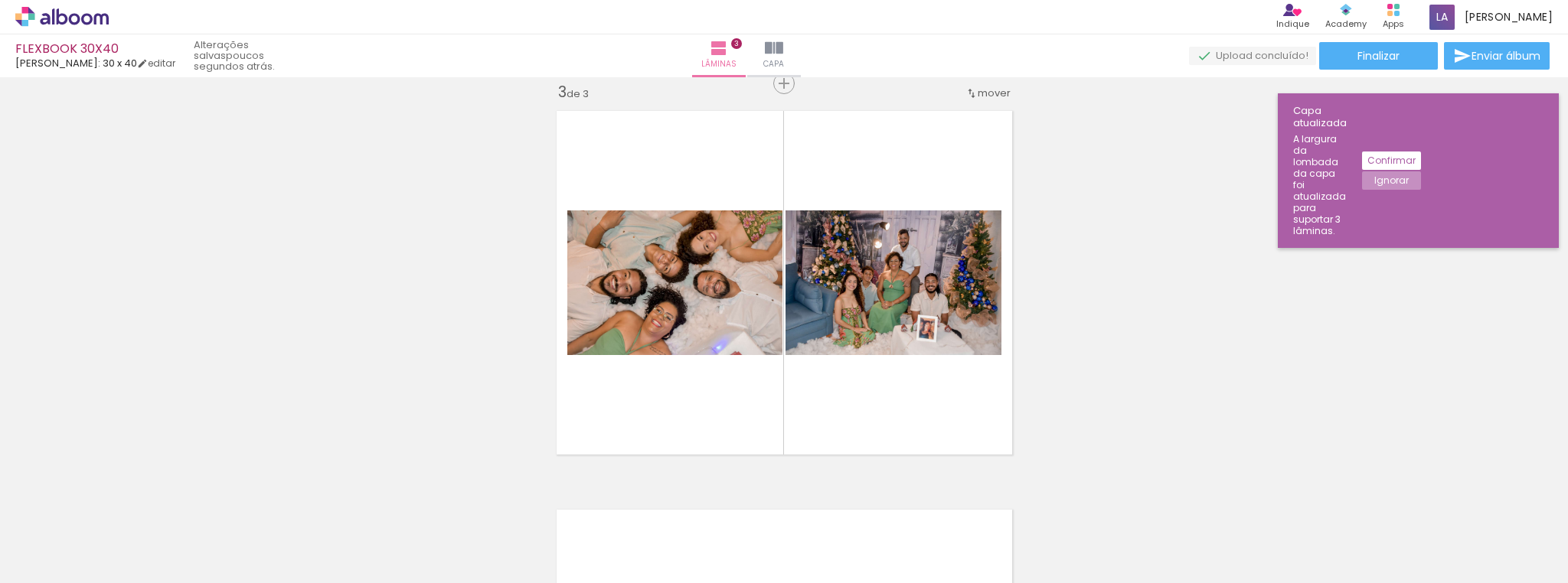
scroll to position [0, 5382]
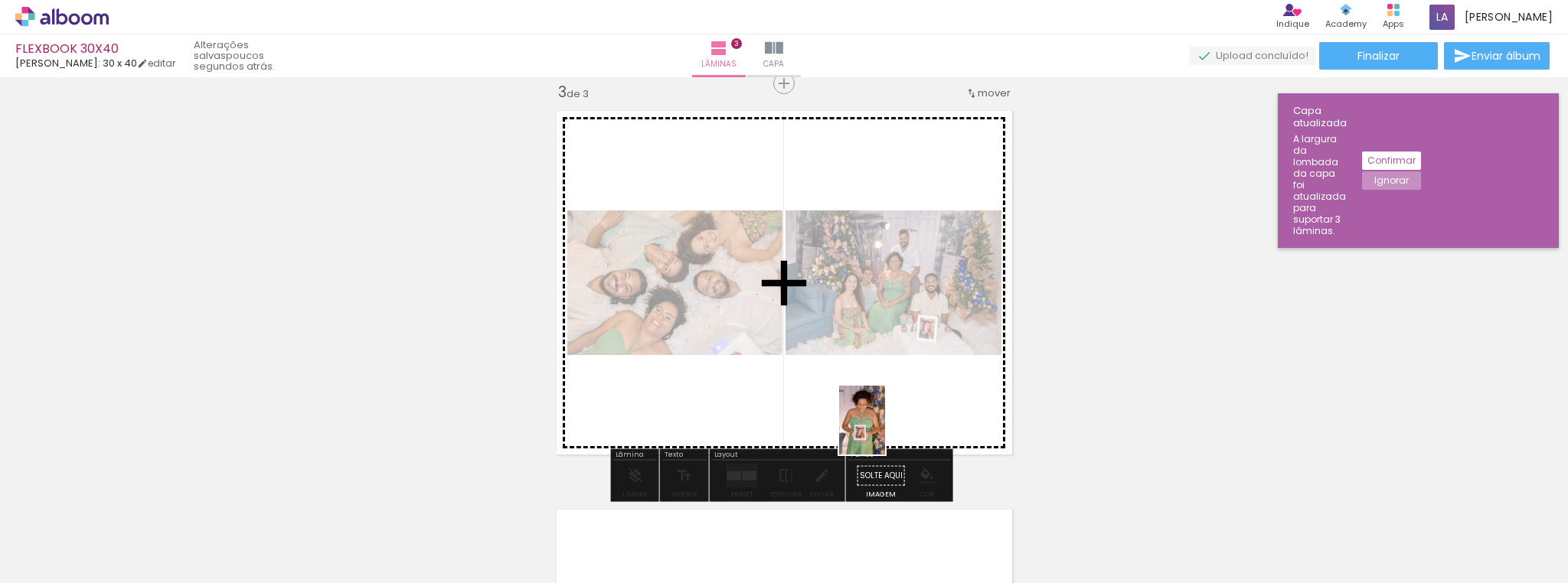
drag, startPoint x: 1213, startPoint y: 545, endPoint x: 885, endPoint y: 432, distance: 346.9
click at [885, 432] on quentale-workspace at bounding box center [784, 292] width 1568 height 583
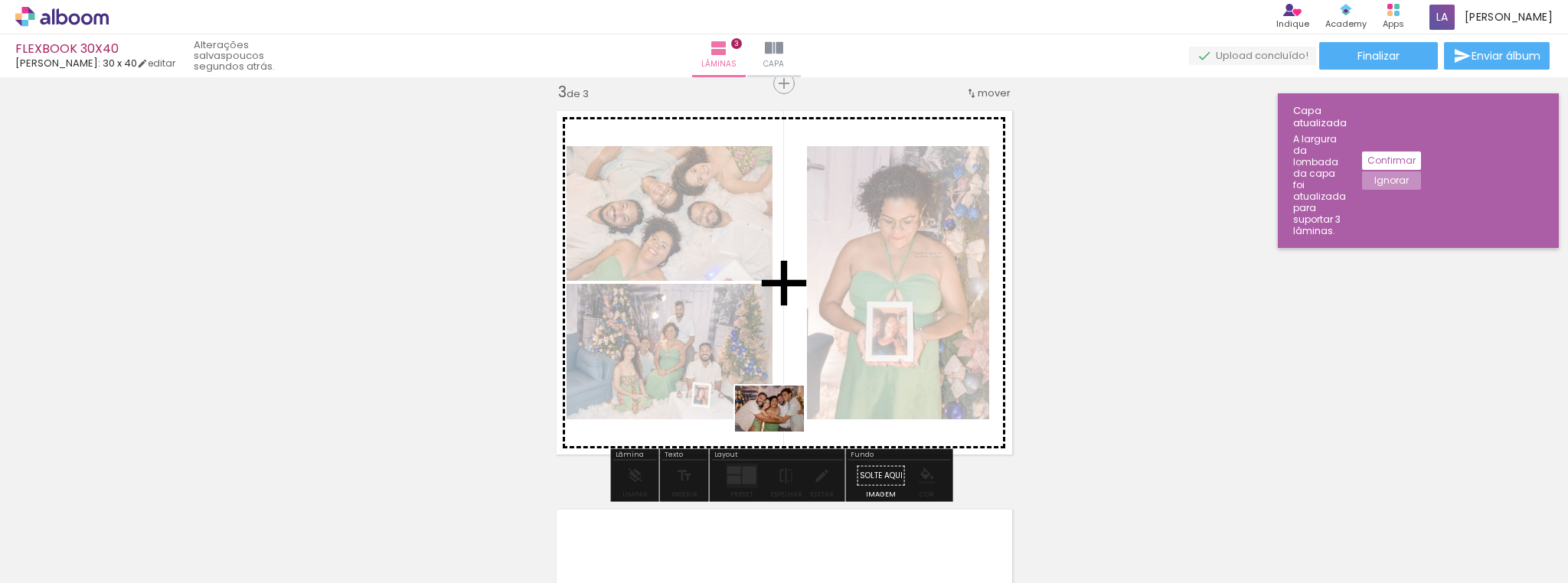
drag, startPoint x: 1306, startPoint y: 543, endPoint x: 781, endPoint y: 432, distance: 536.6
click at [781, 432] on quentale-workspace at bounding box center [784, 292] width 1568 height 583
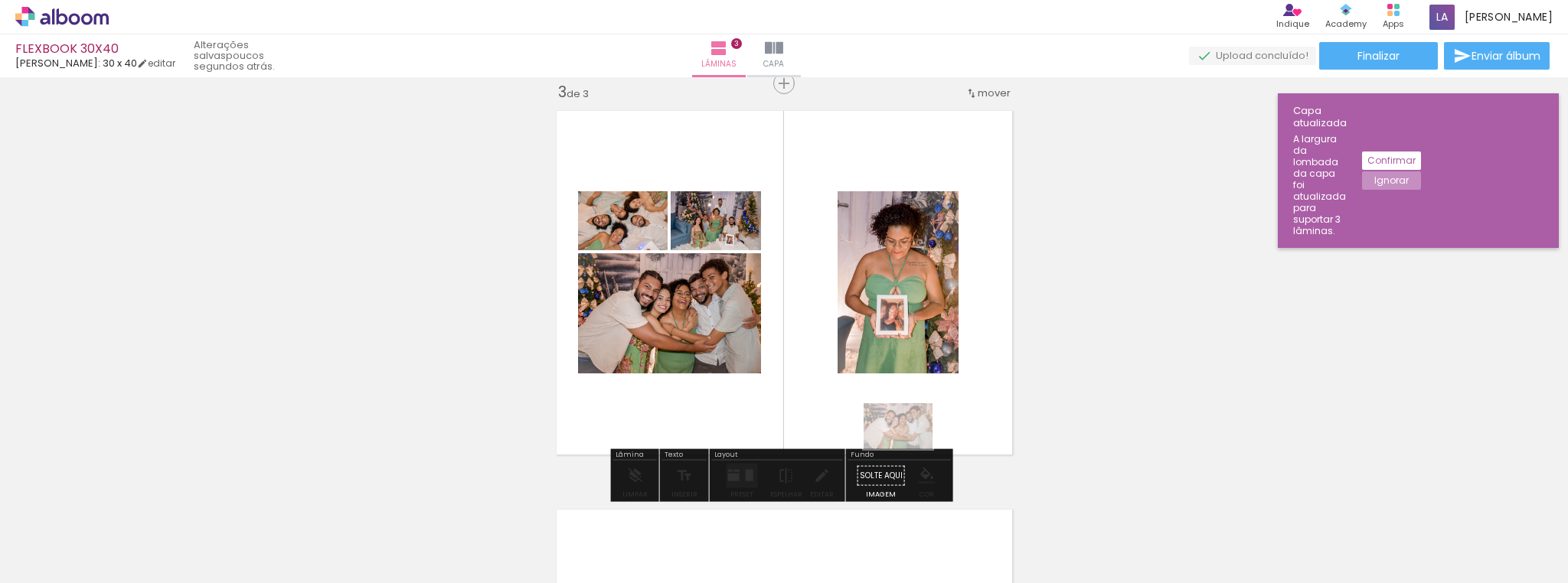
drag, startPoint x: 1300, startPoint y: 539, endPoint x: 909, endPoint y: 449, distance: 401.2
click at [909, 449] on quentale-workspace at bounding box center [784, 292] width 1568 height 583
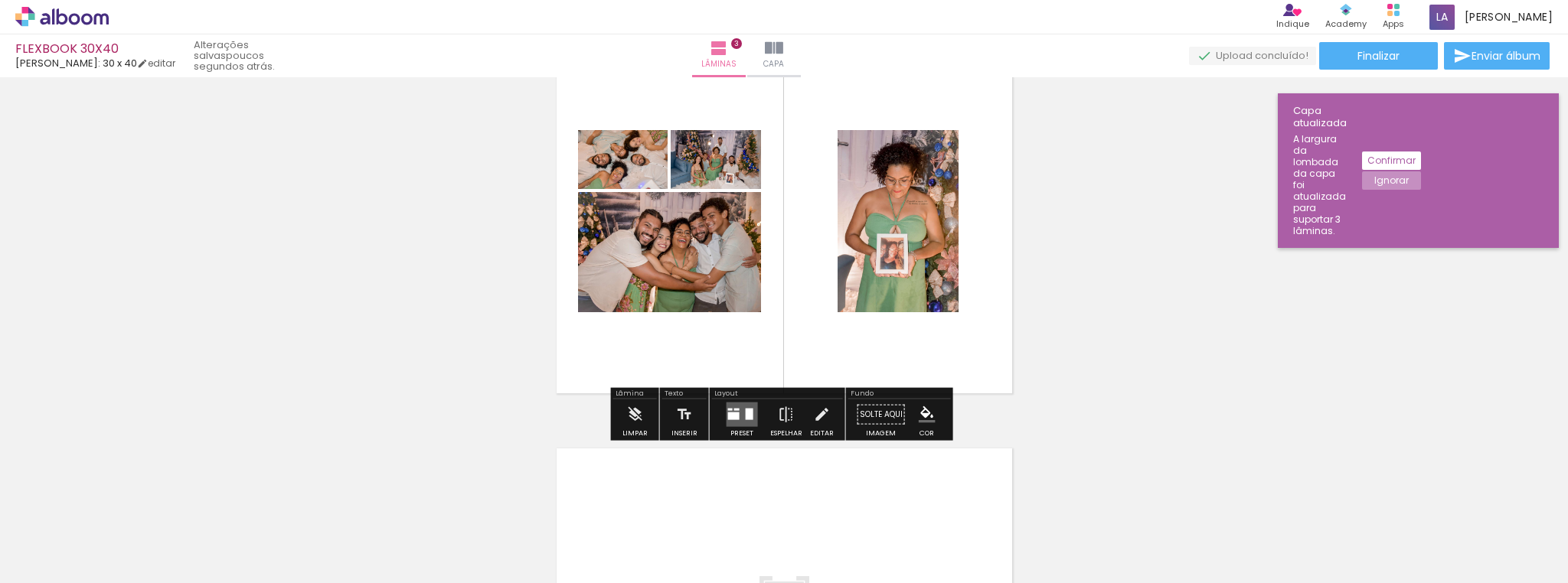
click at [742, 419] on quentale-layouter at bounding box center [741, 414] width 32 height 25
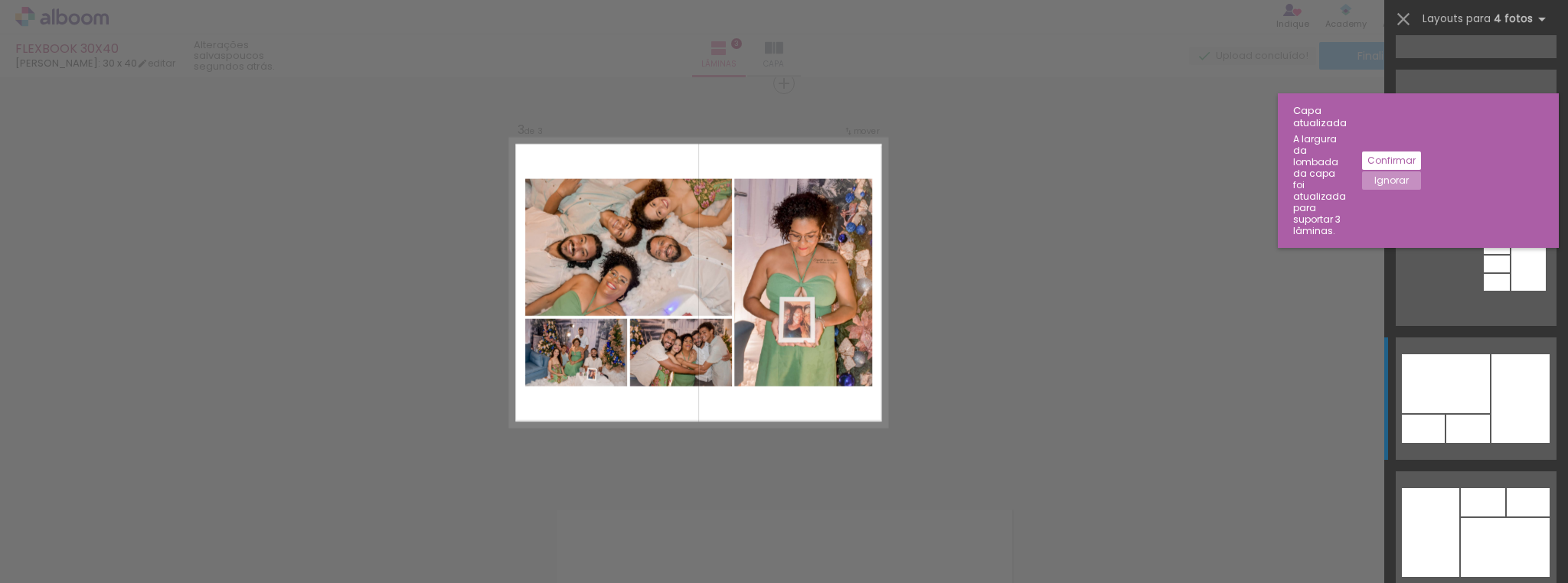
scroll to position [306, 0]
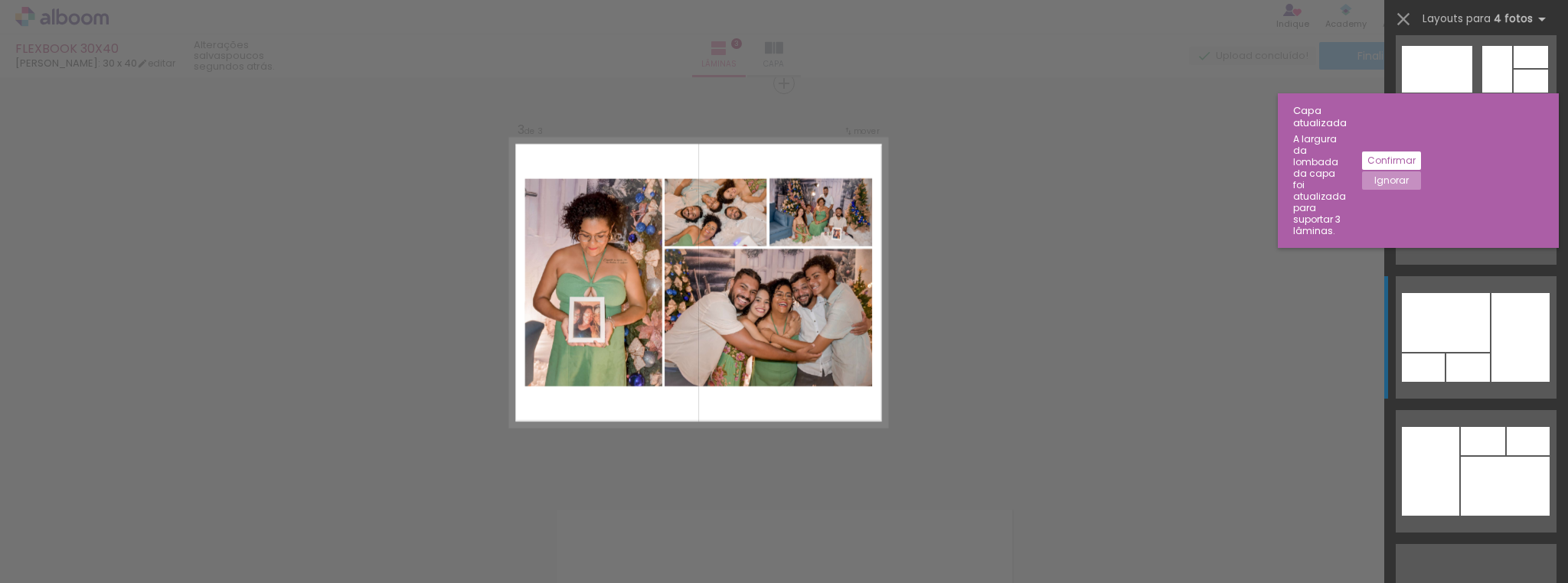
click at [1468, 480] on div at bounding box center [1505, 486] width 89 height 59
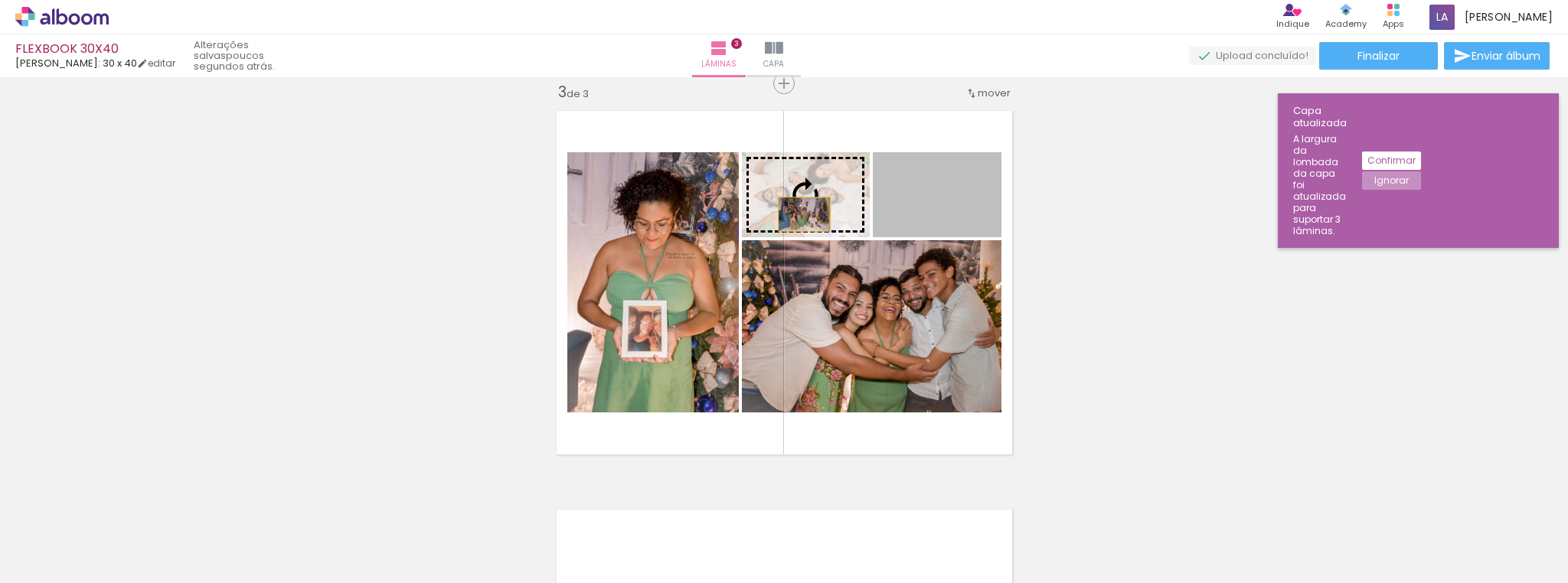
drag, startPoint x: 940, startPoint y: 216, endPoint x: 799, endPoint y: 215, distance: 141.0
click at [0, 0] on slot at bounding box center [0, 0] width 0 height 0
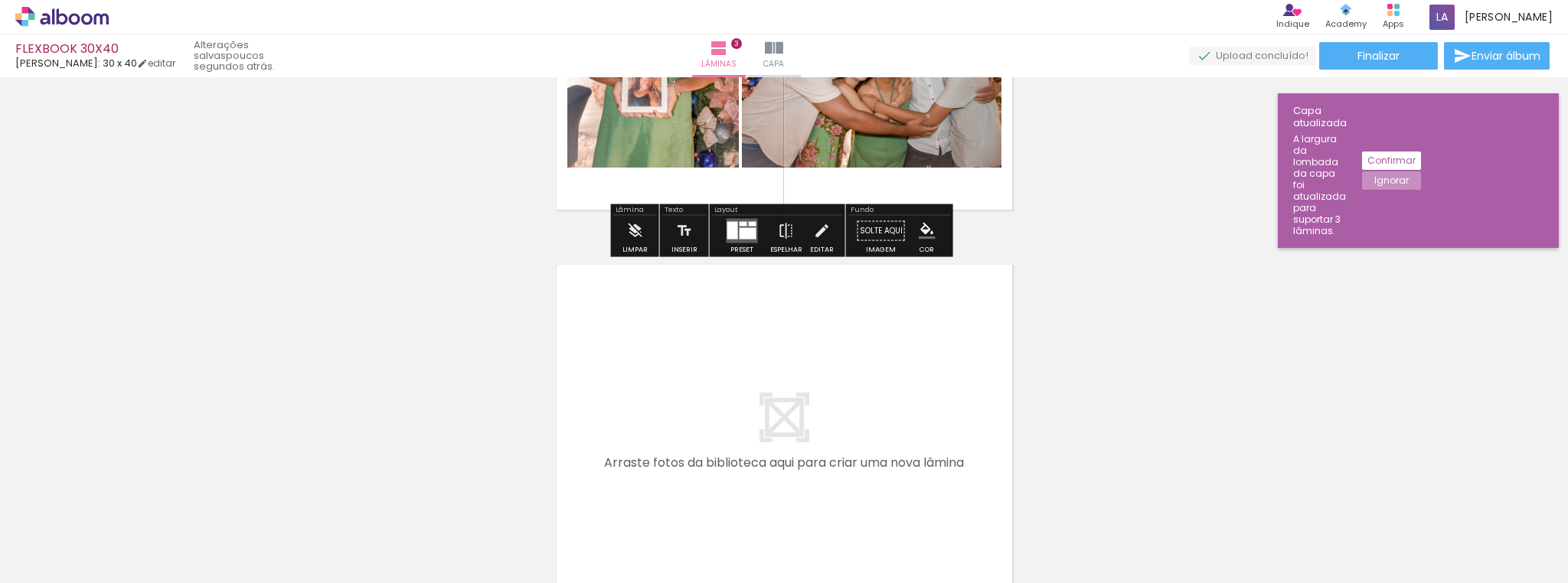
scroll to position [1123, 0]
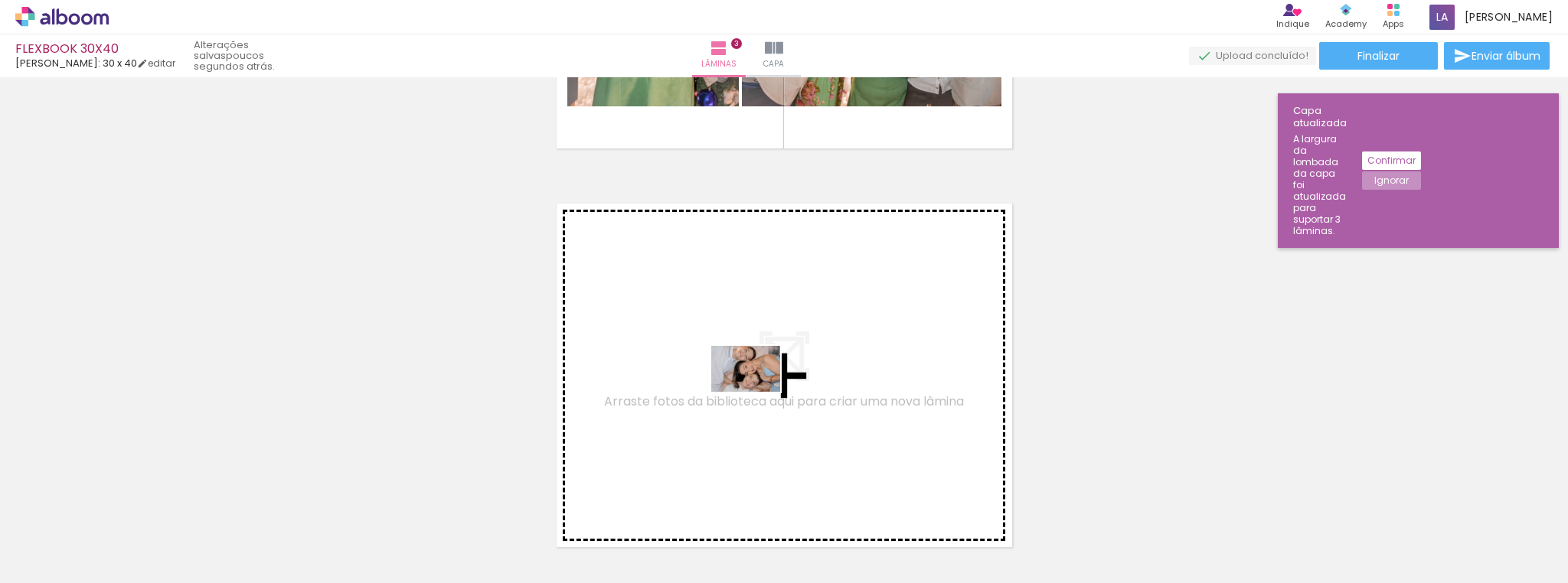
drag, startPoint x: 1470, startPoint y: 540, endPoint x: 757, endPoint y: 392, distance: 728.2
click at [757, 392] on quentale-workspace at bounding box center [784, 292] width 1568 height 583
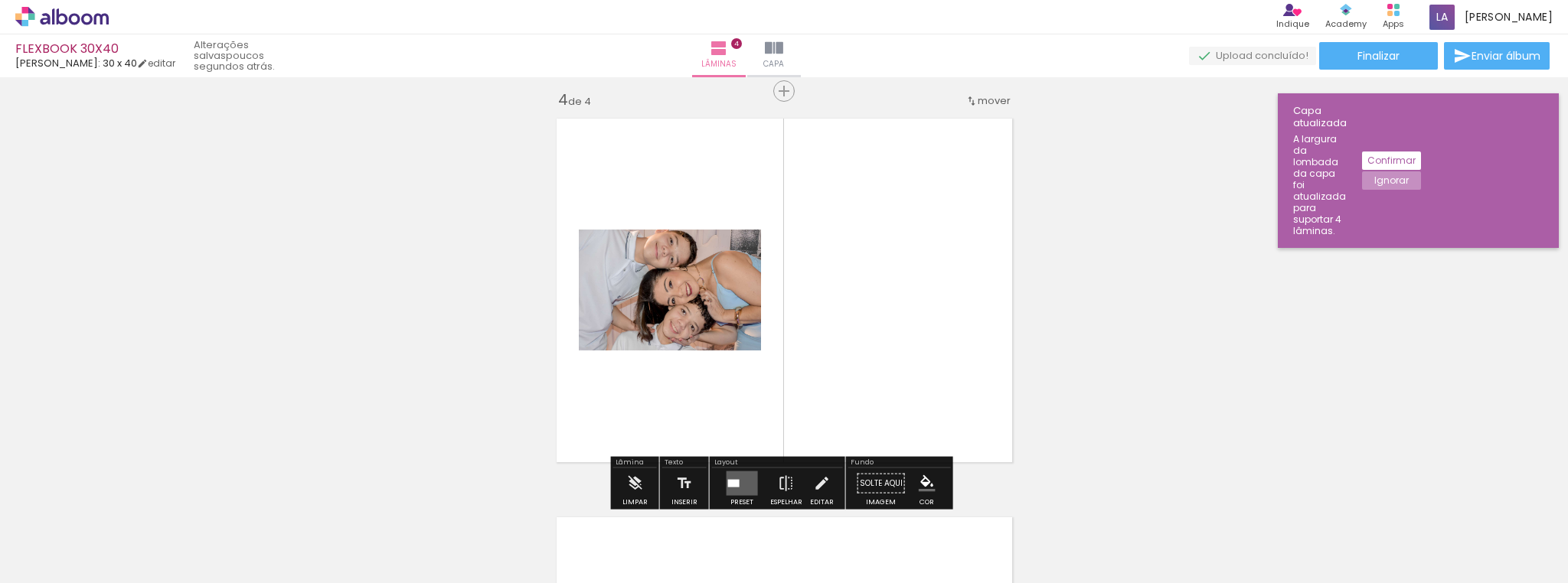
scroll to position [1215, 0]
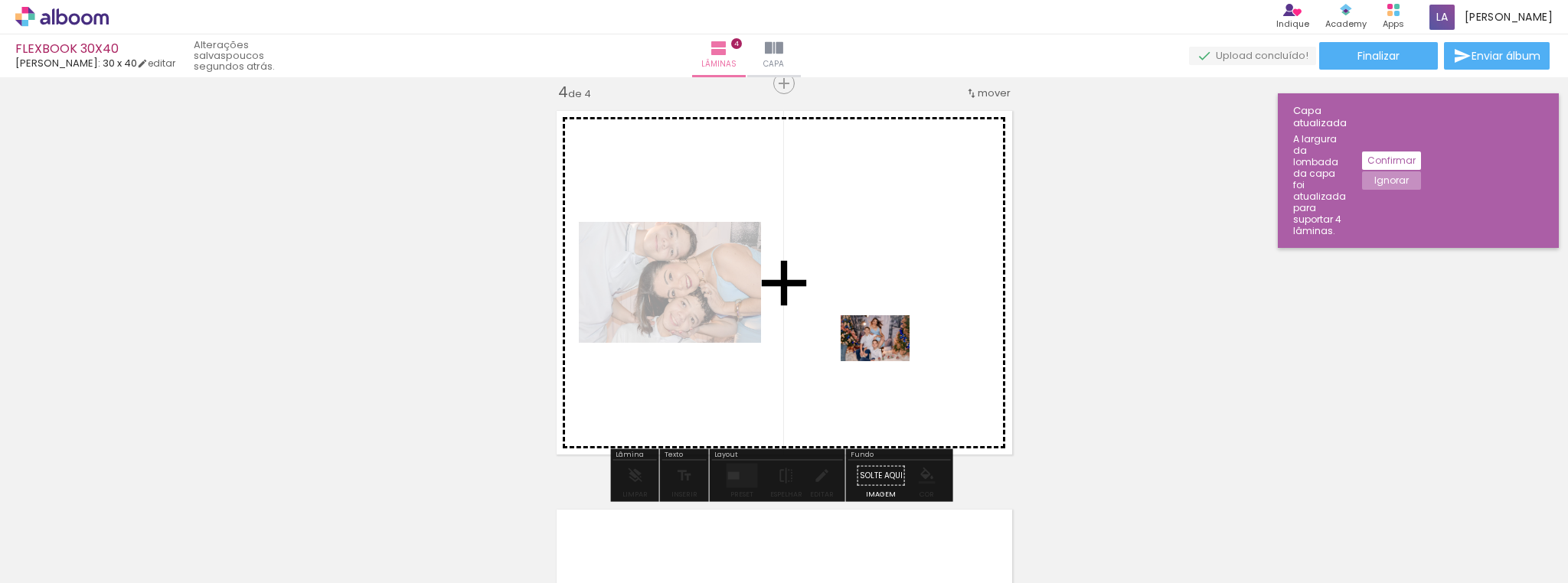
drag, startPoint x: 1374, startPoint y: 543, endPoint x: 886, endPoint y: 361, distance: 520.8
click at [886, 361] on quentale-workspace at bounding box center [784, 292] width 1568 height 583
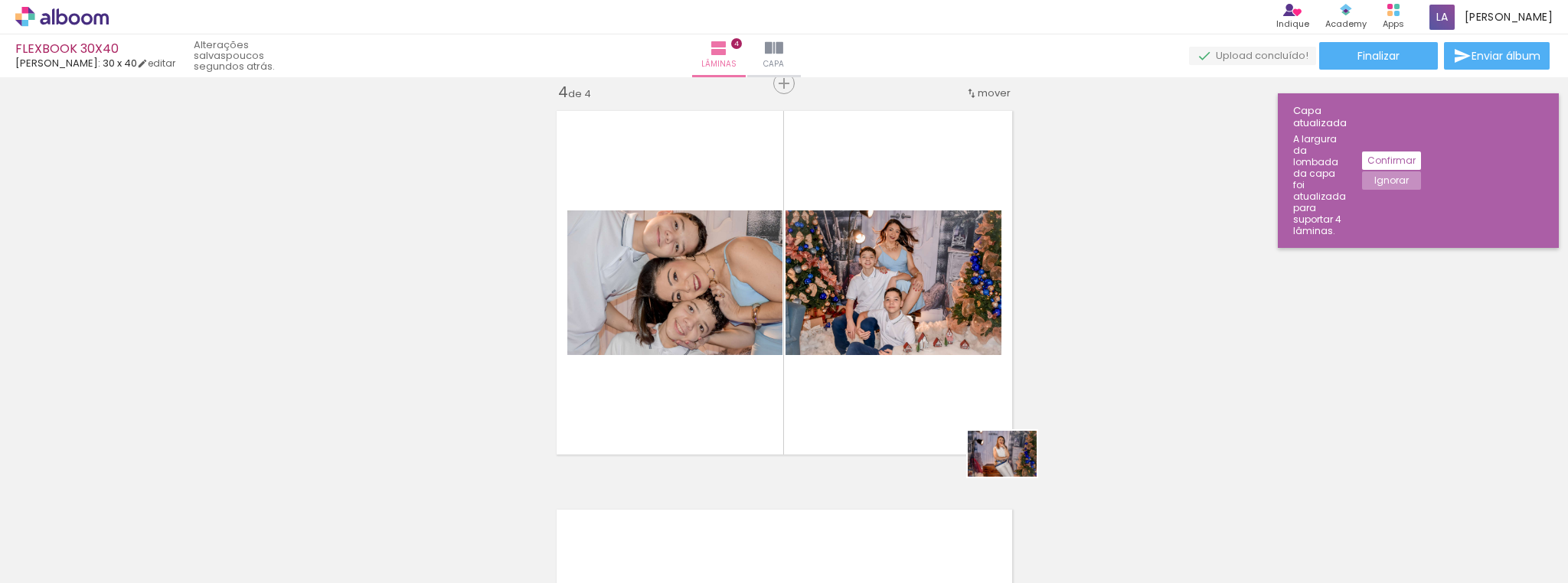
scroll to position [0, 5382]
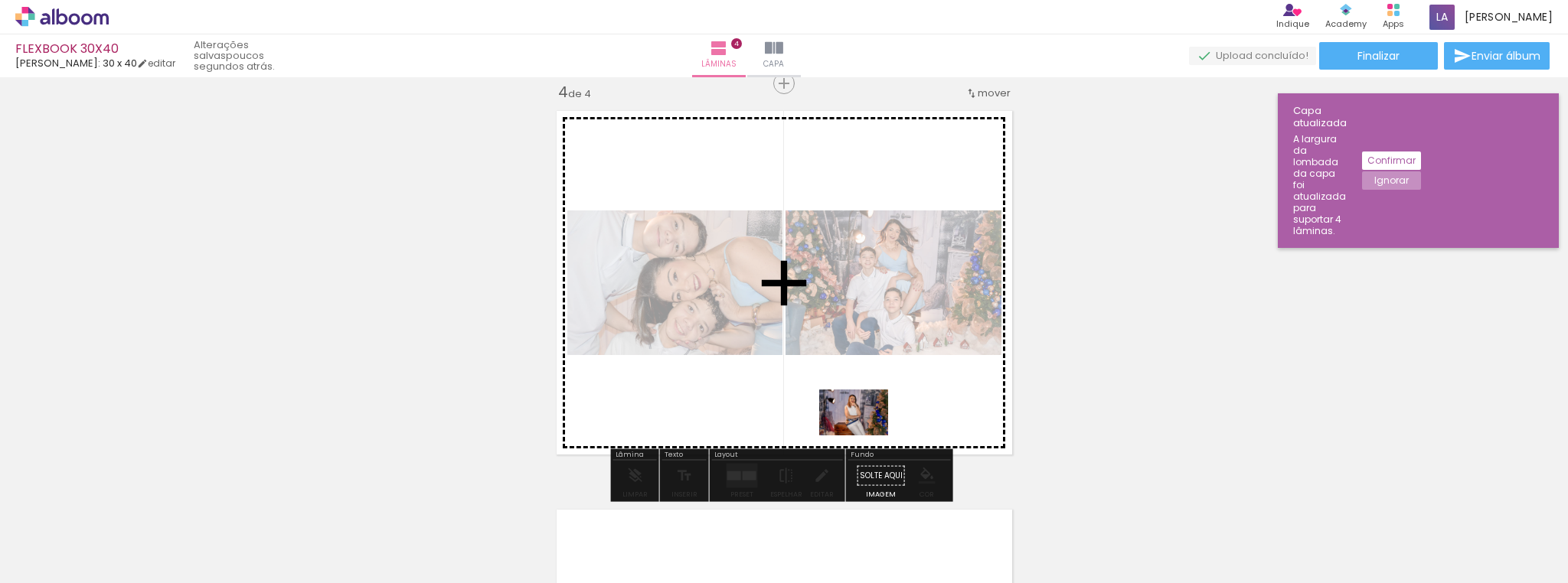
drag, startPoint x: 1094, startPoint y: 490, endPoint x: 865, endPoint y: 436, distance: 235.3
click at [865, 436] on quentale-workspace at bounding box center [784, 292] width 1568 height 583
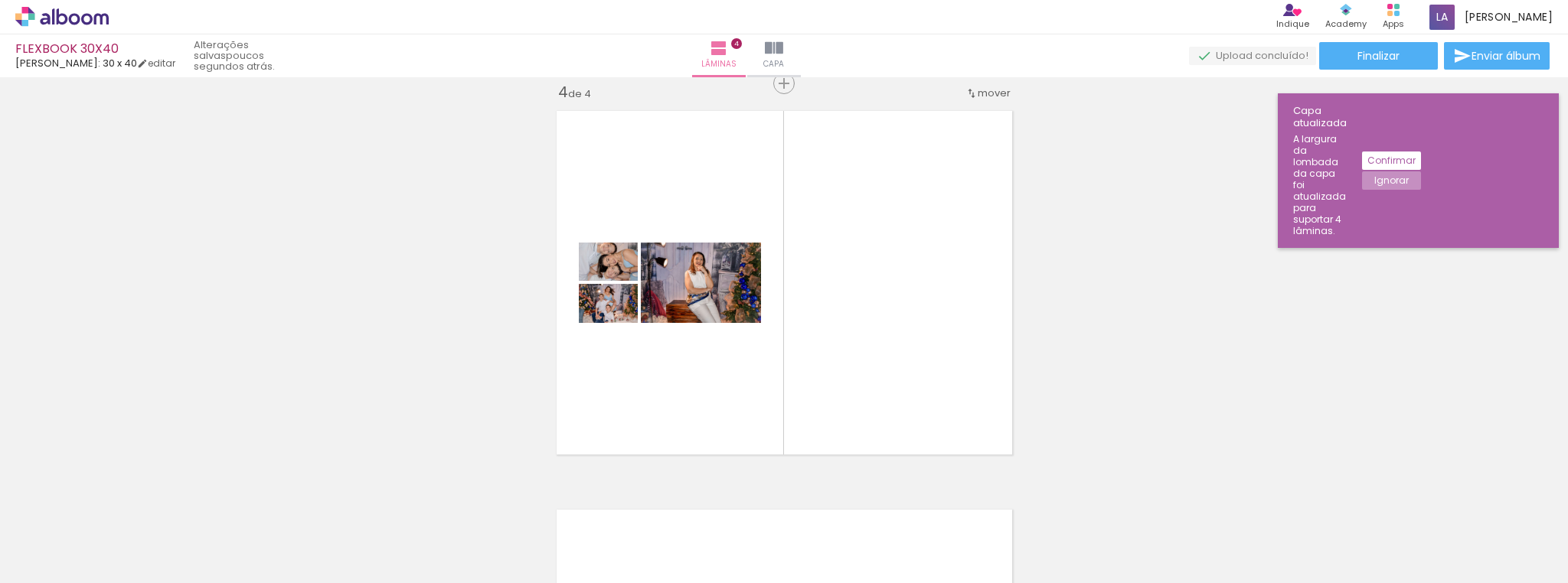
scroll to position [0, 2385]
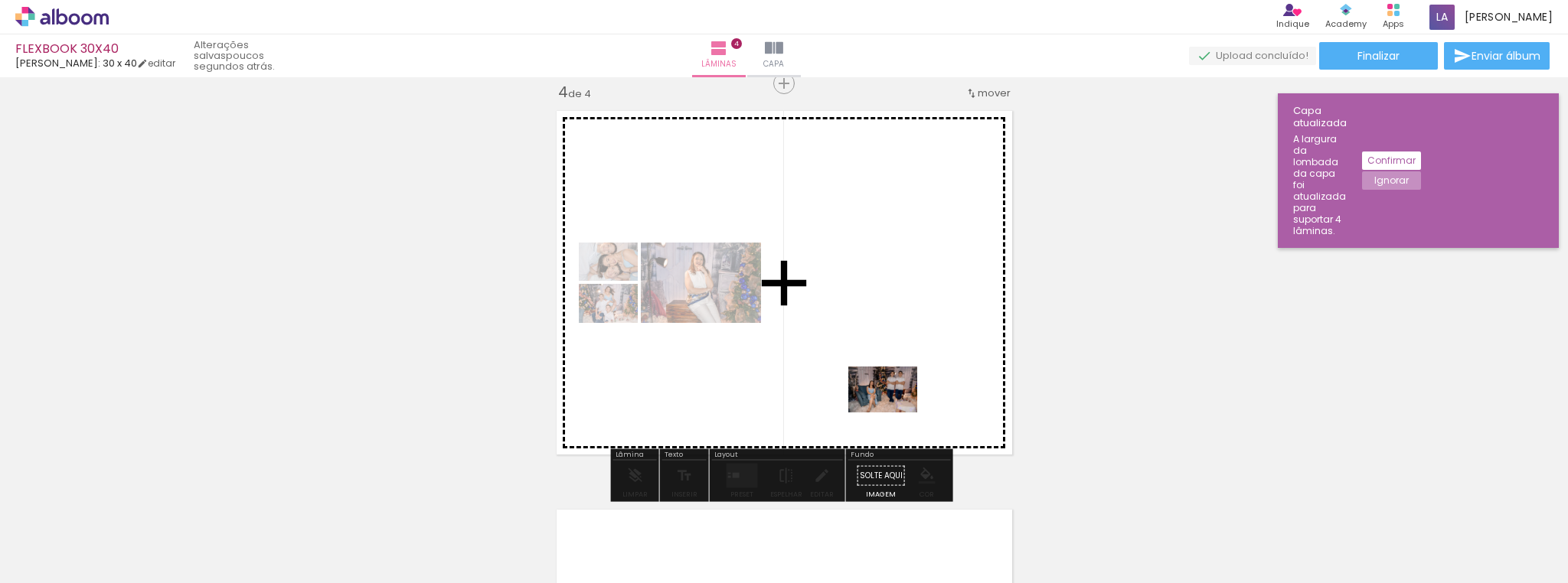
drag, startPoint x: 611, startPoint y: 522, endPoint x: 894, endPoint y: 413, distance: 303.3
click at [894, 413] on quentale-workspace at bounding box center [784, 292] width 1568 height 583
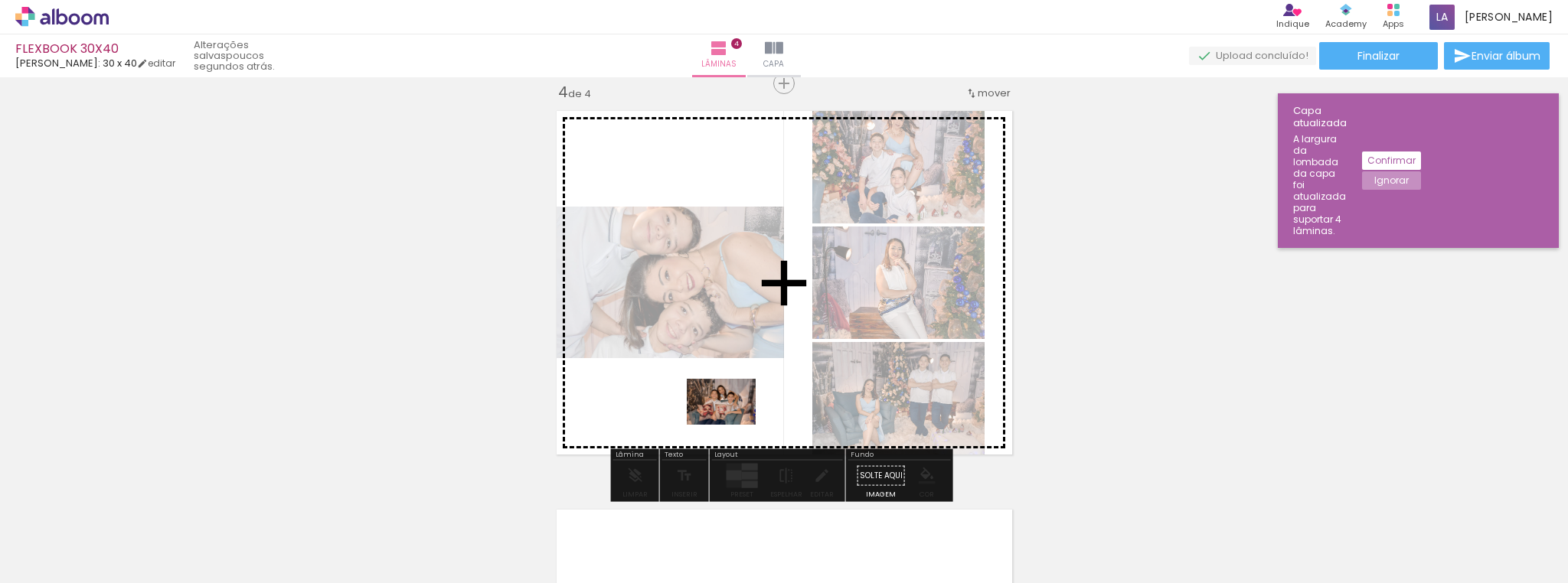
drag, startPoint x: 692, startPoint y: 533, endPoint x: 733, endPoint y: 425, distance: 115.5
click at [733, 425] on quentale-workspace at bounding box center [784, 292] width 1568 height 583
